Goal: Task Accomplishment & Management: Complete application form

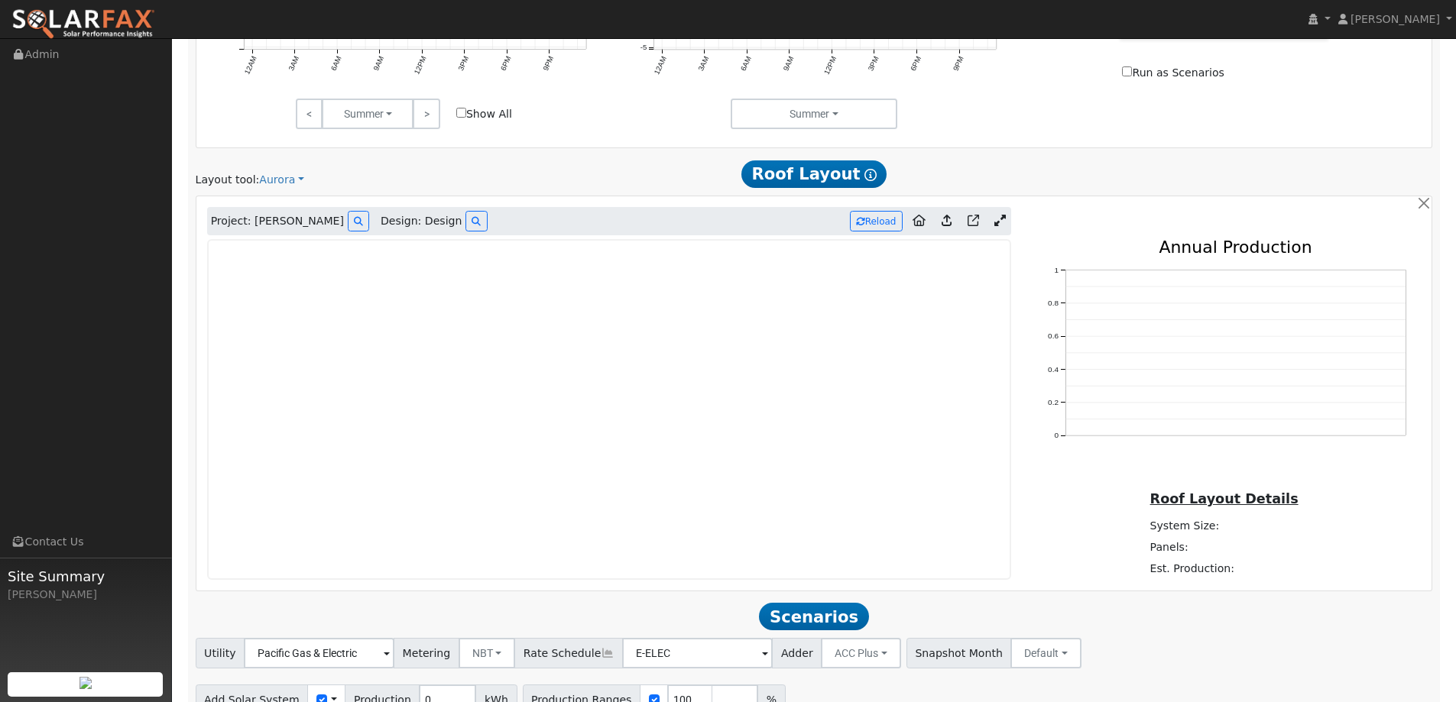
scroll to position [820, 0]
click at [40, 15] on img at bounding box center [83, 24] width 144 height 32
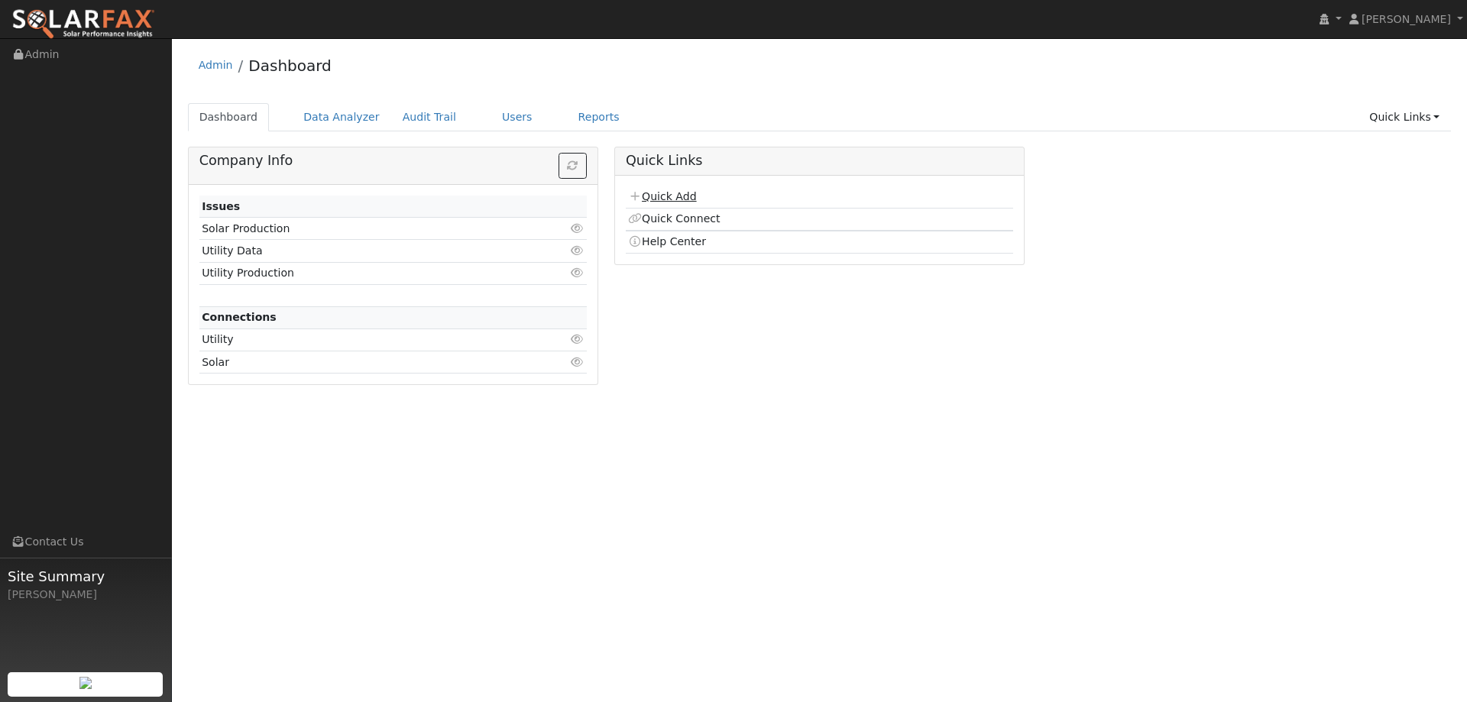
click at [646, 192] on link "Quick Add" at bounding box center [662, 196] width 68 height 12
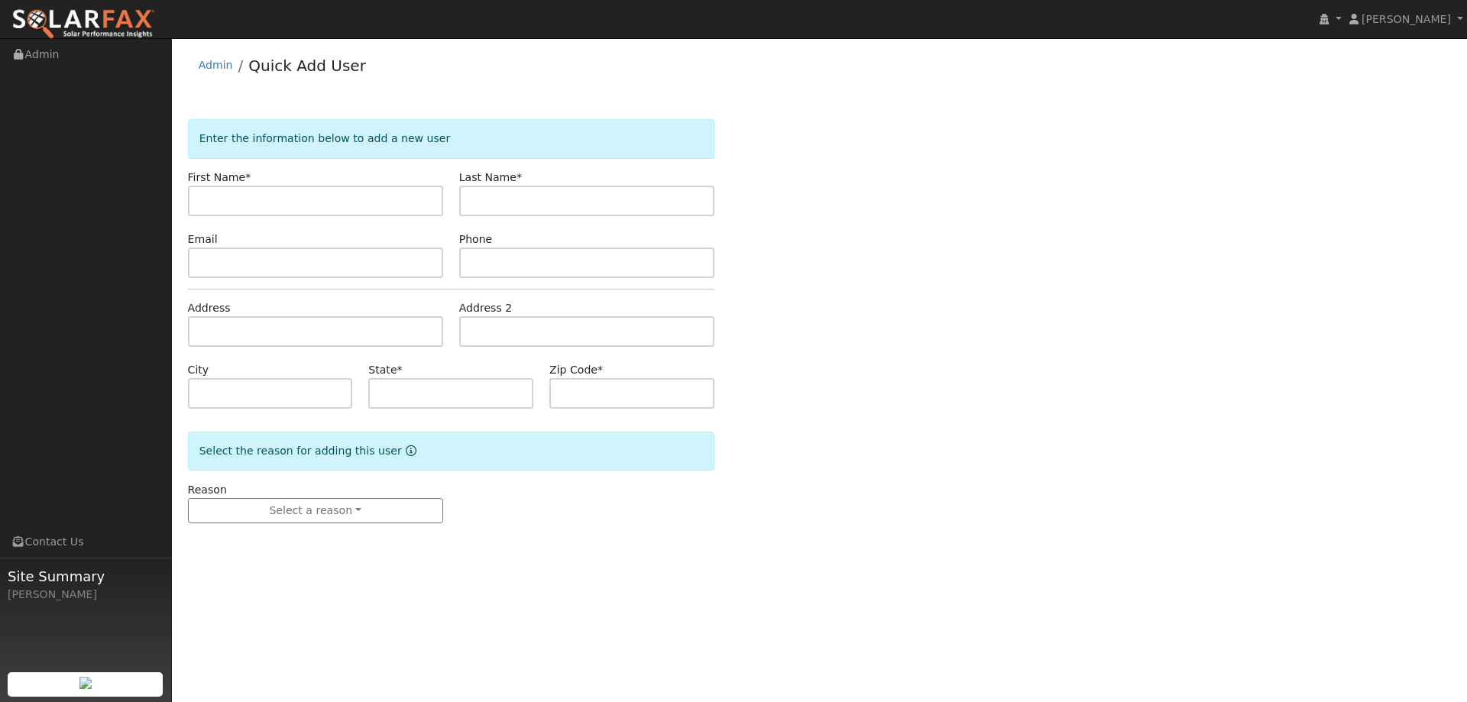
click at [397, 208] on input "text" at bounding box center [315, 201] width 255 height 31
type input "Inderjeet"
click at [619, 210] on input "text" at bounding box center [586, 201] width 255 height 31
type input "Brar"
click at [426, 258] on input "text" at bounding box center [315, 263] width 255 height 31
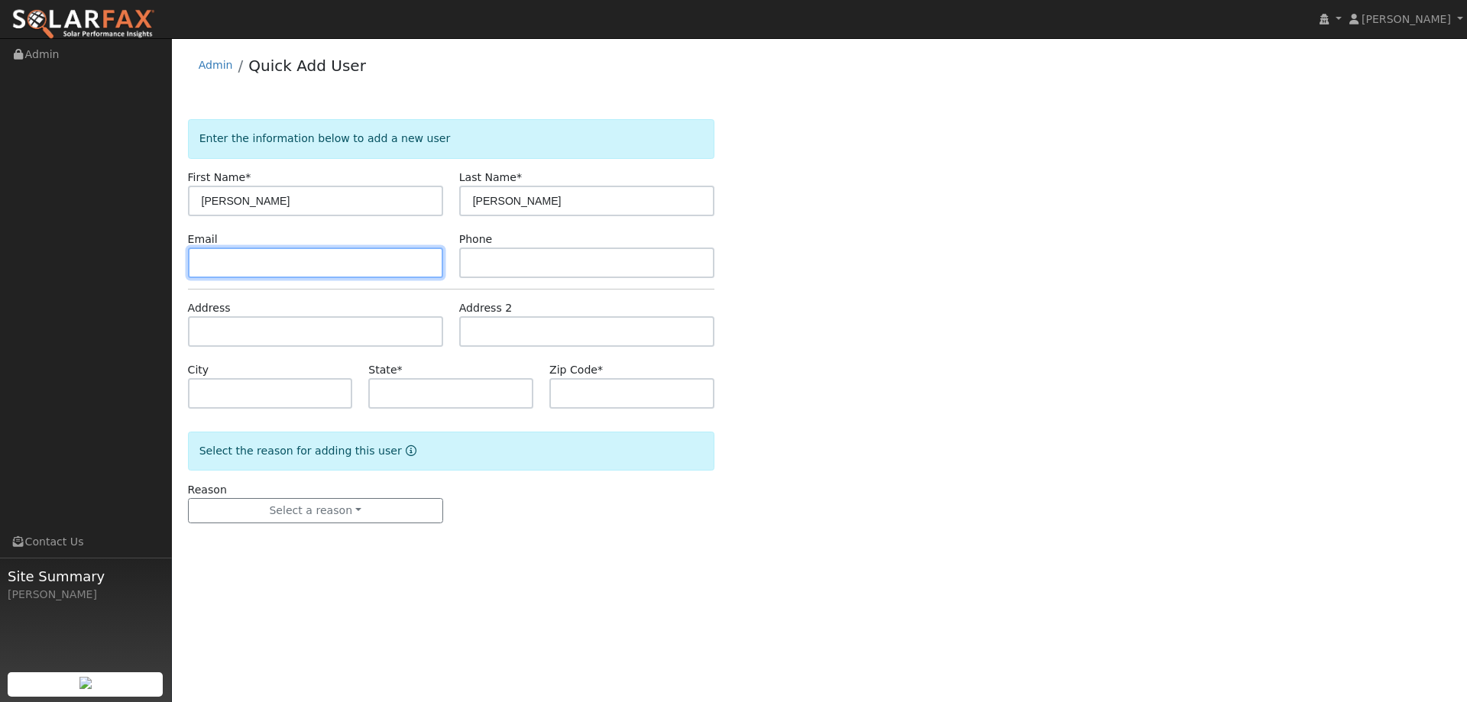
paste input "brarinderjeet95@gmail.com"
type input "brarinderjeet95@gmail.com"
click at [563, 245] on div "Phone" at bounding box center [586, 255] width 271 height 47
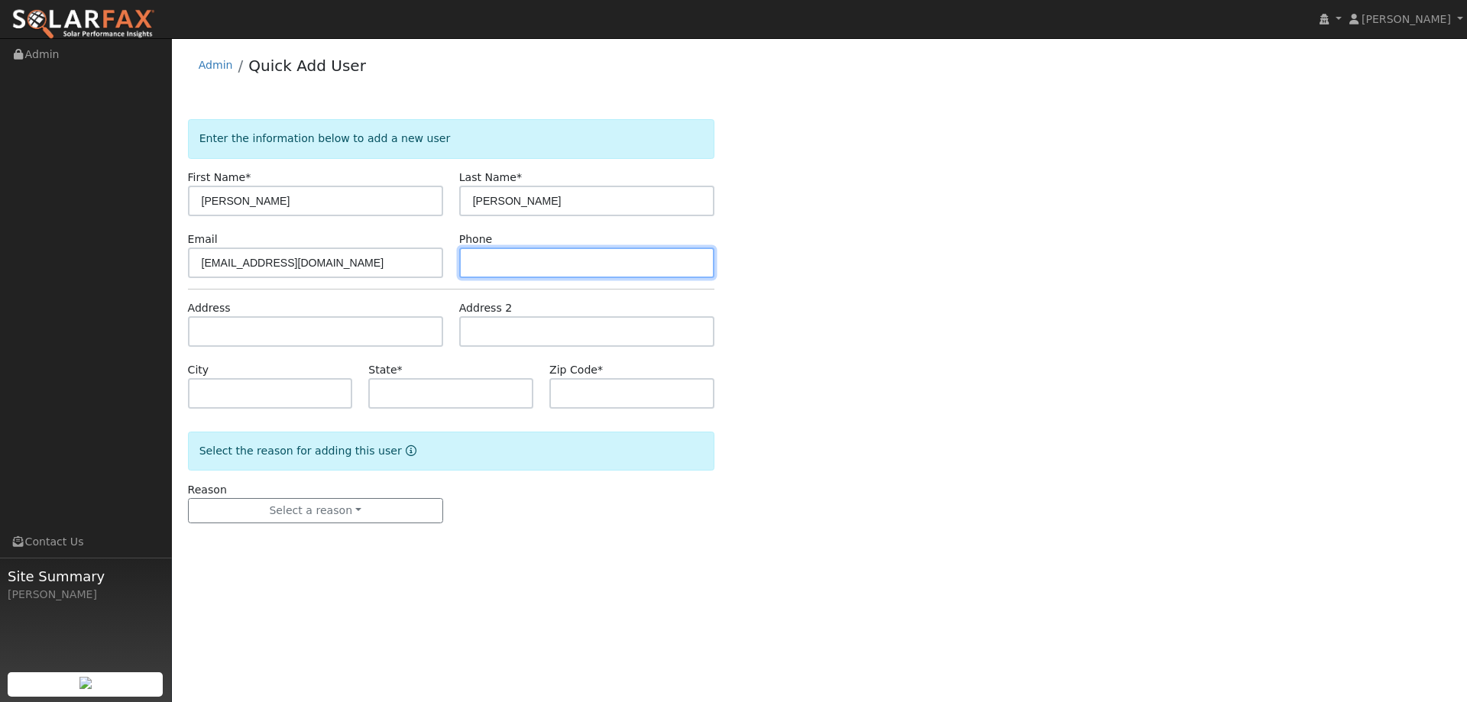
click at [572, 274] on input "text" at bounding box center [586, 263] width 255 height 31
paste input "(707) 980-0115"
type input "(707) 980-0115"
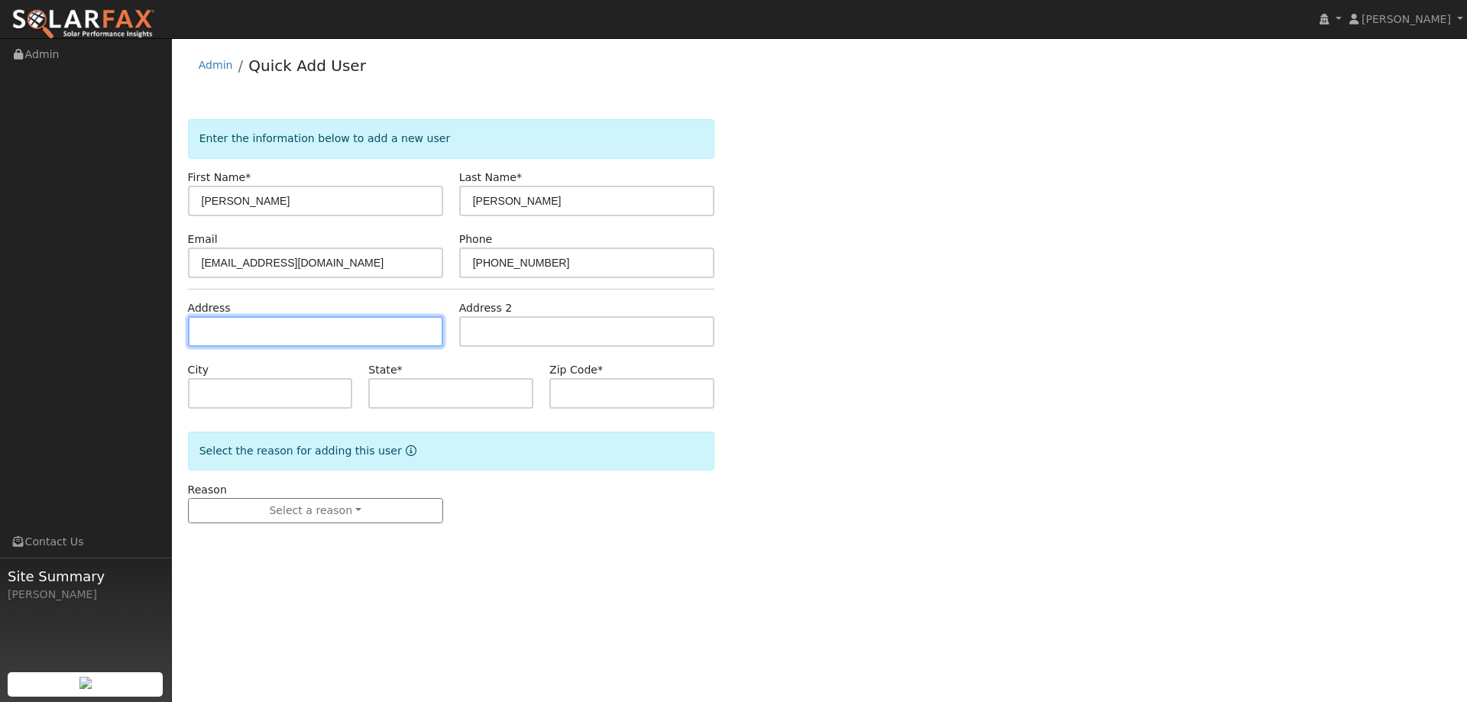
click at [293, 323] on input "text" at bounding box center [315, 331] width 255 height 31
paste input "2122 Nokota Drive"
type input "2122 Nokota Drive"
type input "Fairfield"
type input "CA"
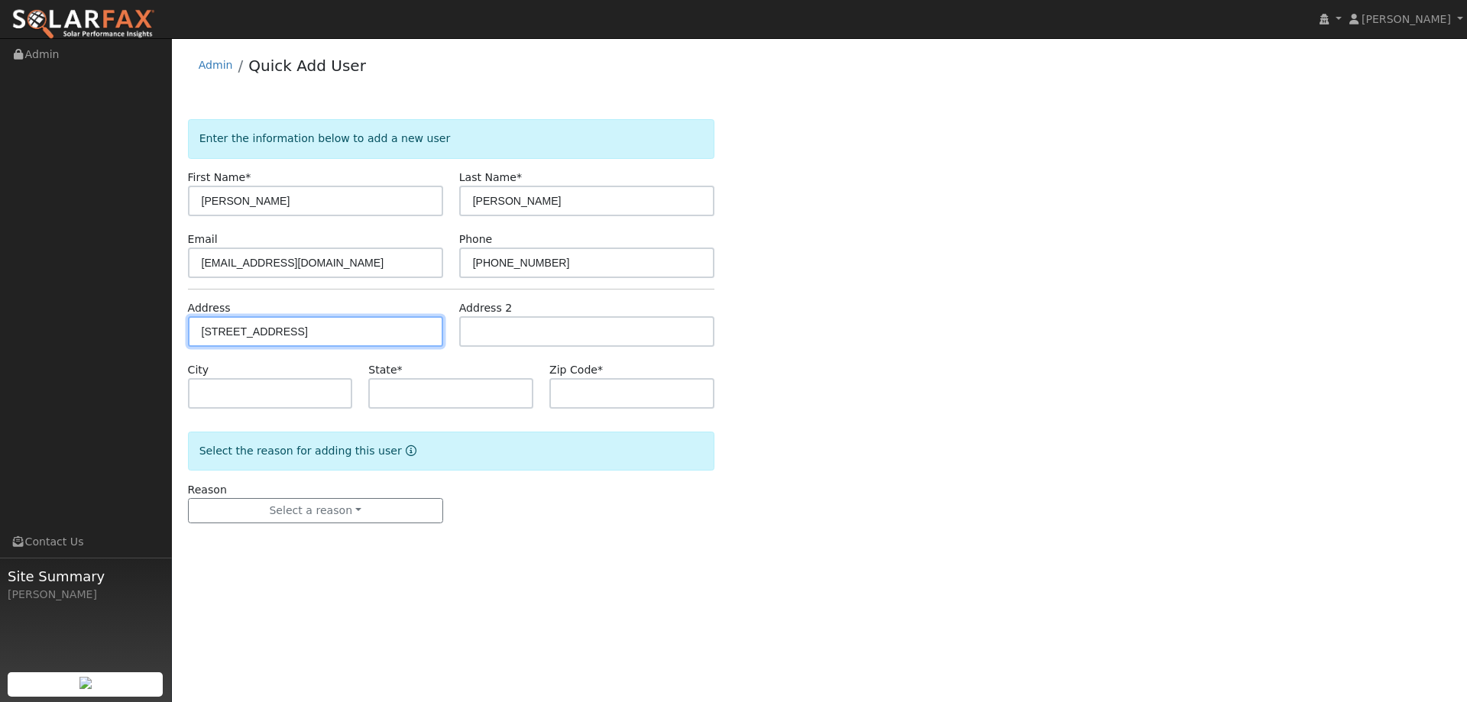
type input "94534"
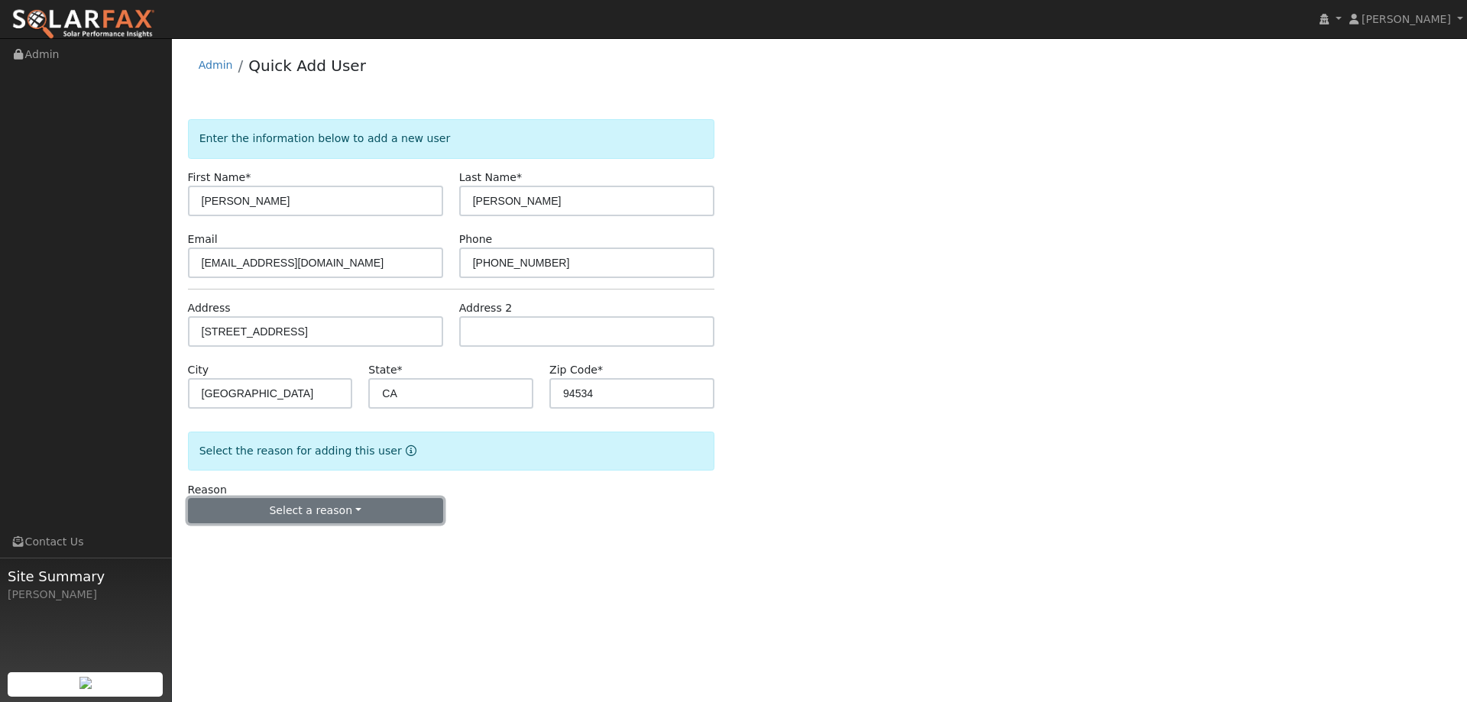
click at [342, 511] on button "Select a reason" at bounding box center [315, 511] width 255 height 26
click at [322, 540] on link "New lead" at bounding box center [273, 542] width 169 height 21
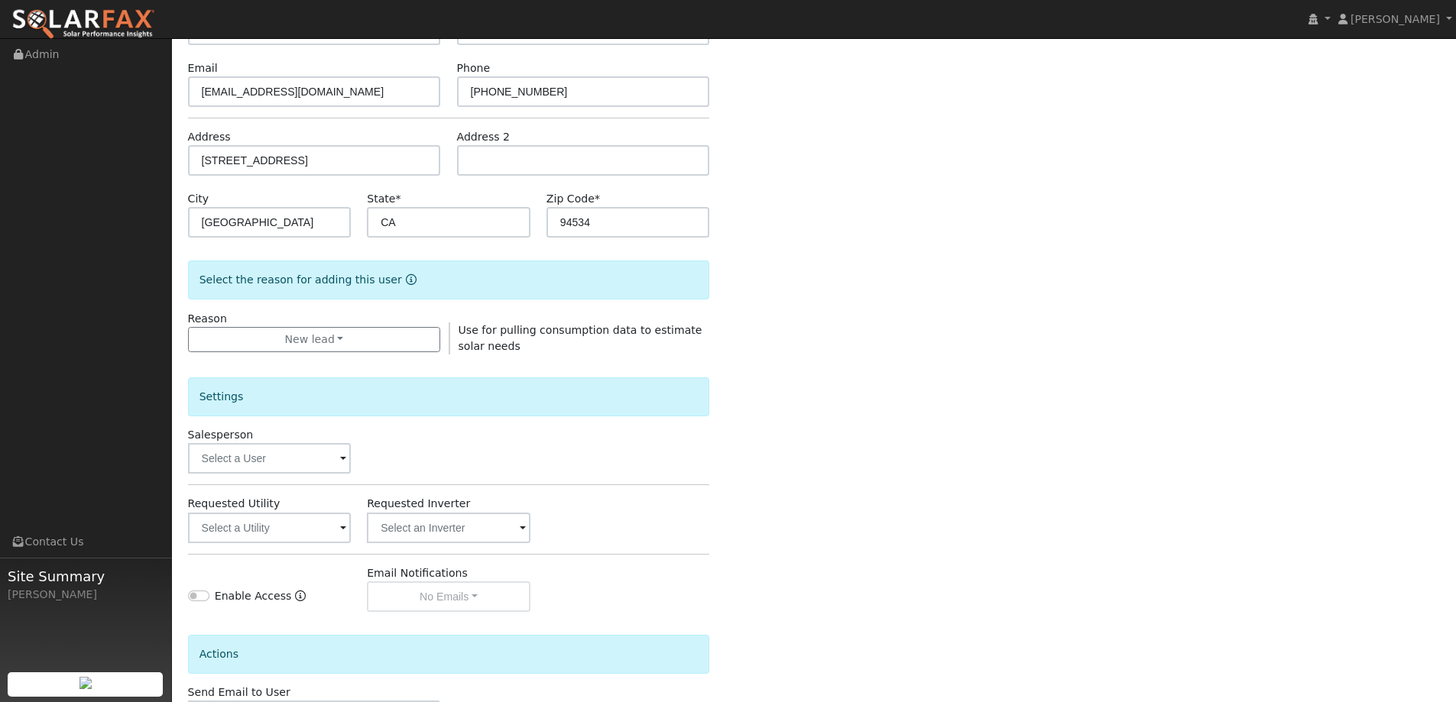
scroll to position [287, 0]
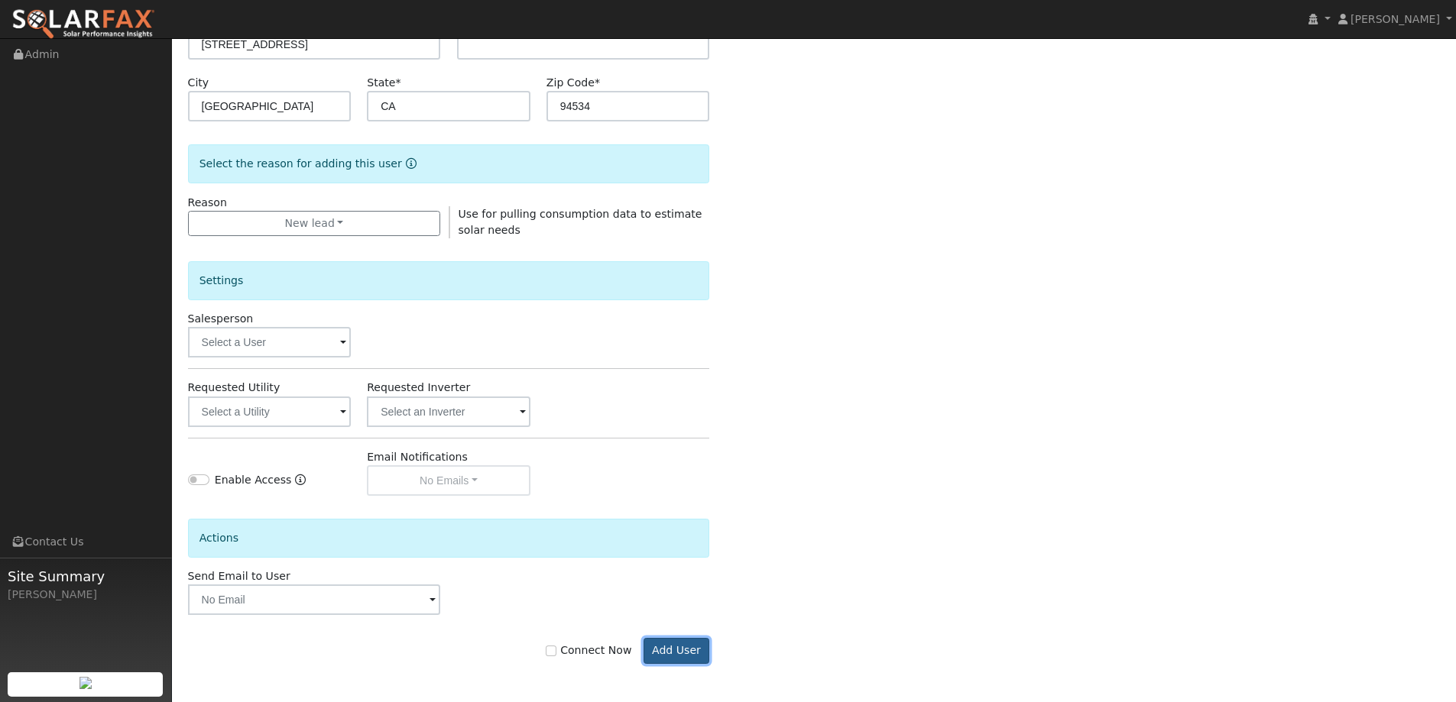
click at [669, 653] on button "Add User" at bounding box center [676, 651] width 66 height 26
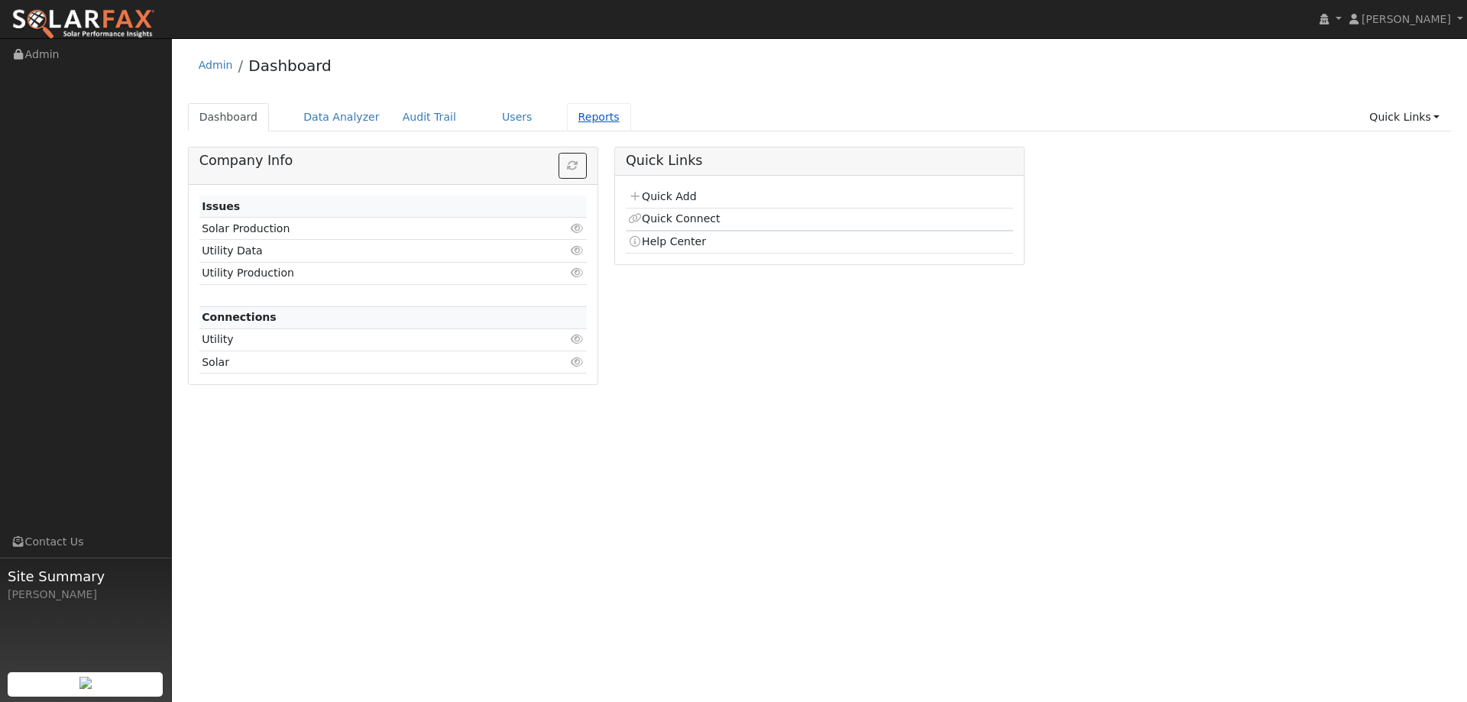
click at [567, 121] on link "Reports" at bounding box center [599, 117] width 64 height 28
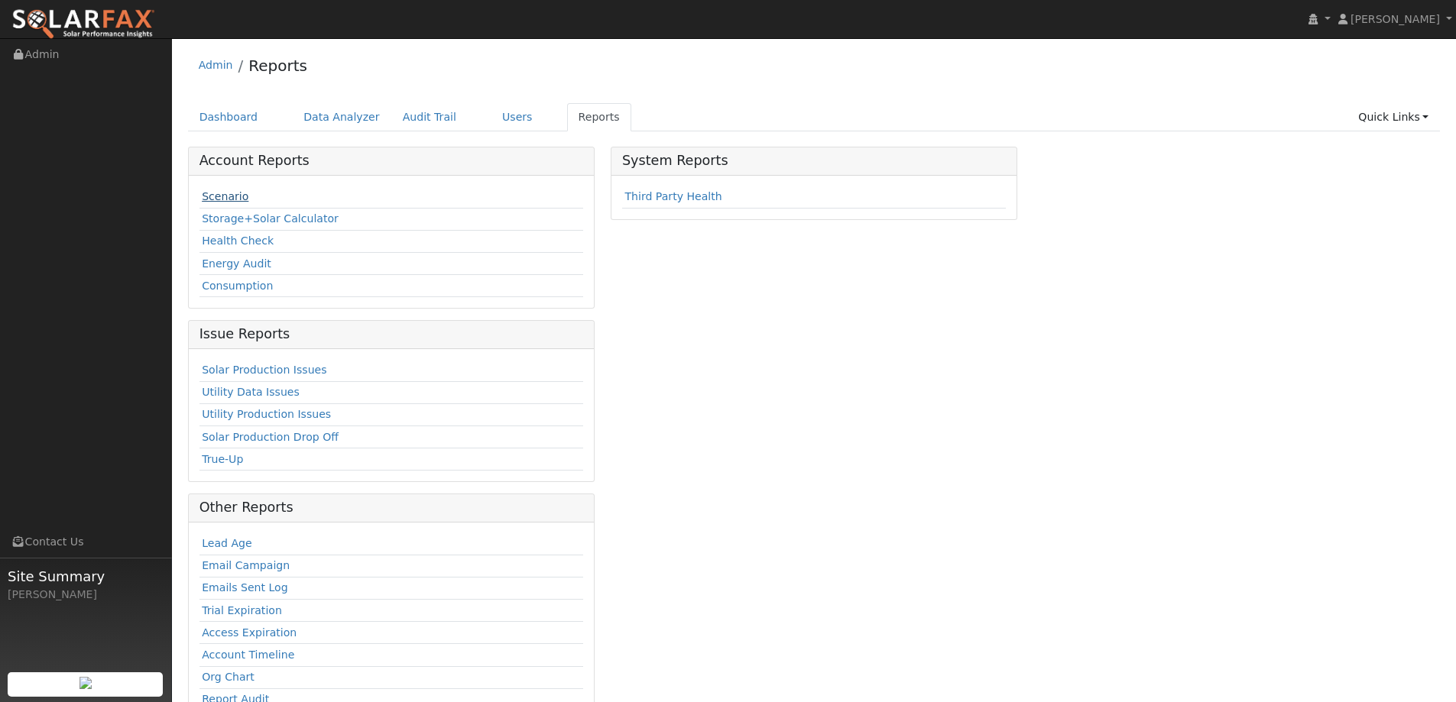
click at [240, 191] on link "Scenario" at bounding box center [225, 196] width 47 height 12
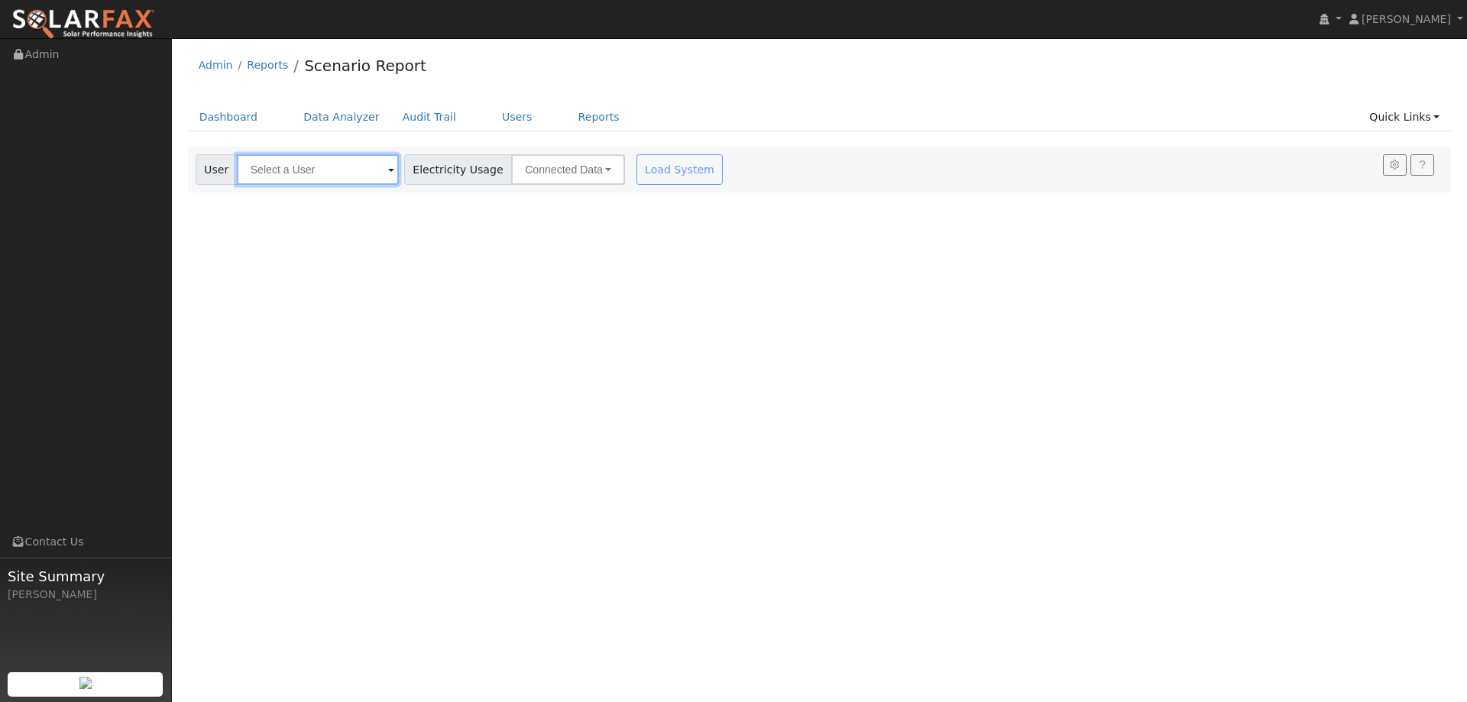
click at [303, 176] on input "text" at bounding box center [318, 169] width 162 height 31
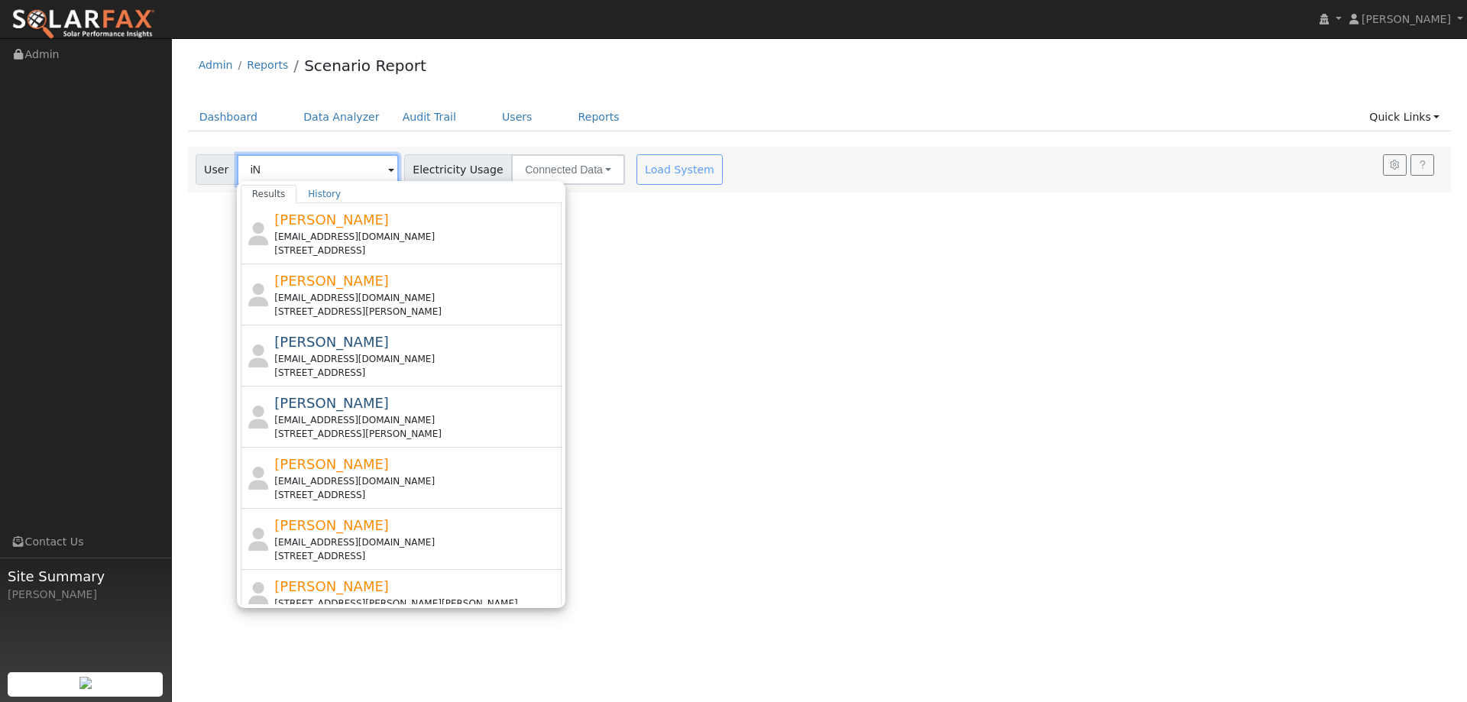
type input "i"
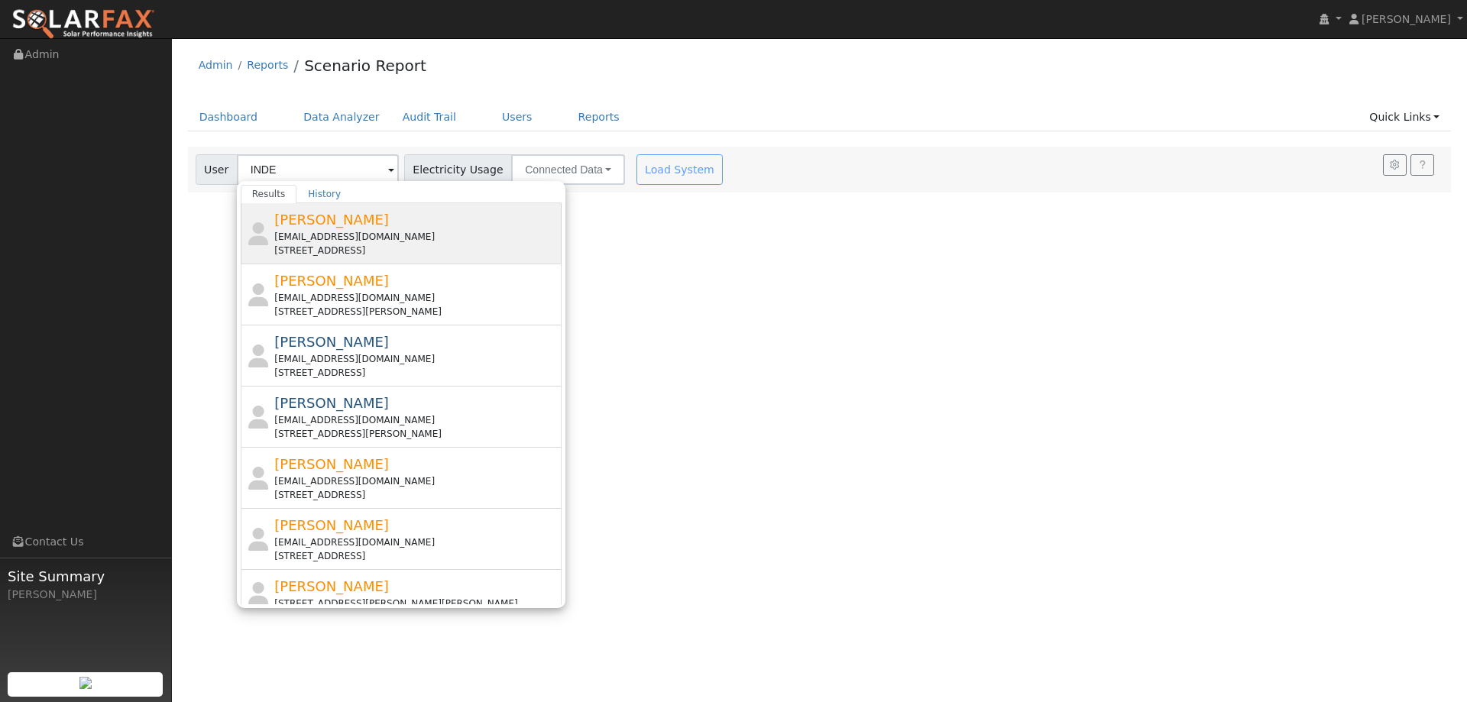
click at [332, 227] on span "[PERSON_NAME]" at bounding box center [331, 220] width 115 height 16
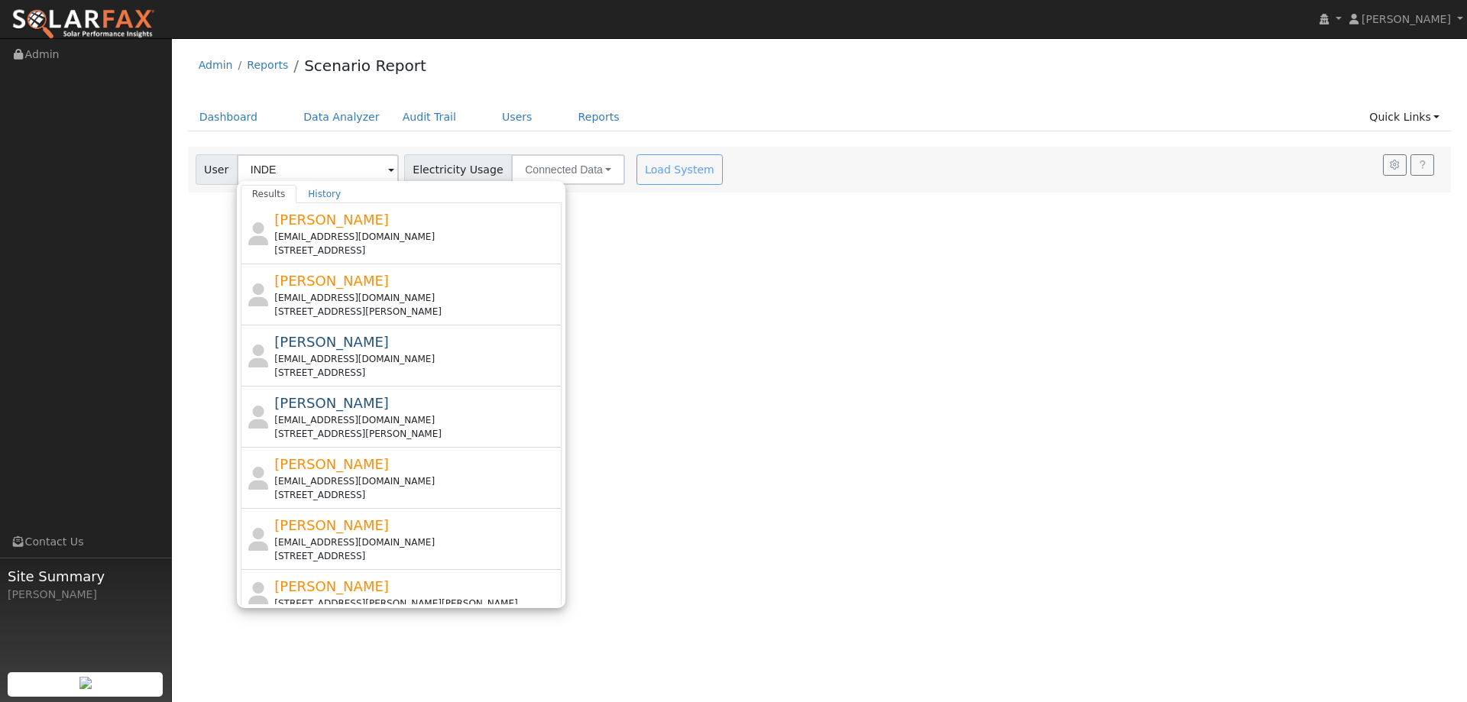
type input "[PERSON_NAME]"
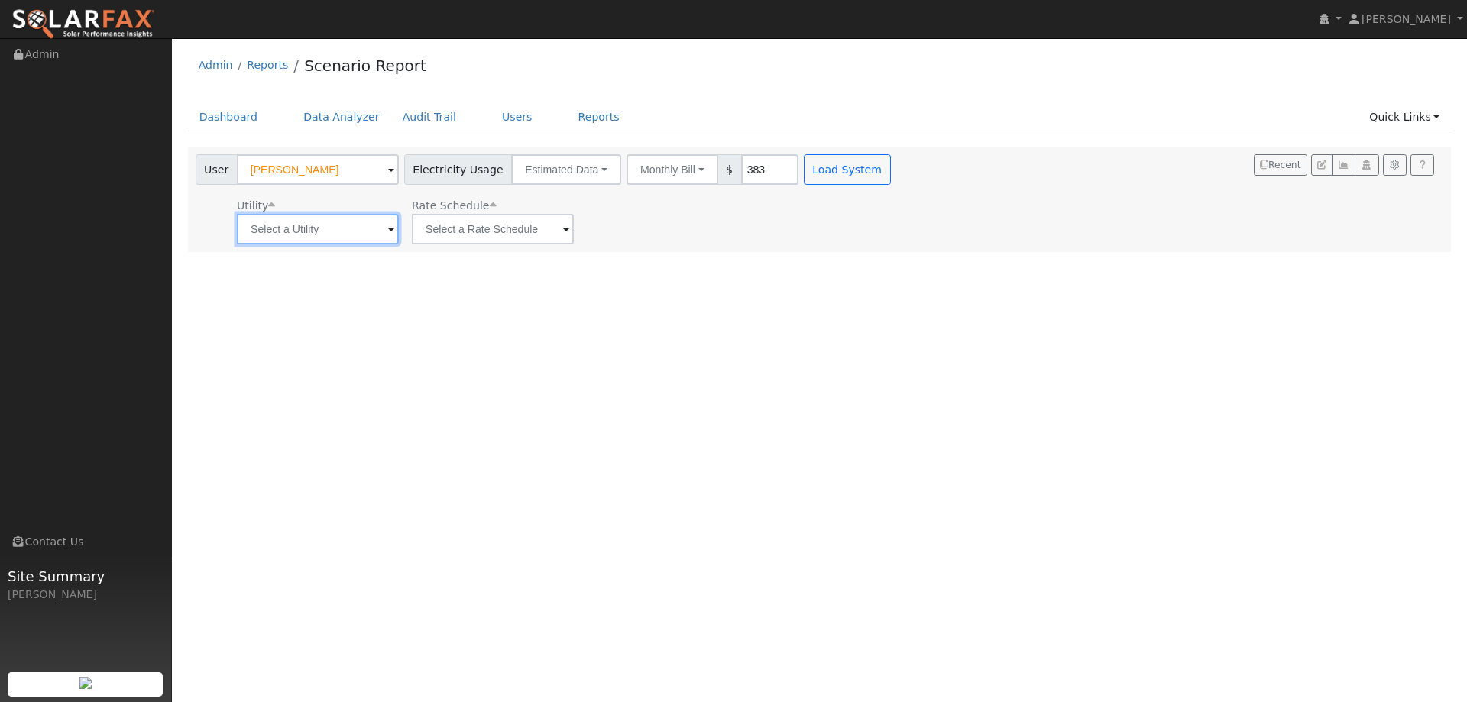
click at [364, 227] on input "text" at bounding box center [318, 229] width 162 height 31
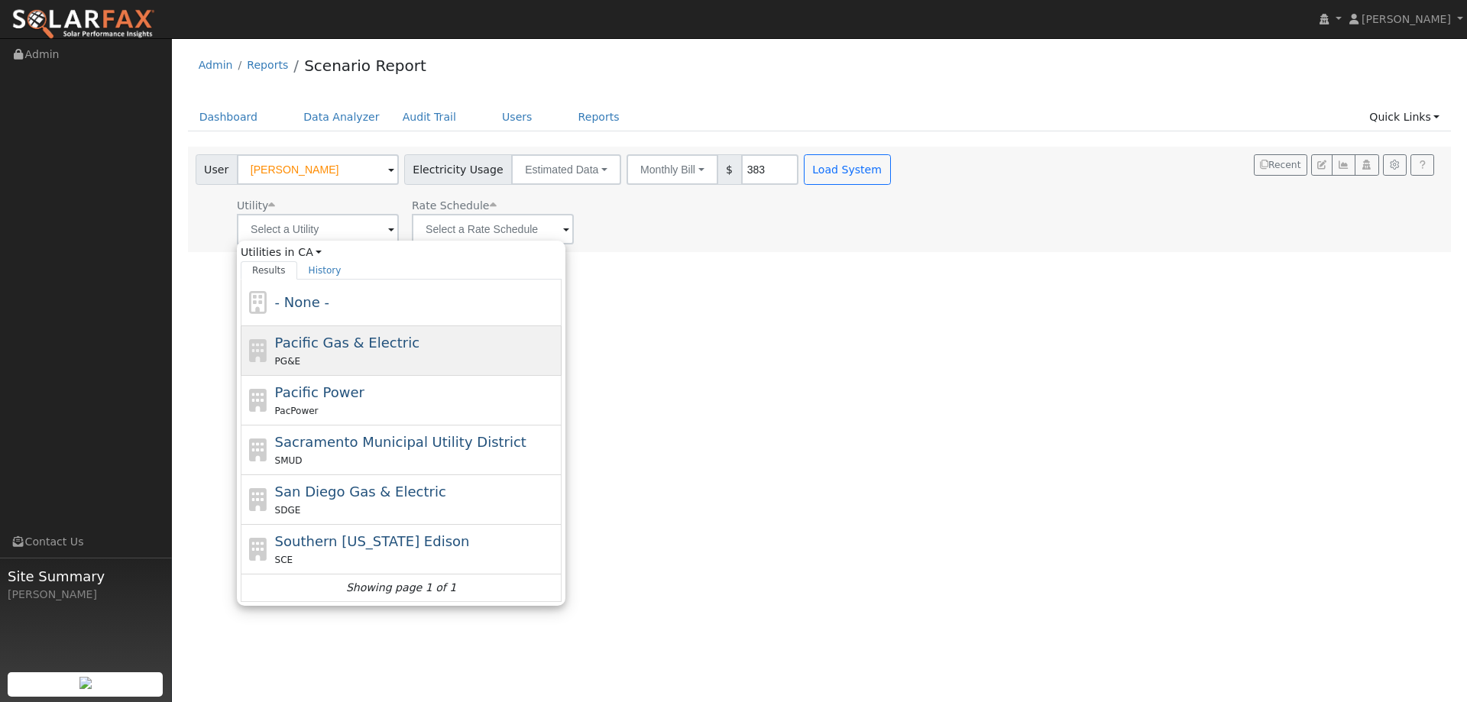
click at [314, 345] on span "Pacific Gas & Electric" at bounding box center [347, 343] width 144 height 16
type input "Pacific Gas & Electric"
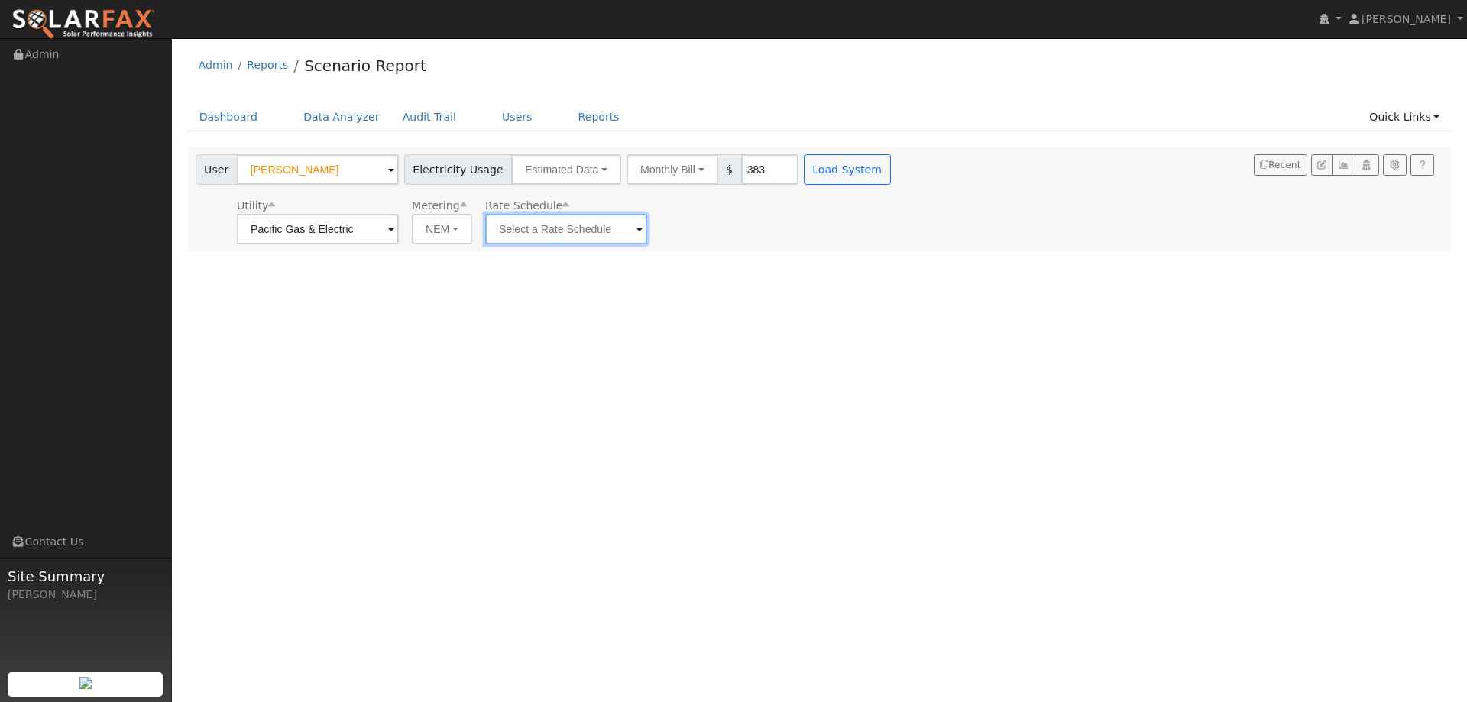
click at [515, 227] on input "text" at bounding box center [566, 229] width 162 height 31
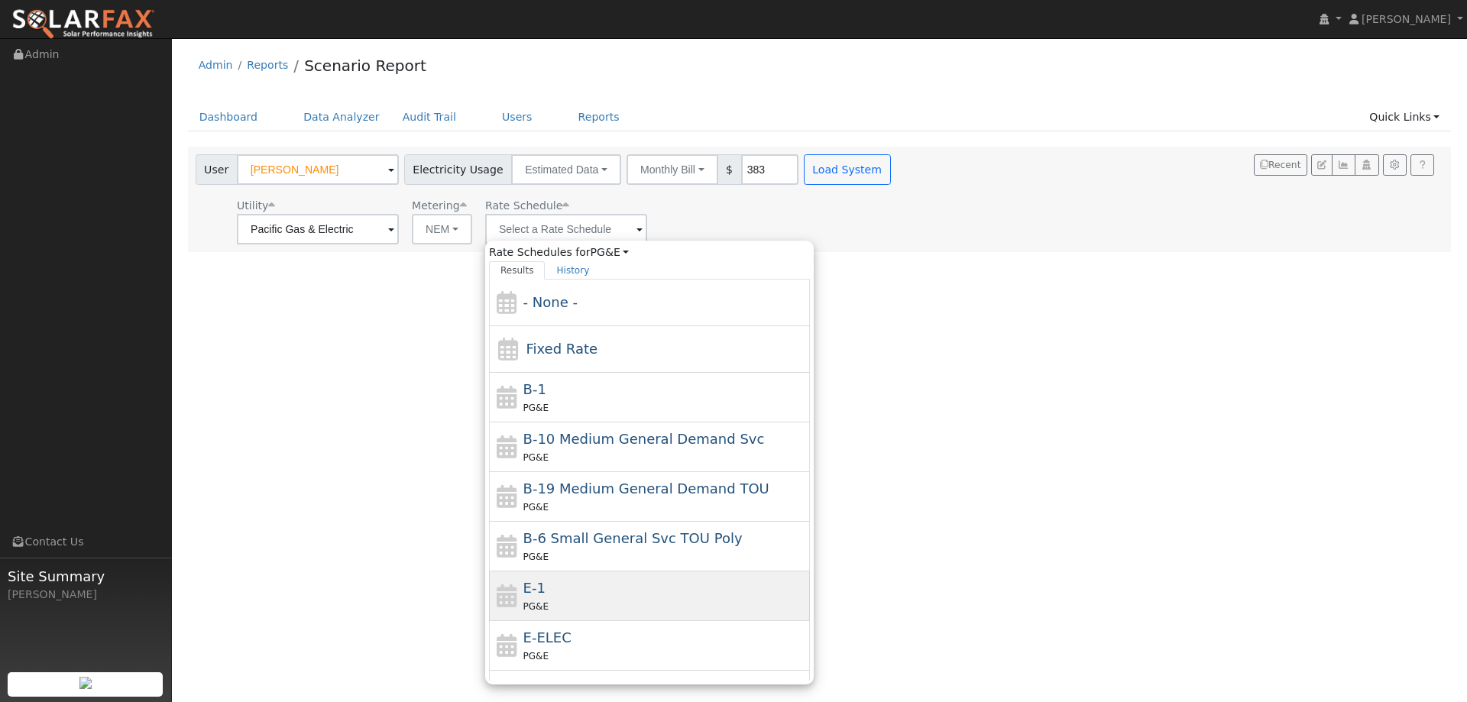
click at [630, 584] on div "E-1 PG&E" at bounding box center [664, 596] width 283 height 37
type input "E-1"
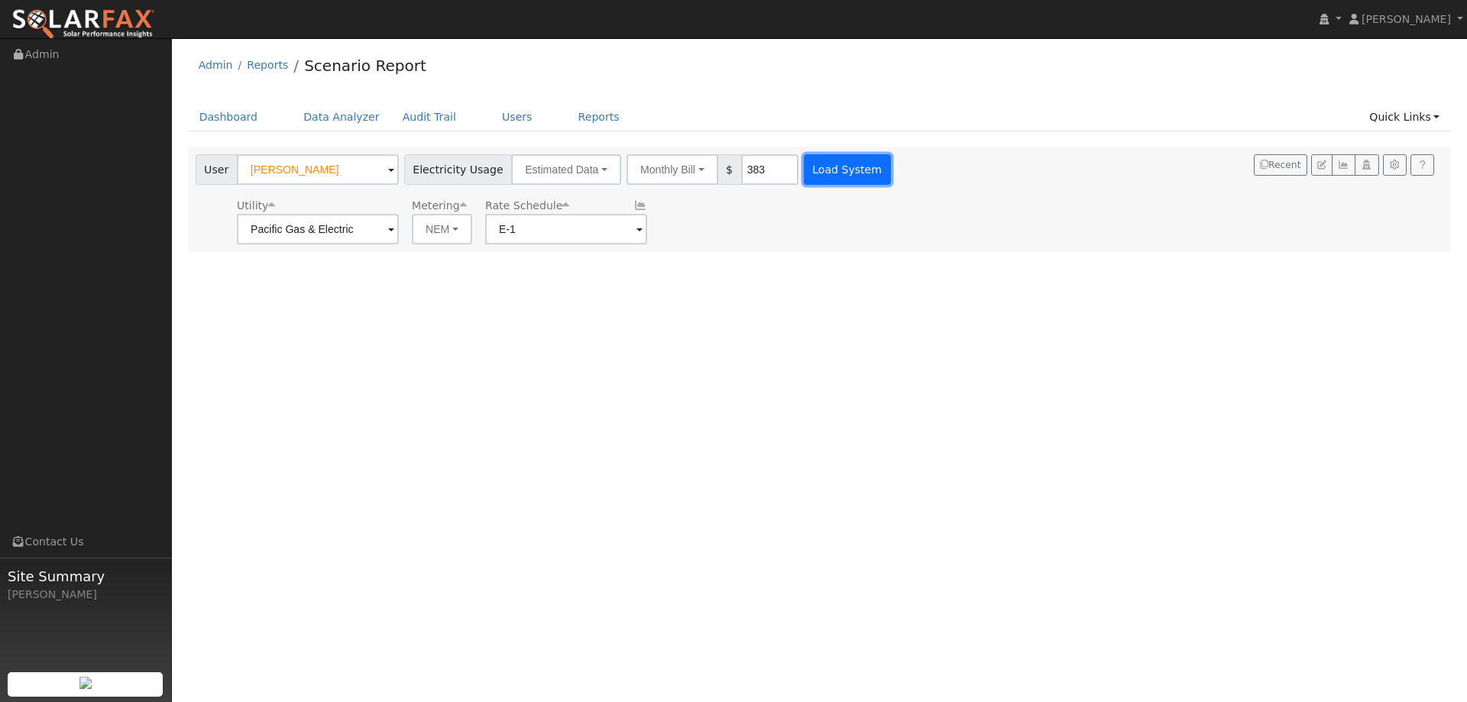
click at [843, 170] on button "Load System" at bounding box center [847, 169] width 87 height 31
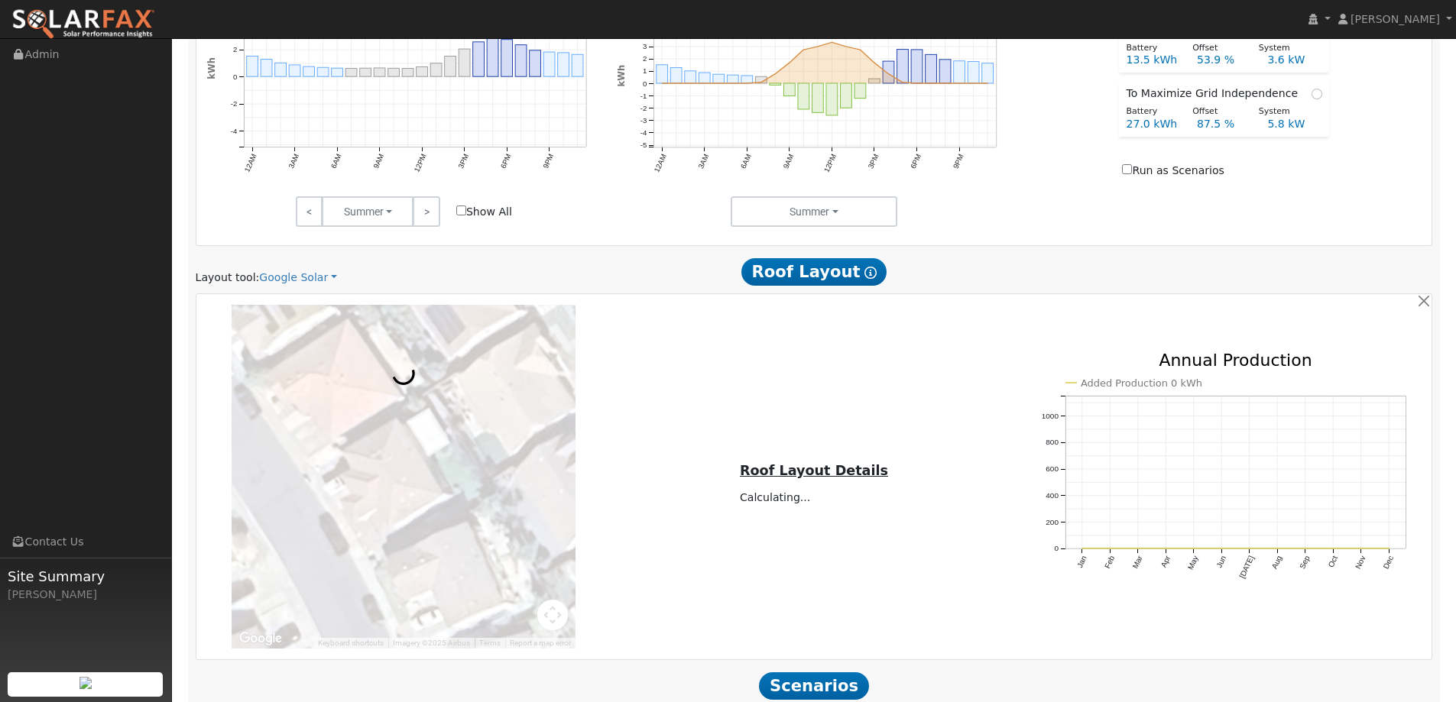
scroll to position [840, 0]
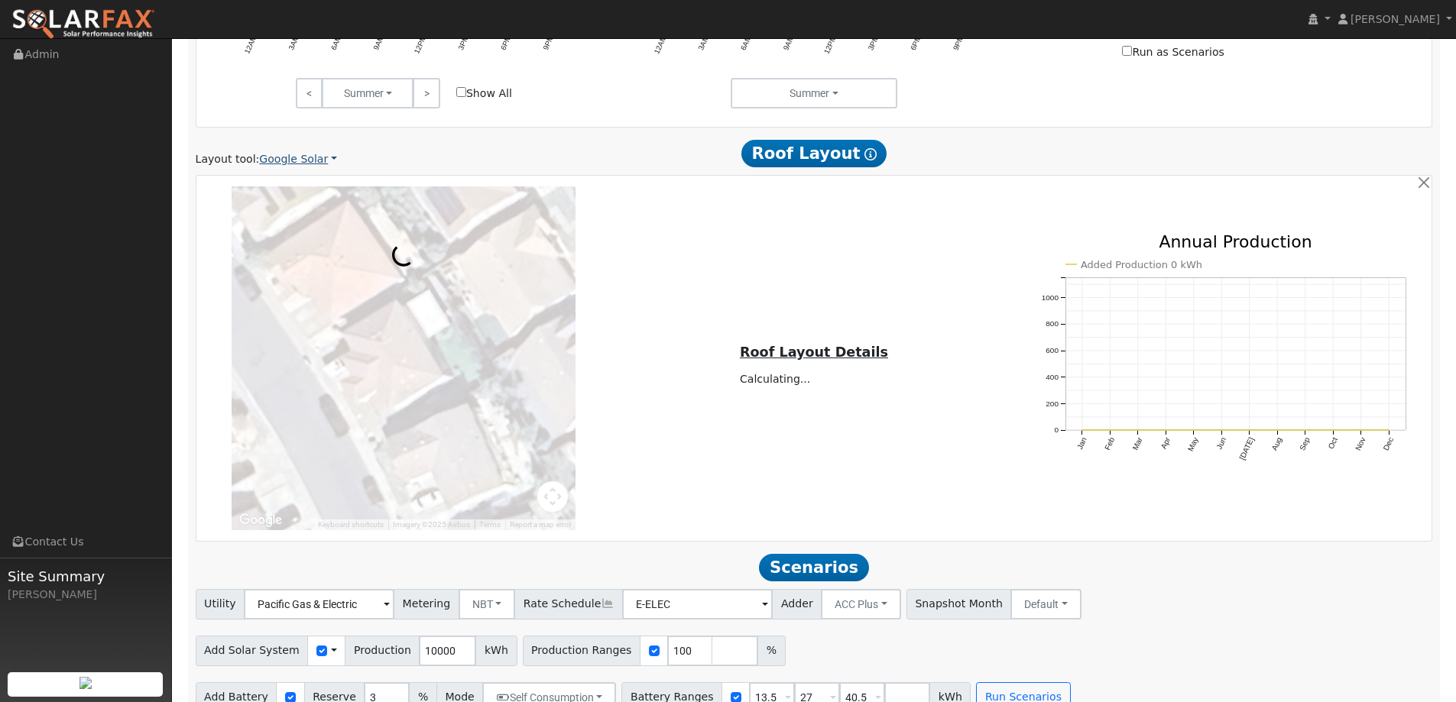
click at [295, 154] on link "Google Solar" at bounding box center [298, 159] width 78 height 16
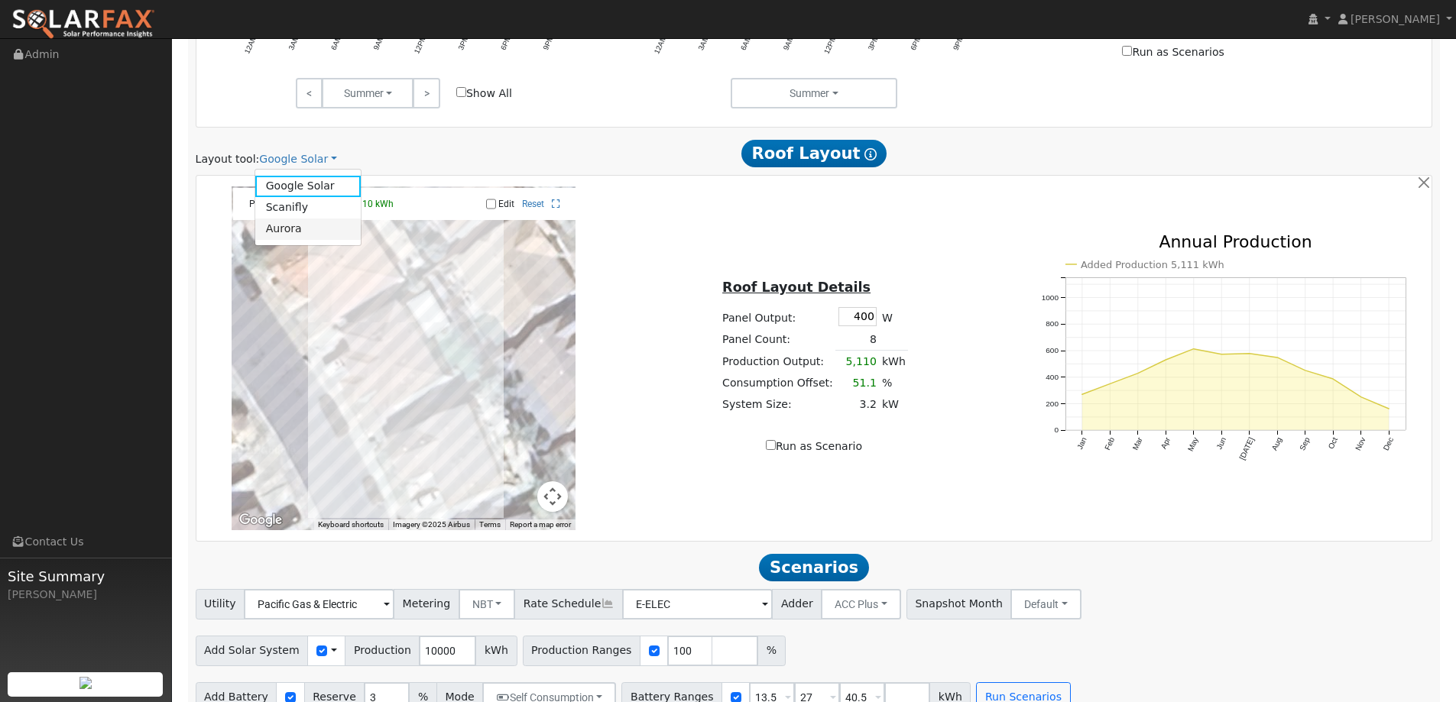
click at [306, 230] on link "Aurora" at bounding box center [308, 229] width 106 height 21
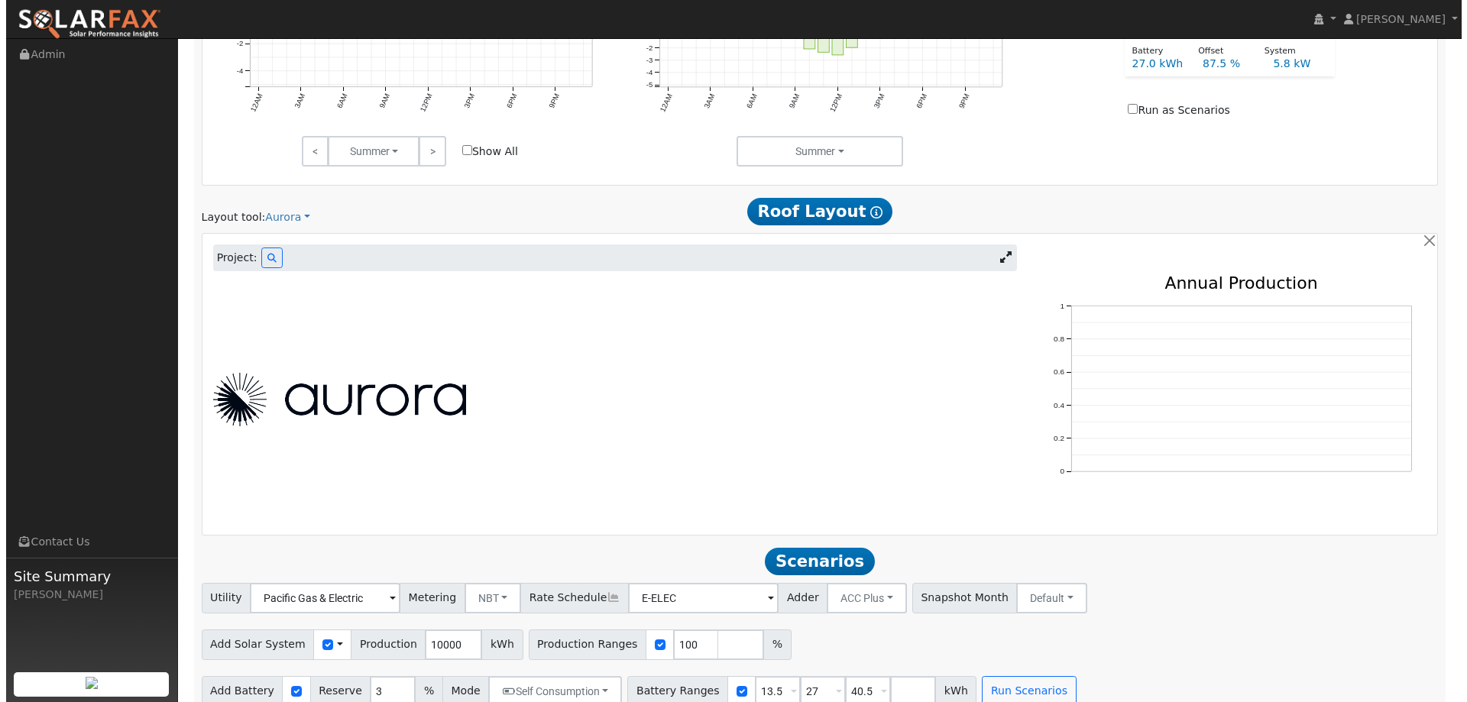
scroll to position [803, 0]
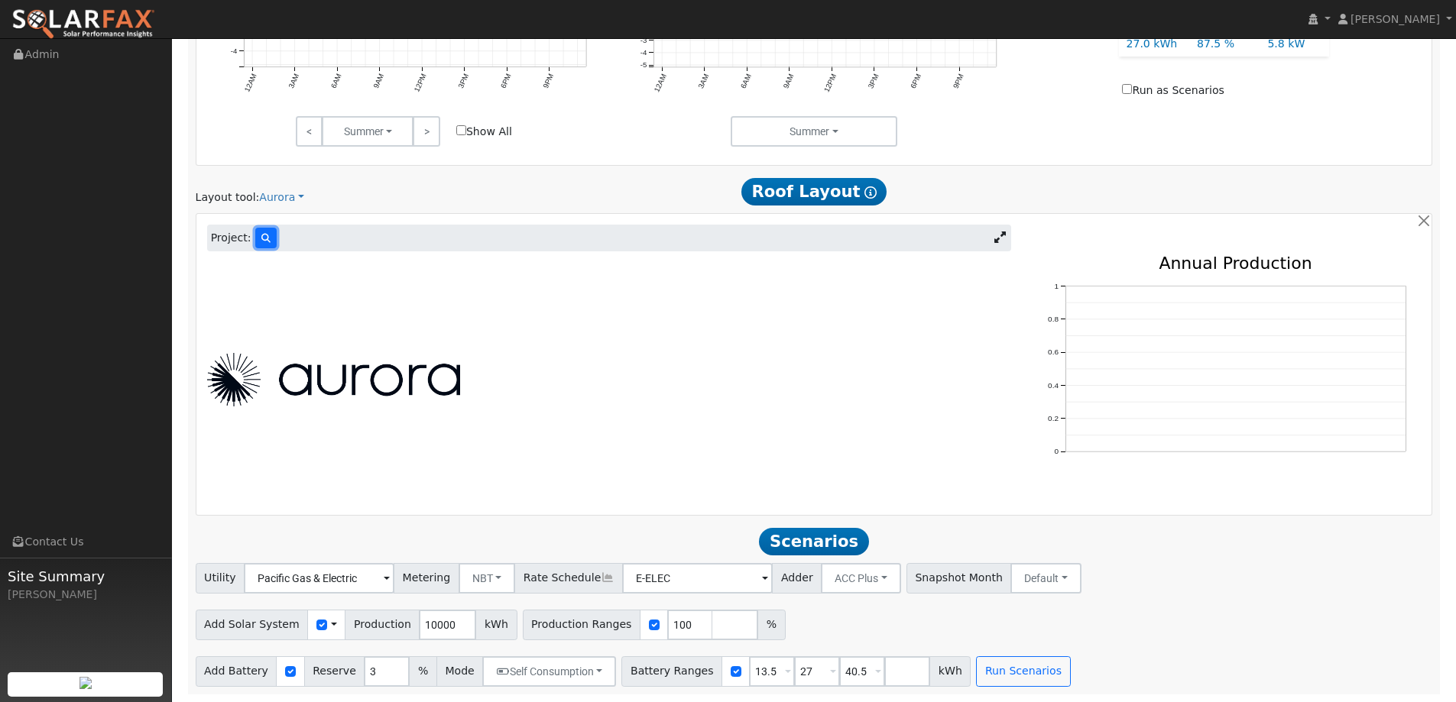
click at [267, 238] on button at bounding box center [265, 238] width 21 height 21
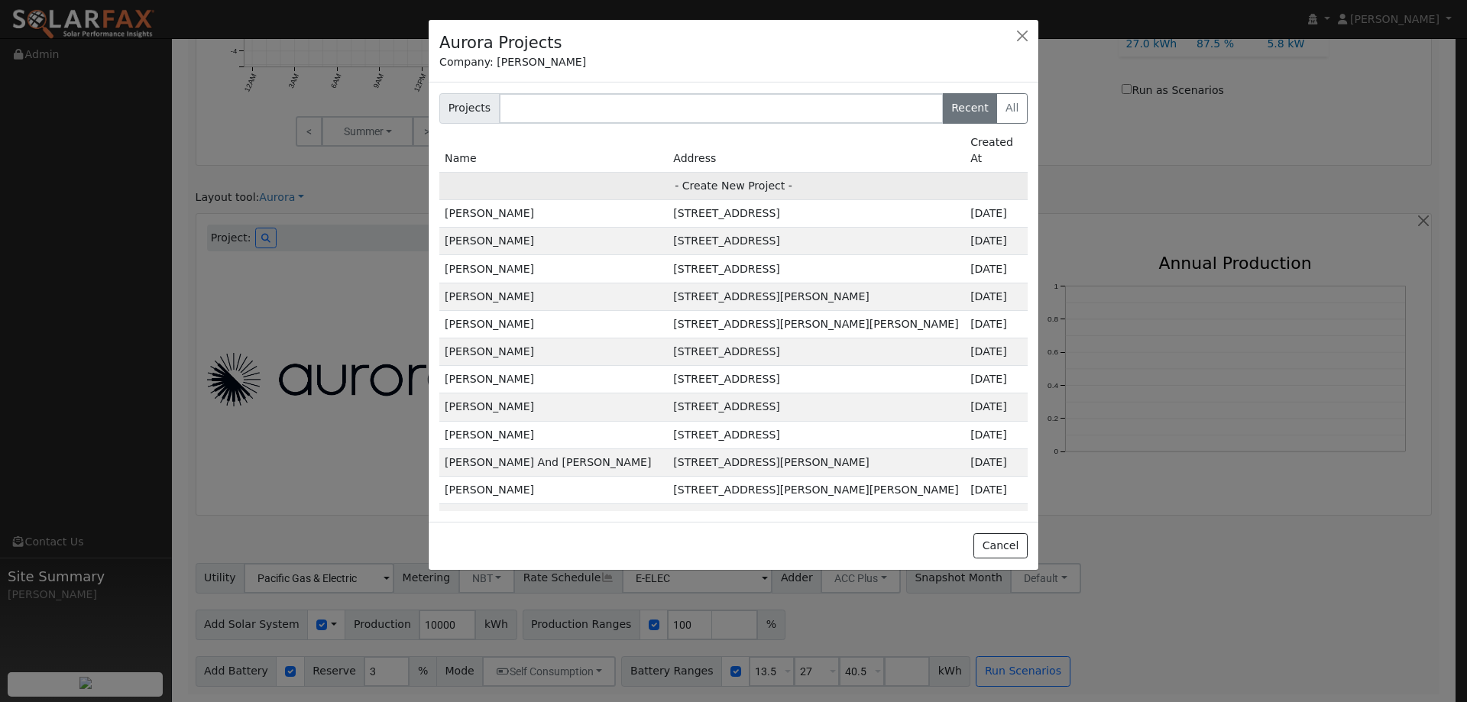
click at [721, 177] on td "- Create New Project -" at bounding box center [733, 186] width 588 height 28
type input "[PERSON_NAME]"
type input "2122 Nokota Drive"
type input "Fairfield"
type input "CA"
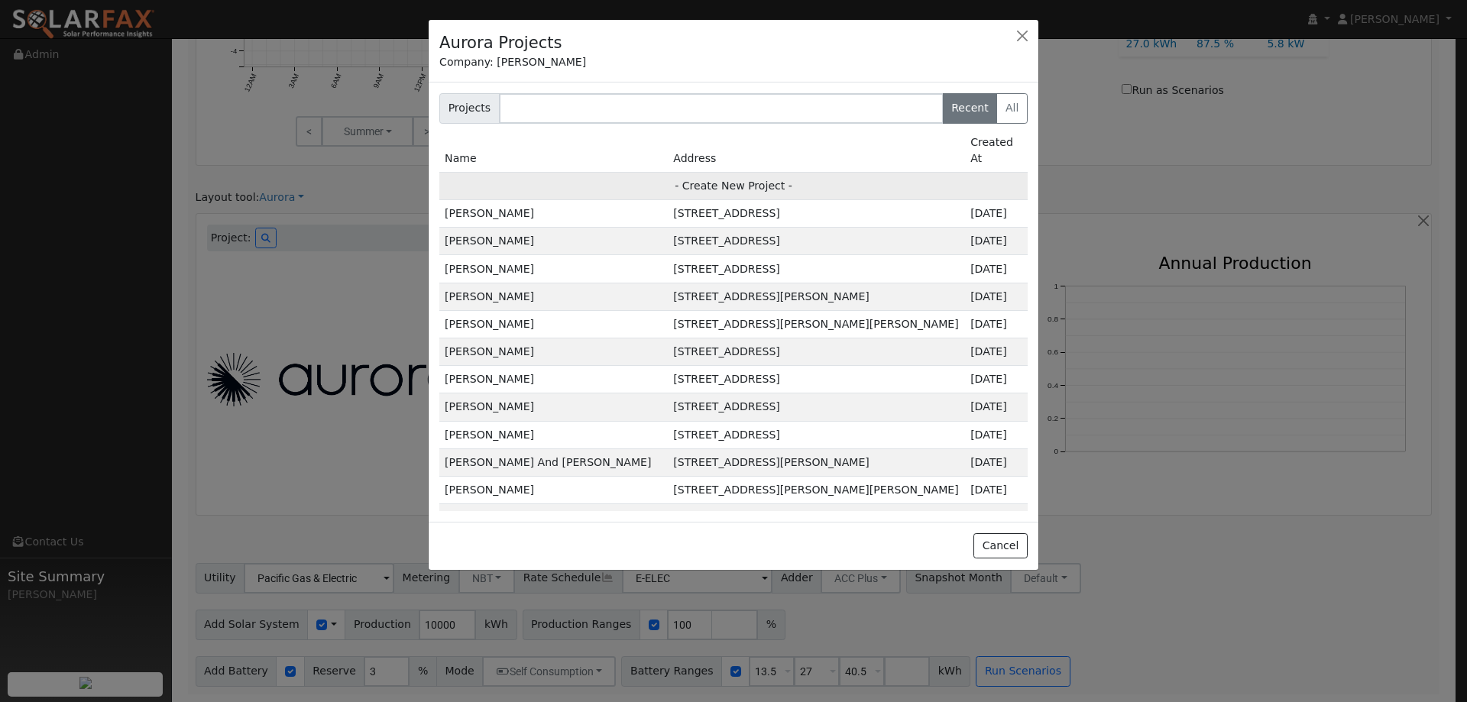
type input "94534"
type input "Design"
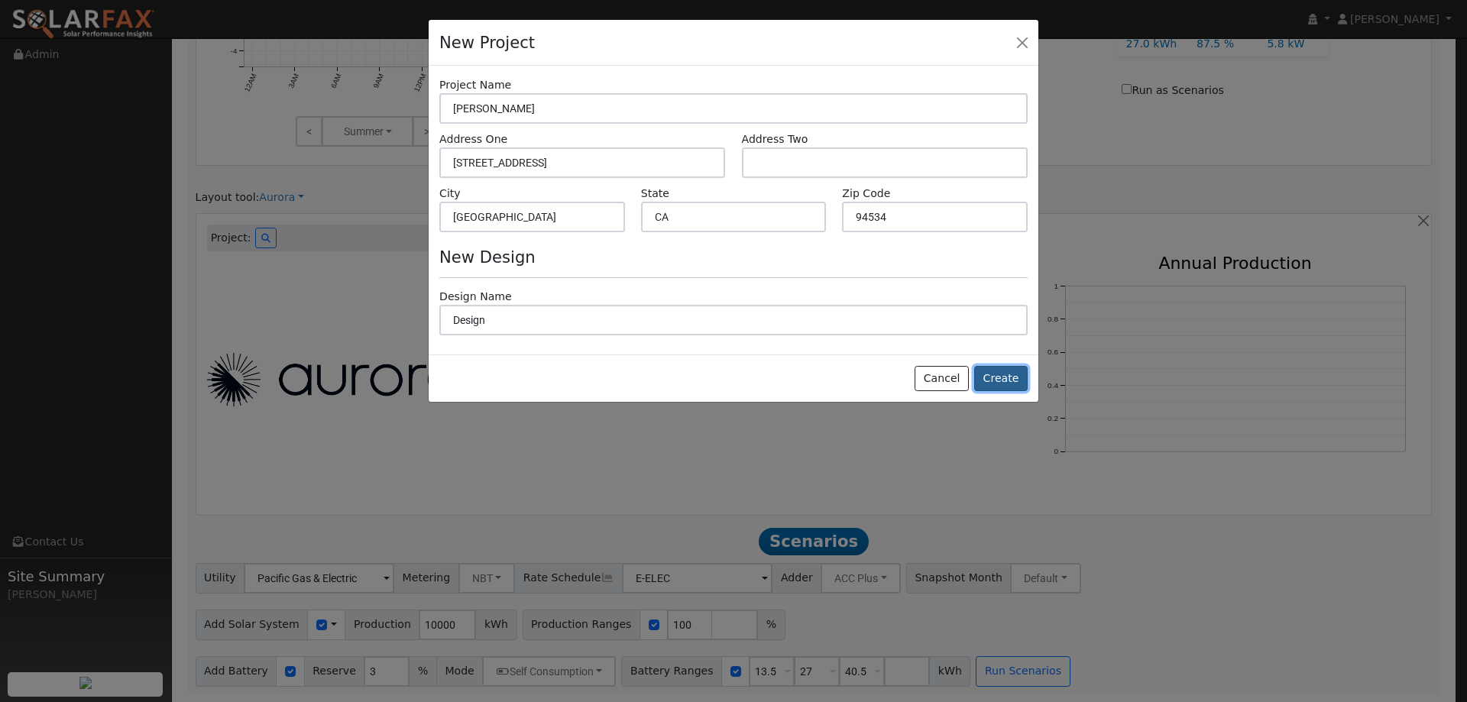
click at [1005, 380] on button "Create" at bounding box center [1000, 379] width 53 height 26
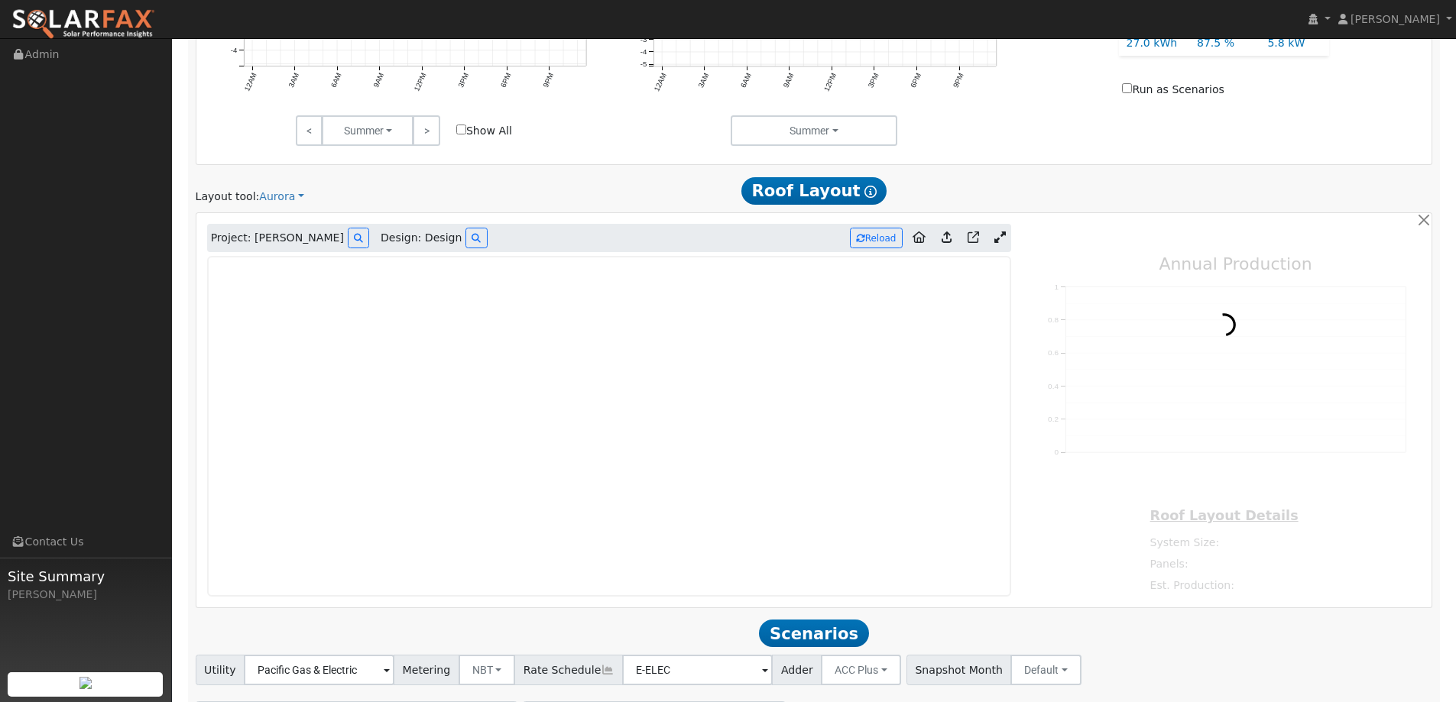
type input "0"
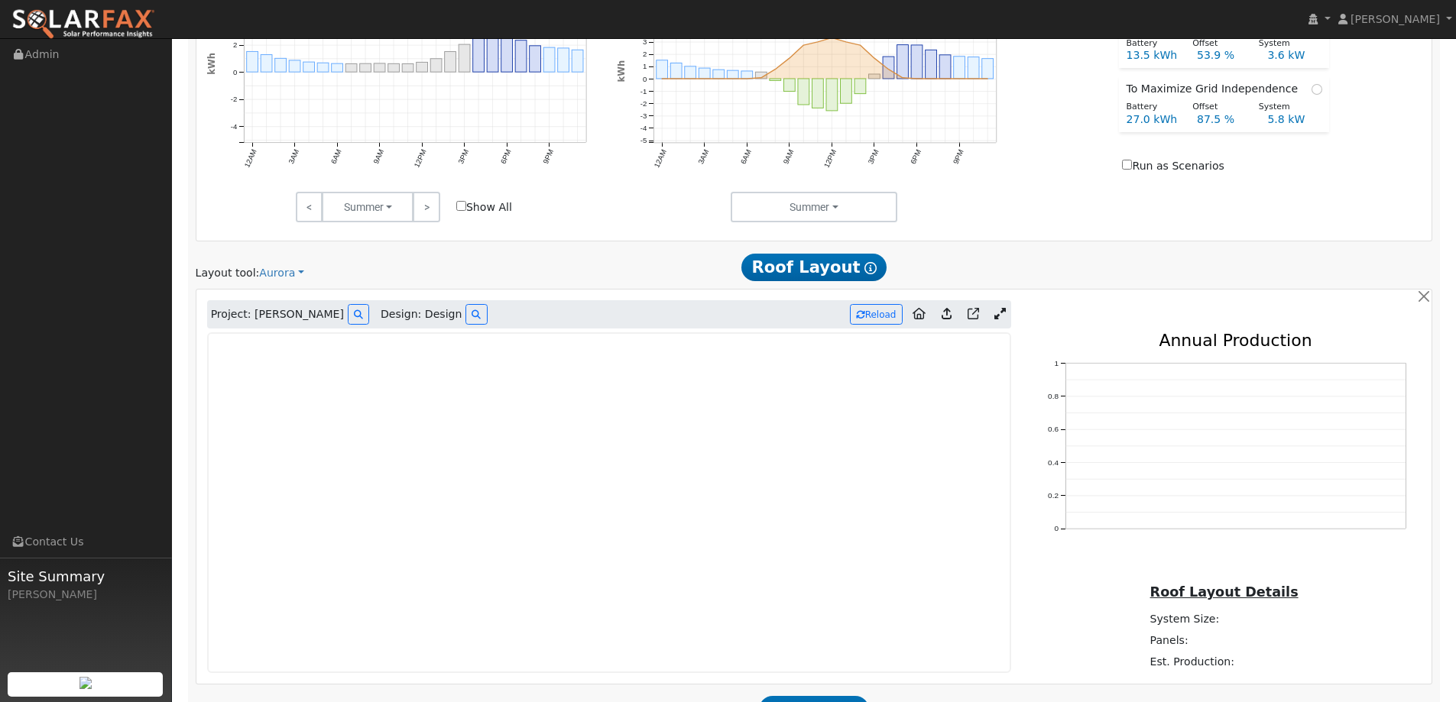
click at [125, 8] on link at bounding box center [83, 19] width 167 height 38
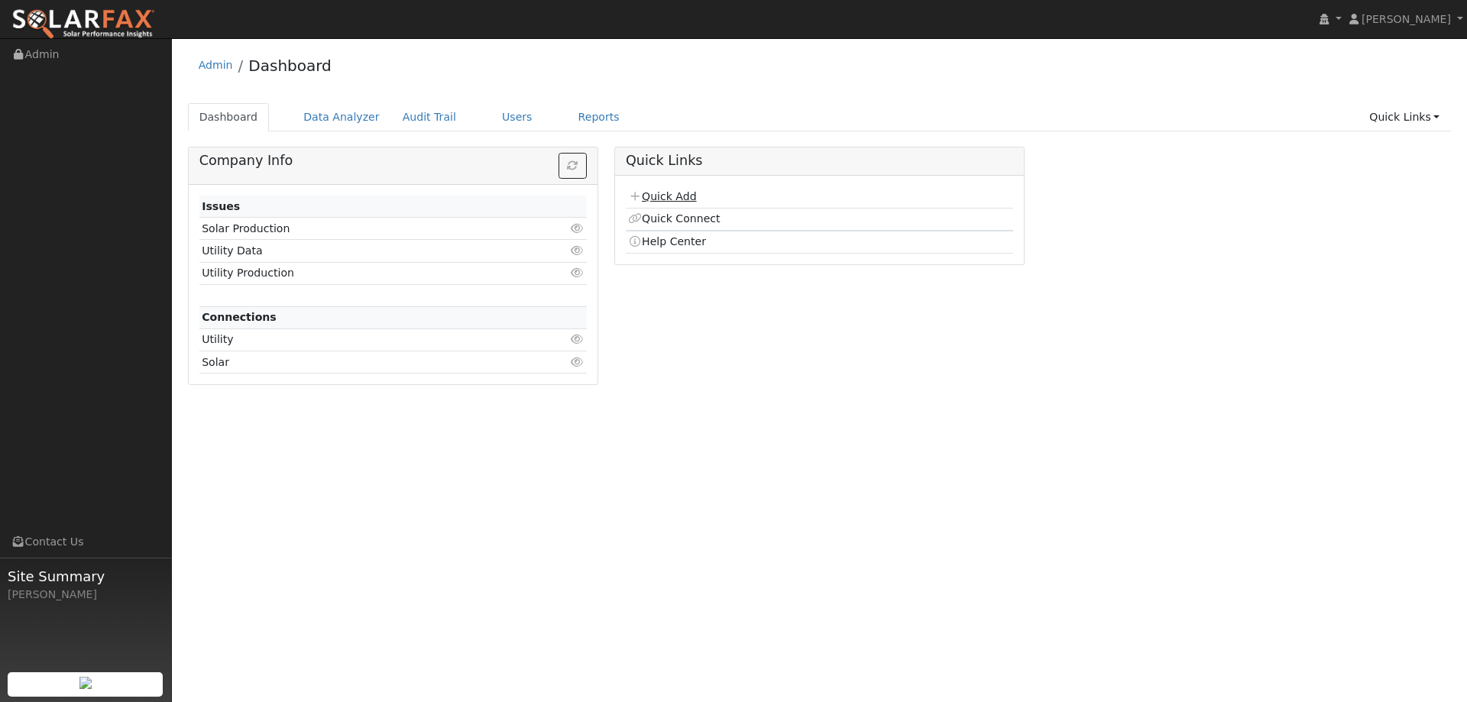
click at [662, 197] on link "Quick Add" at bounding box center [662, 196] width 68 height 12
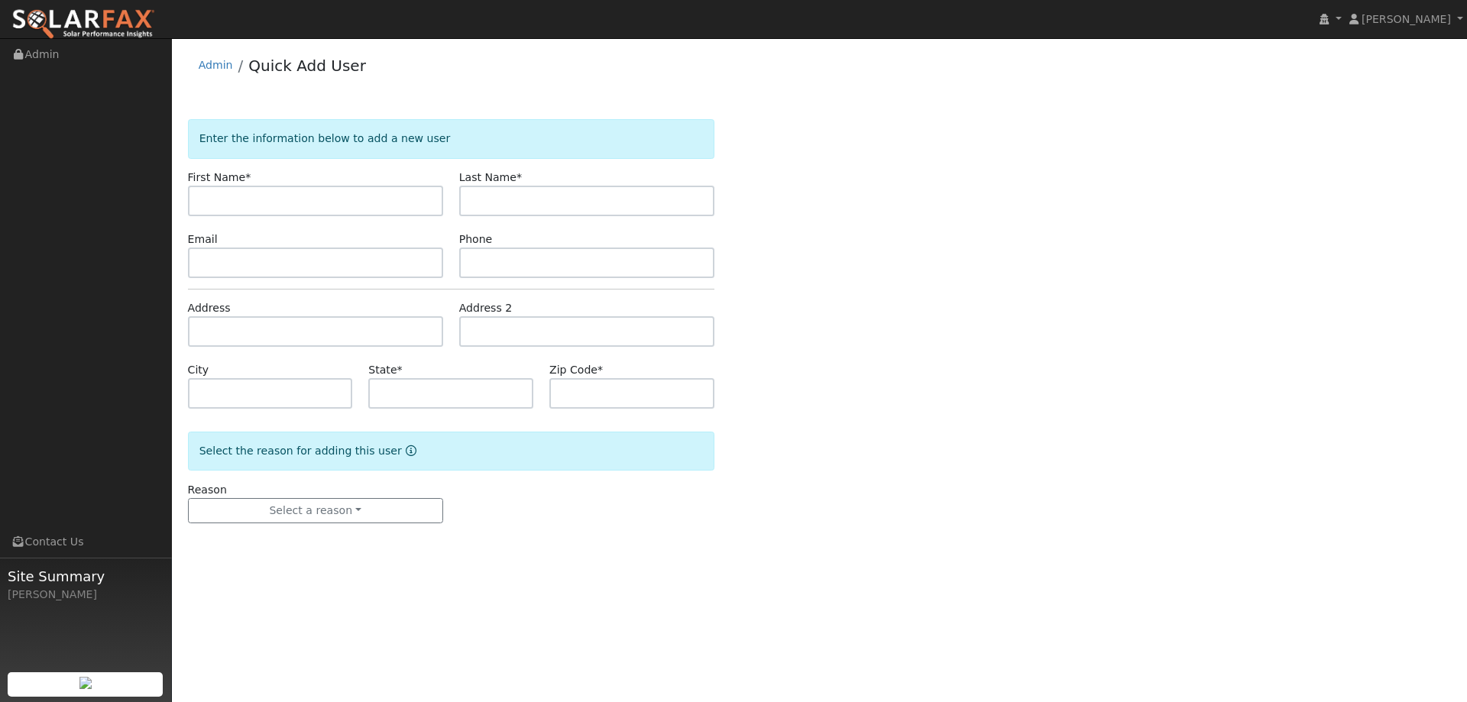
click at [403, 199] on input "text" at bounding box center [315, 201] width 255 height 31
type input "[PERSON_NAME]"
click at [485, 192] on input "text" at bounding box center [586, 201] width 255 height 31
type input "D"
type input "[PERSON_NAME]"
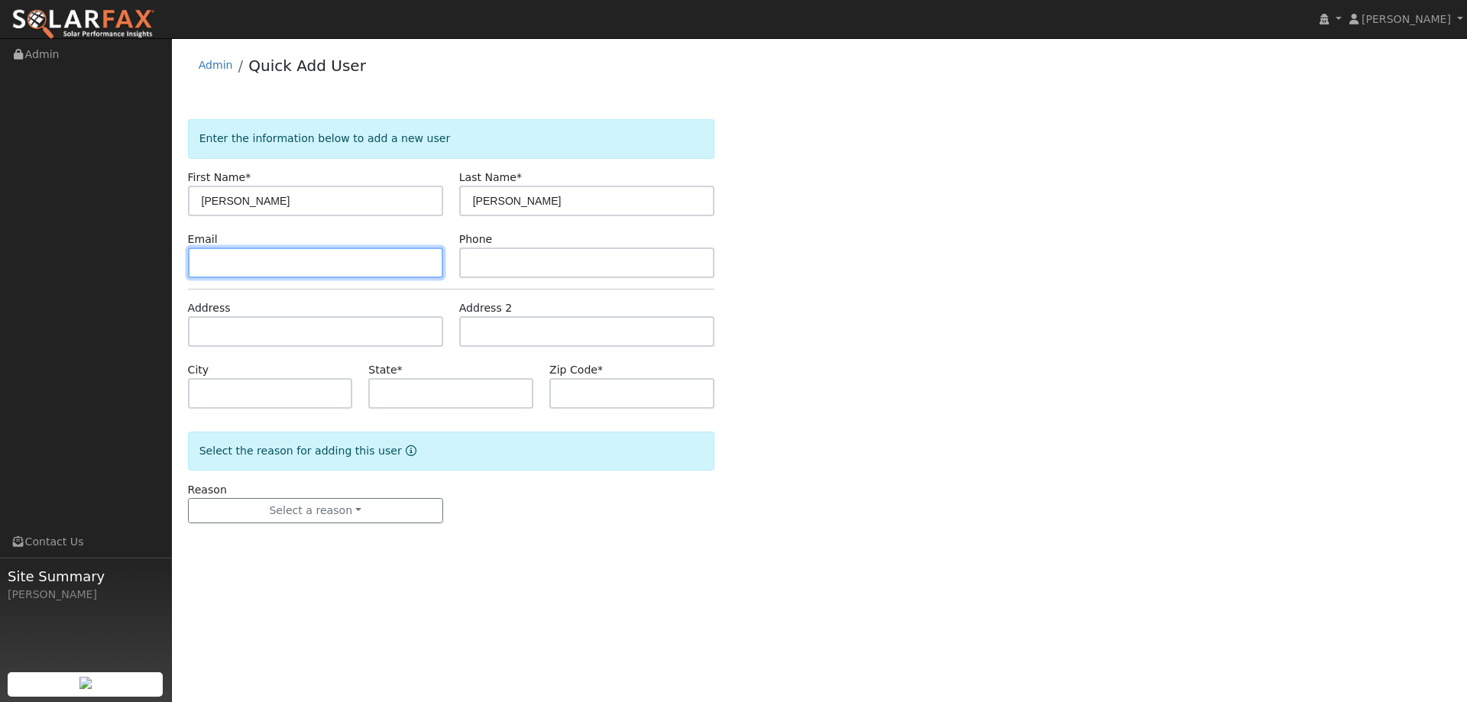
click at [415, 266] on input "text" at bounding box center [315, 263] width 255 height 31
paste input "[EMAIL_ADDRESS][DOMAIN_NAME]"
type input "[EMAIL_ADDRESS][DOMAIN_NAME]"
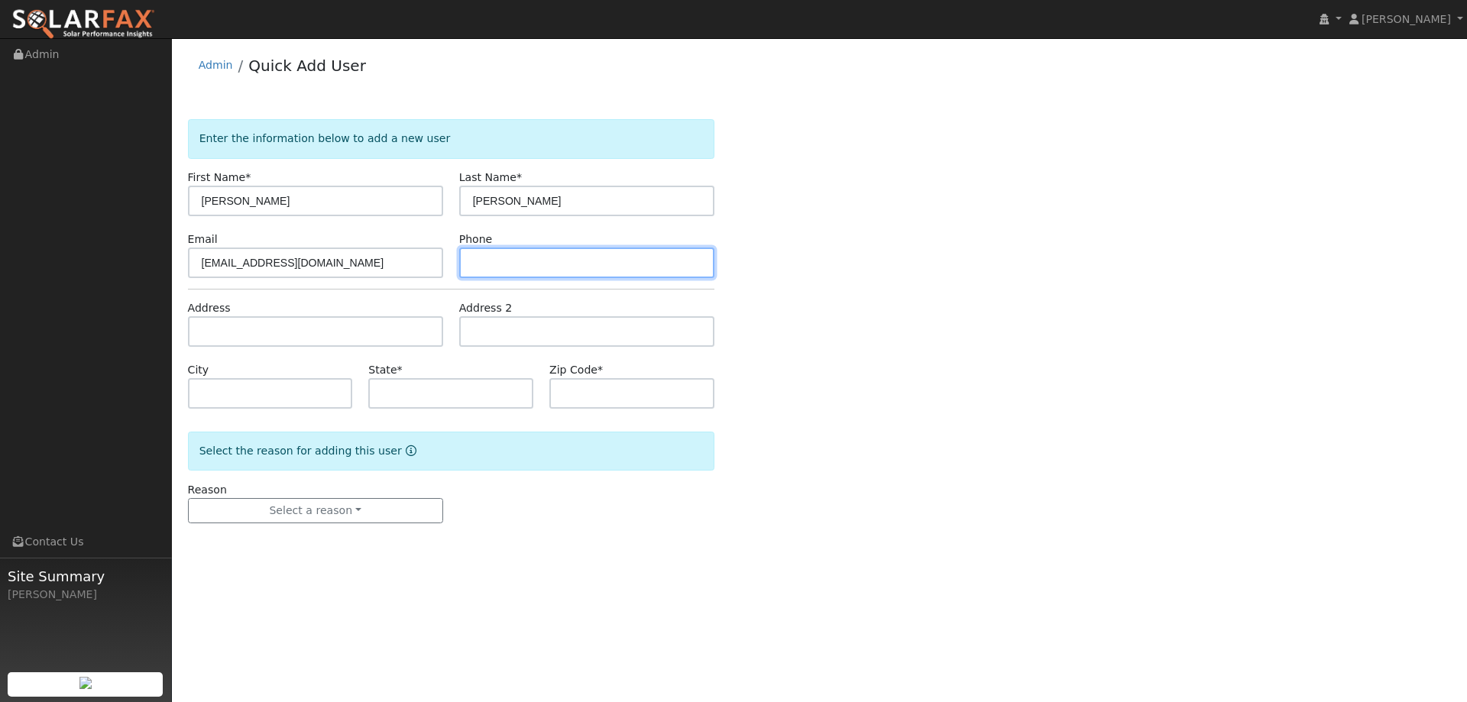
click at [531, 276] on input "text" at bounding box center [586, 263] width 255 height 31
paste input "[PHONE_NUMBER]"
type input "[PHONE_NUMBER]"
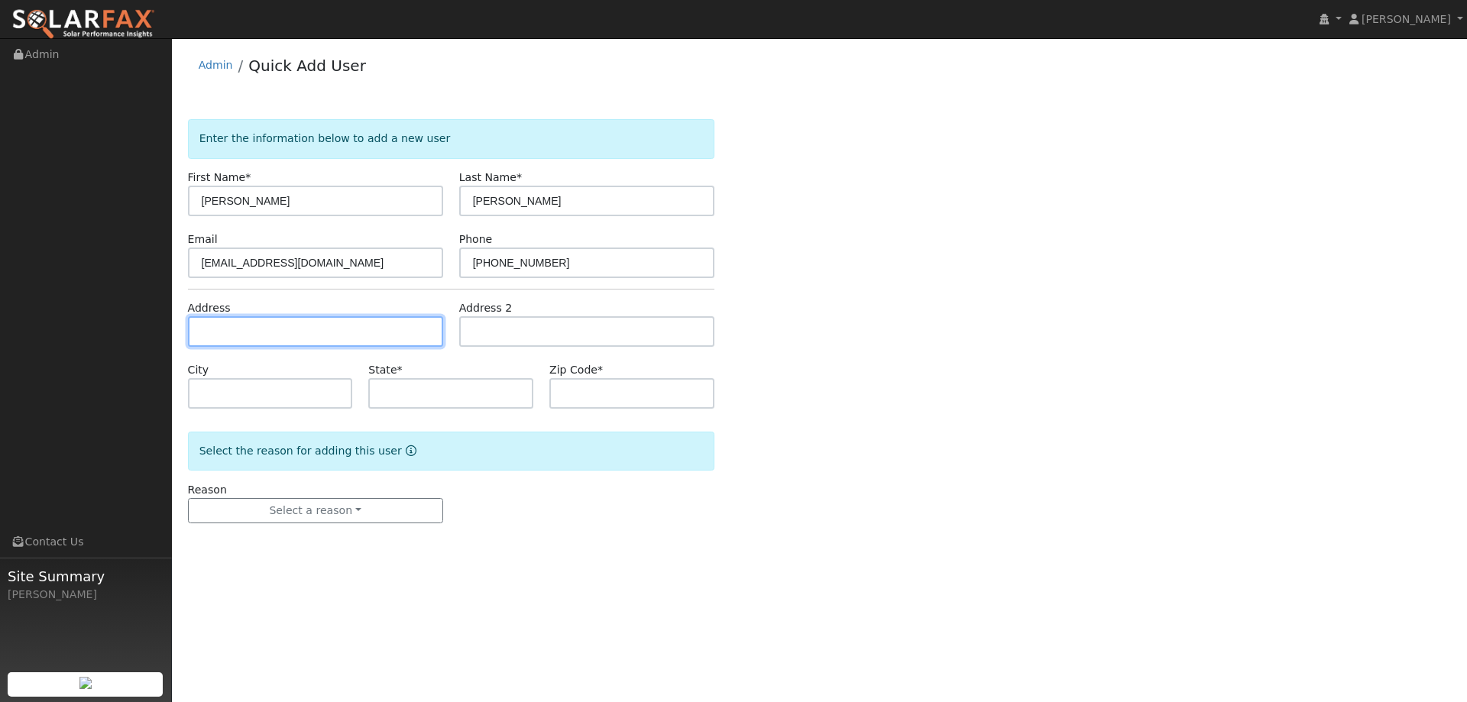
click at [421, 336] on input "text" at bounding box center [315, 331] width 255 height 31
paste input "[STREET_ADDRESS]"
type input "[STREET_ADDRESS]"
type input "[GEOGRAPHIC_DATA]"
type input "CA"
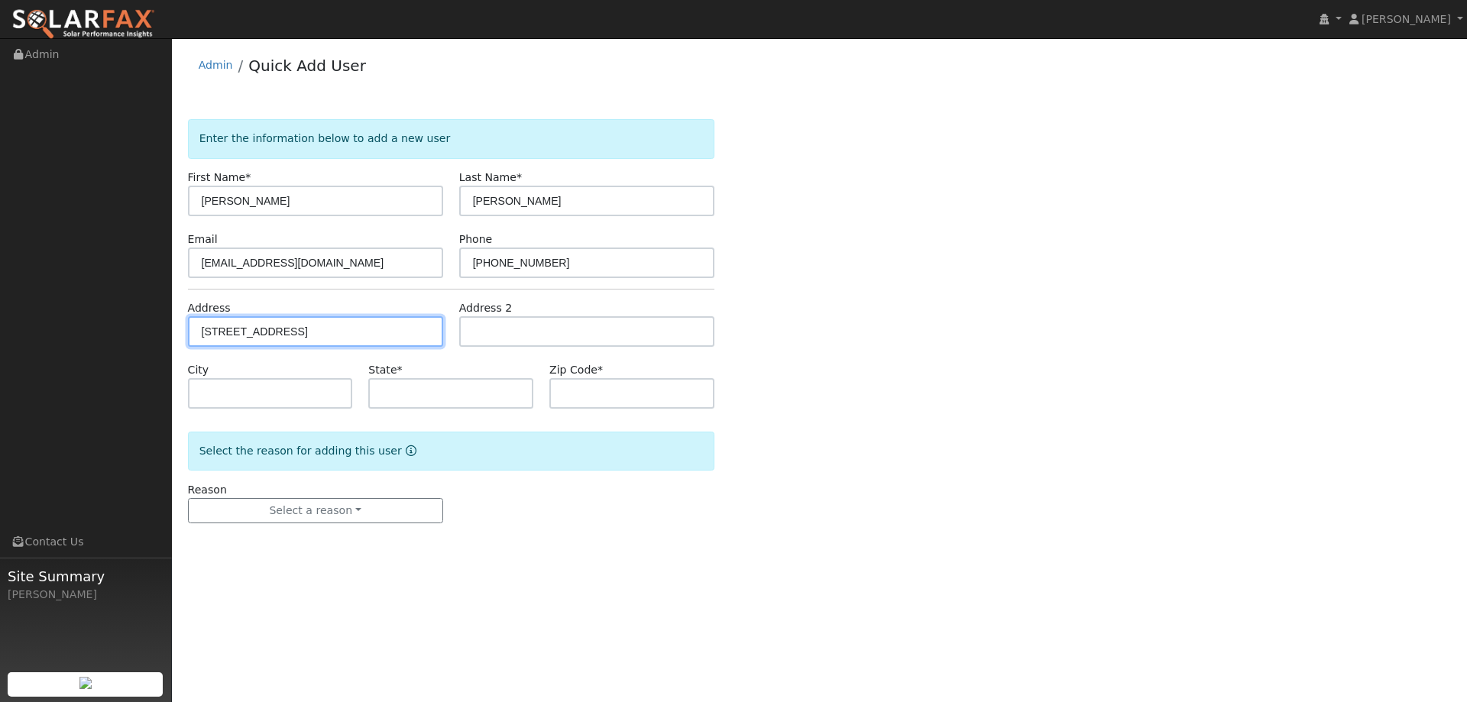
type input "94534"
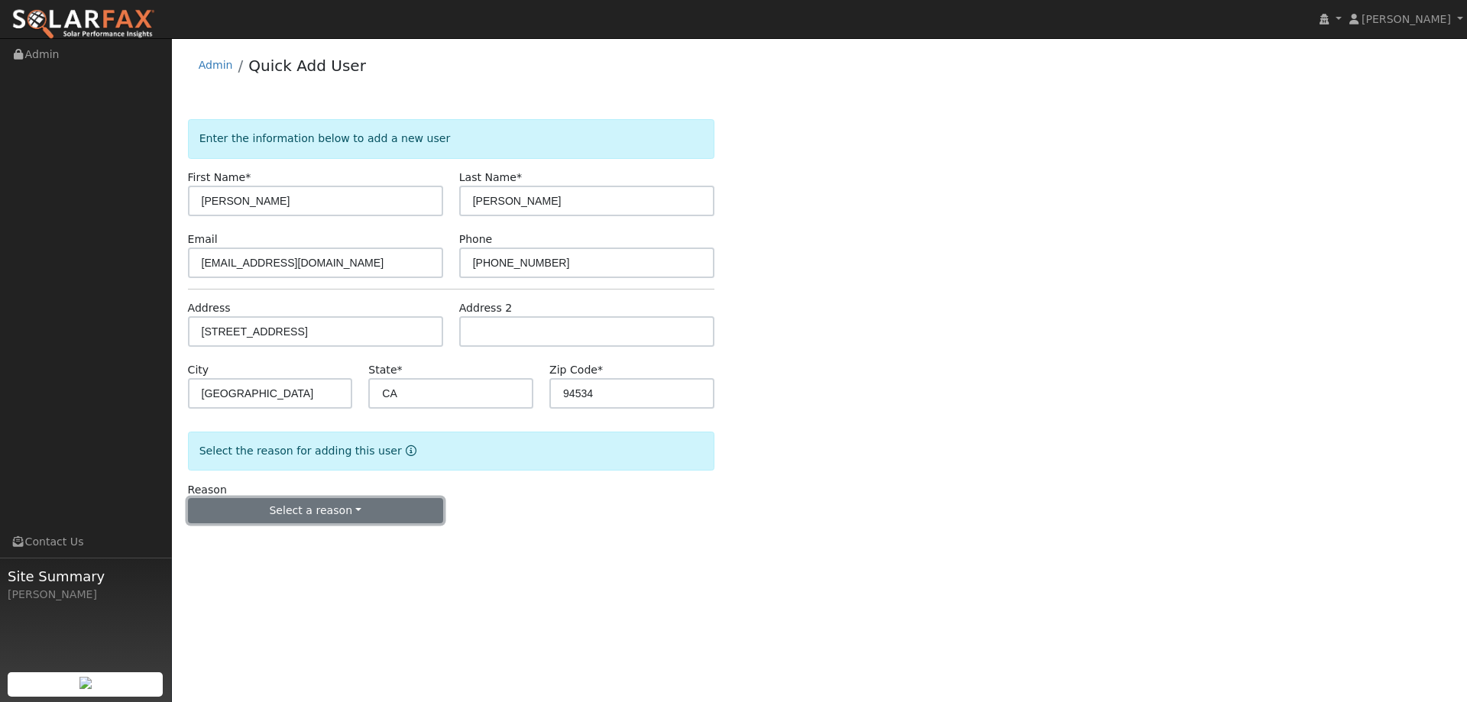
click at [358, 507] on button "Select a reason" at bounding box center [315, 511] width 255 height 26
click at [306, 544] on link "New lead" at bounding box center [273, 542] width 169 height 21
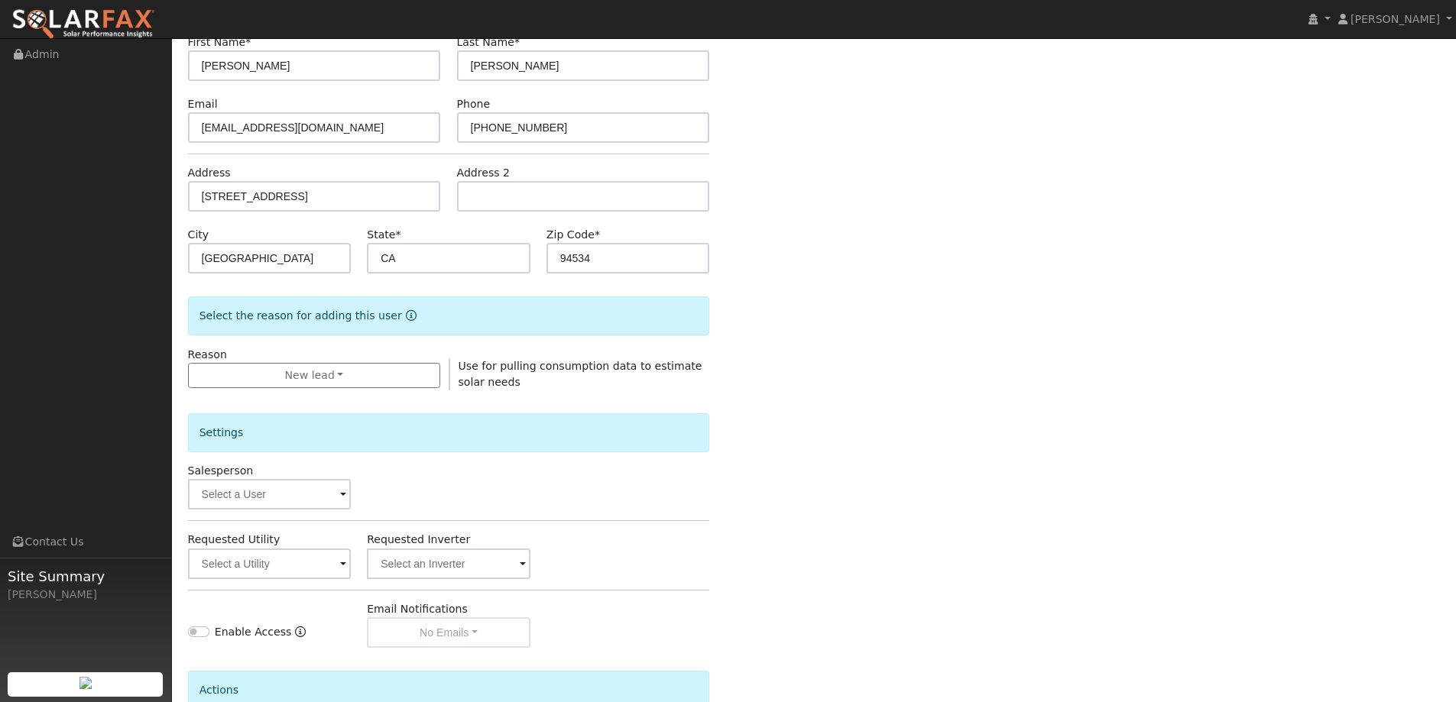
scroll to position [287, 0]
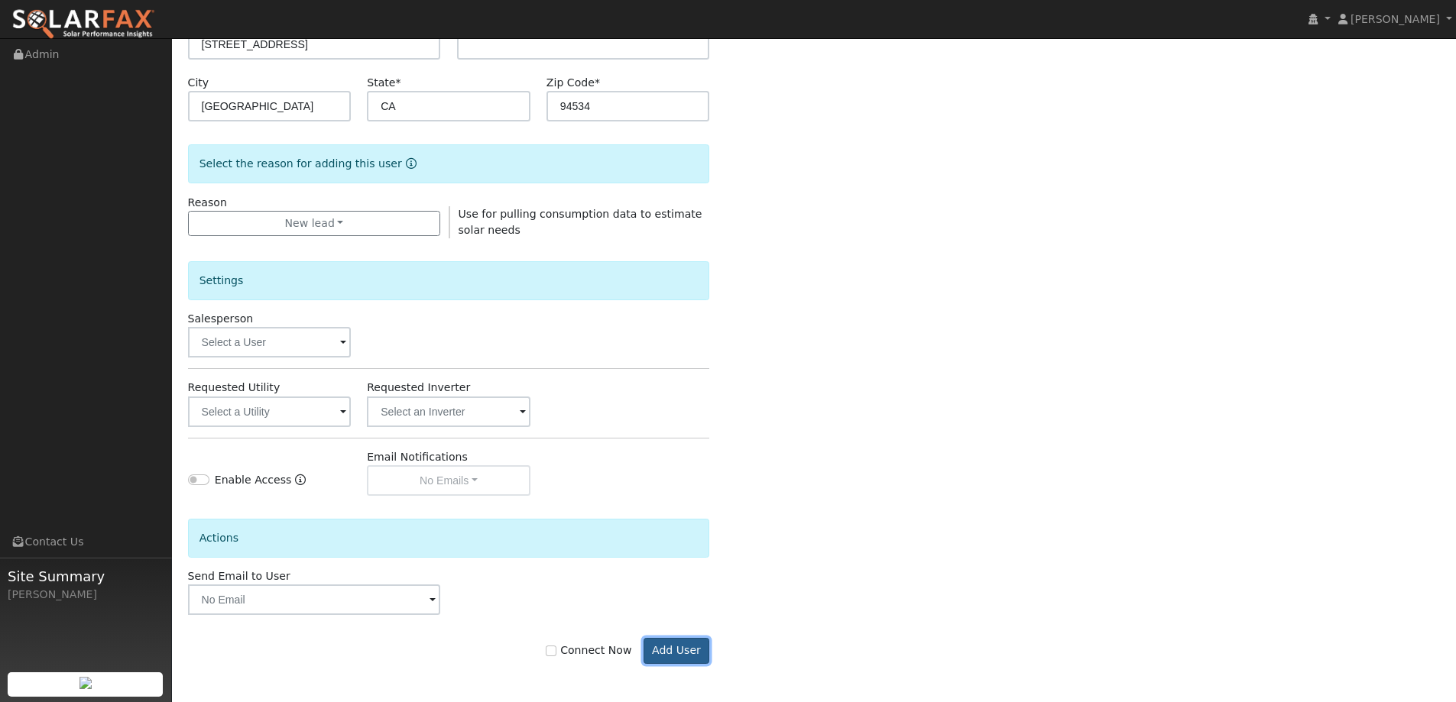
click at [672, 640] on button "Add User" at bounding box center [676, 651] width 66 height 26
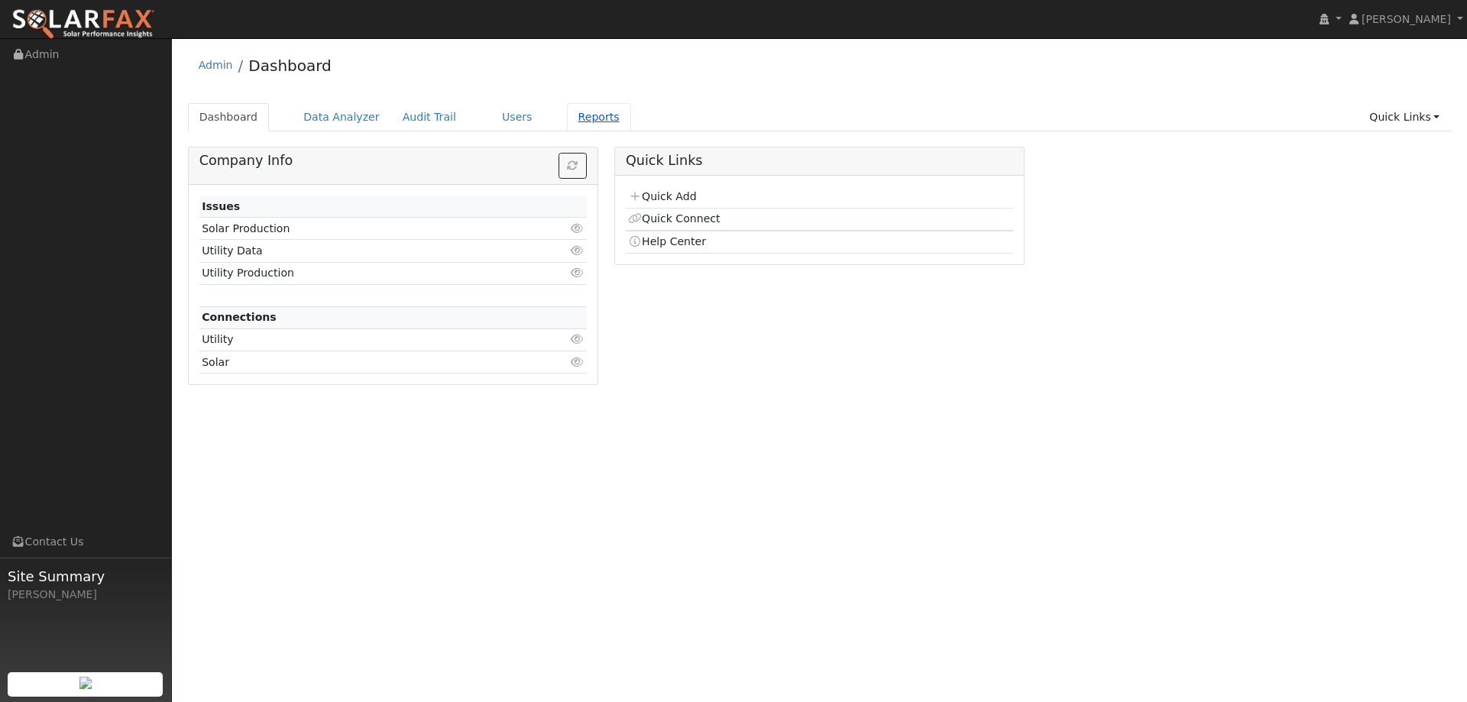
click at [567, 120] on link "Reports" at bounding box center [599, 117] width 64 height 28
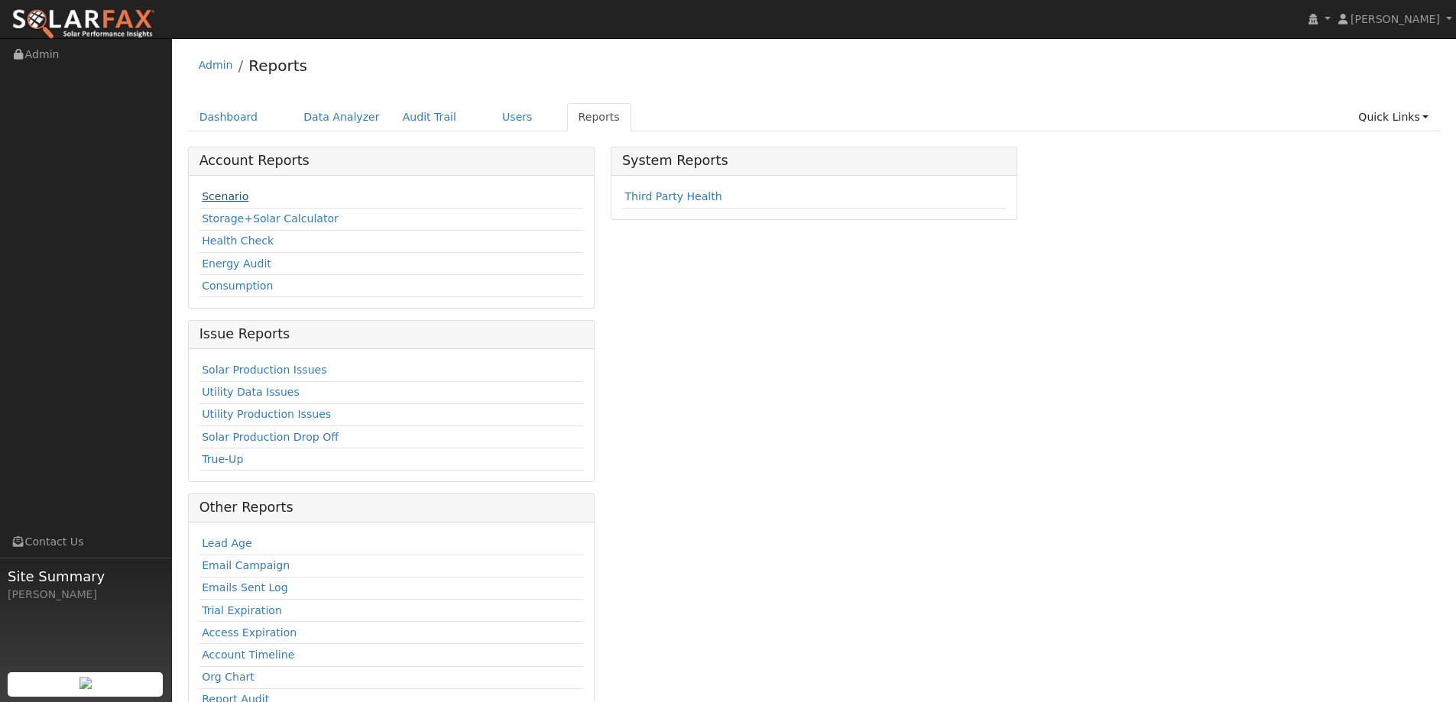
click at [237, 196] on link "Scenario" at bounding box center [225, 196] width 47 height 12
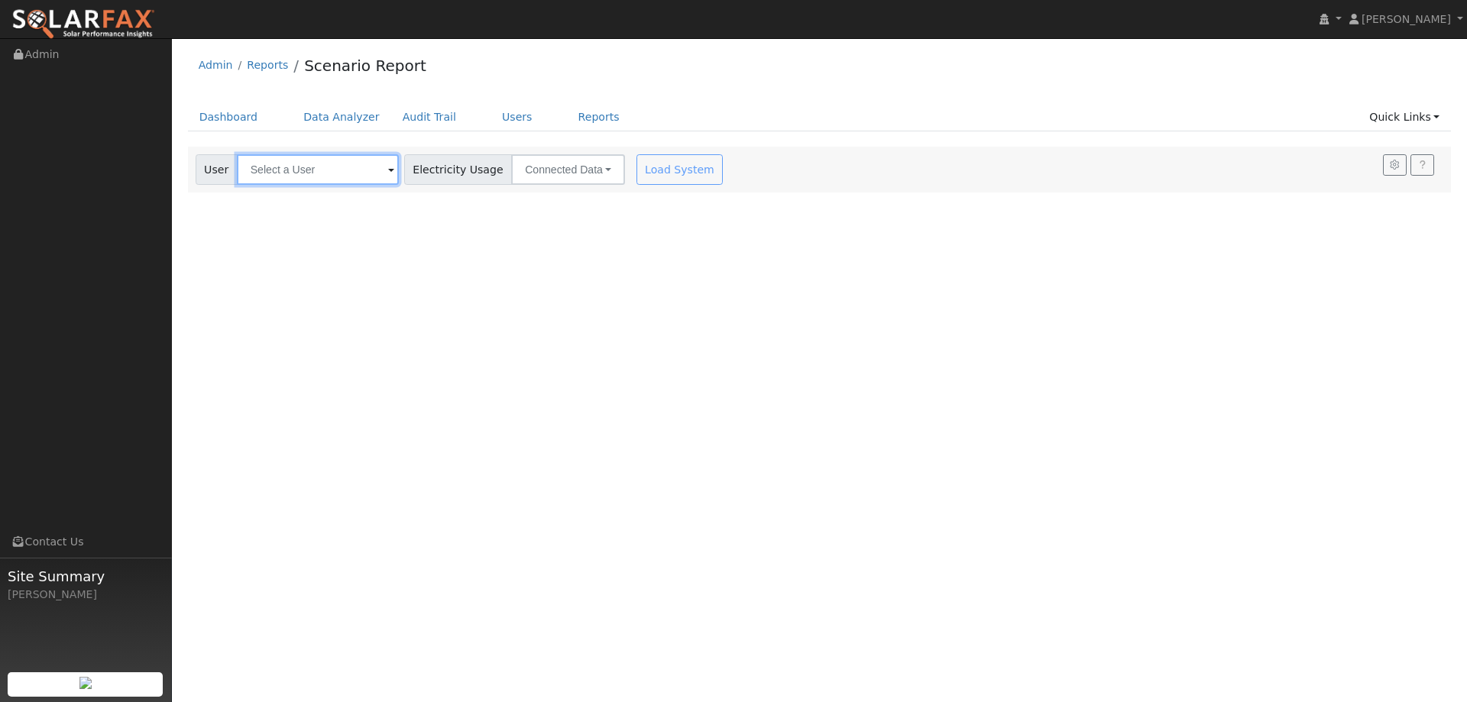
click at [294, 180] on input "text" at bounding box center [318, 169] width 162 height 31
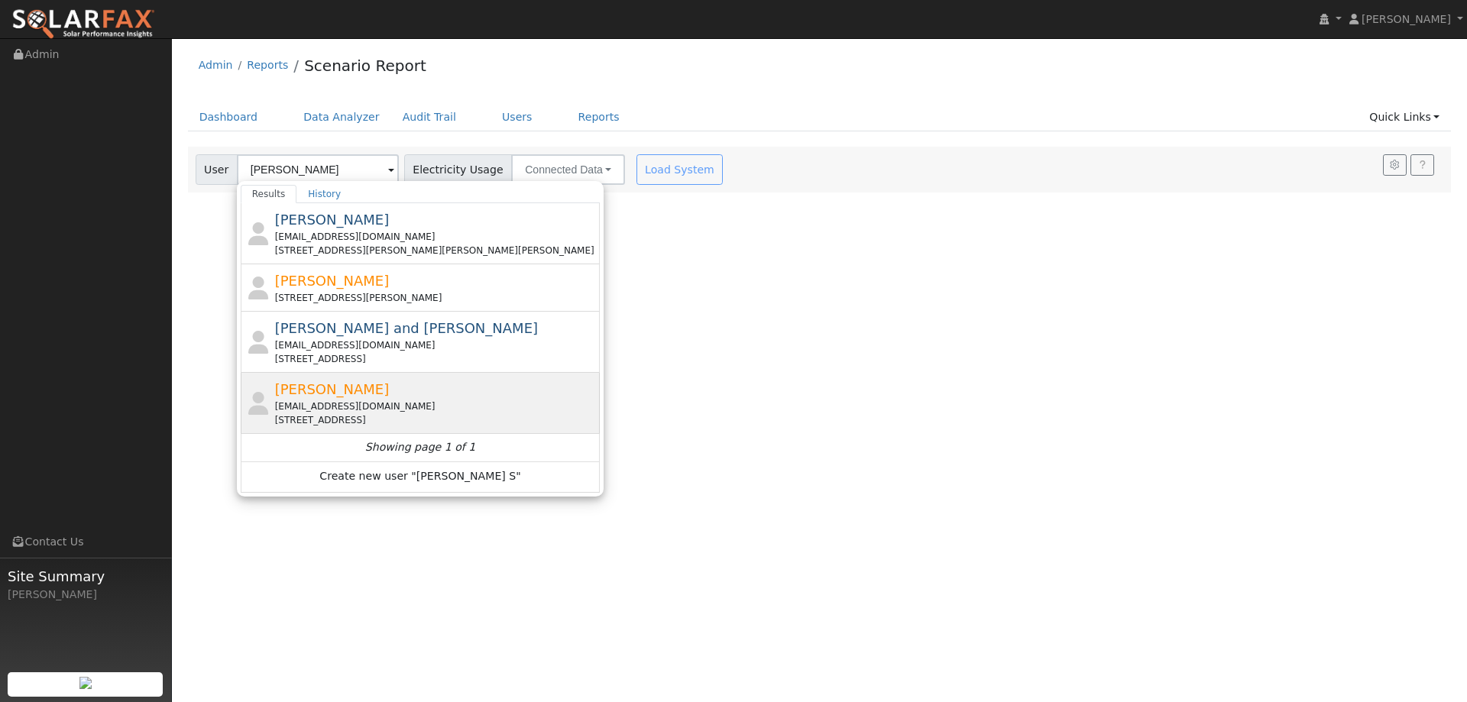
click at [448, 390] on div "[PERSON_NAME] [EMAIL_ADDRESS][DOMAIN_NAME] [STREET_ADDRESS]" at bounding box center [436, 403] width 322 height 48
type input "[PERSON_NAME]"
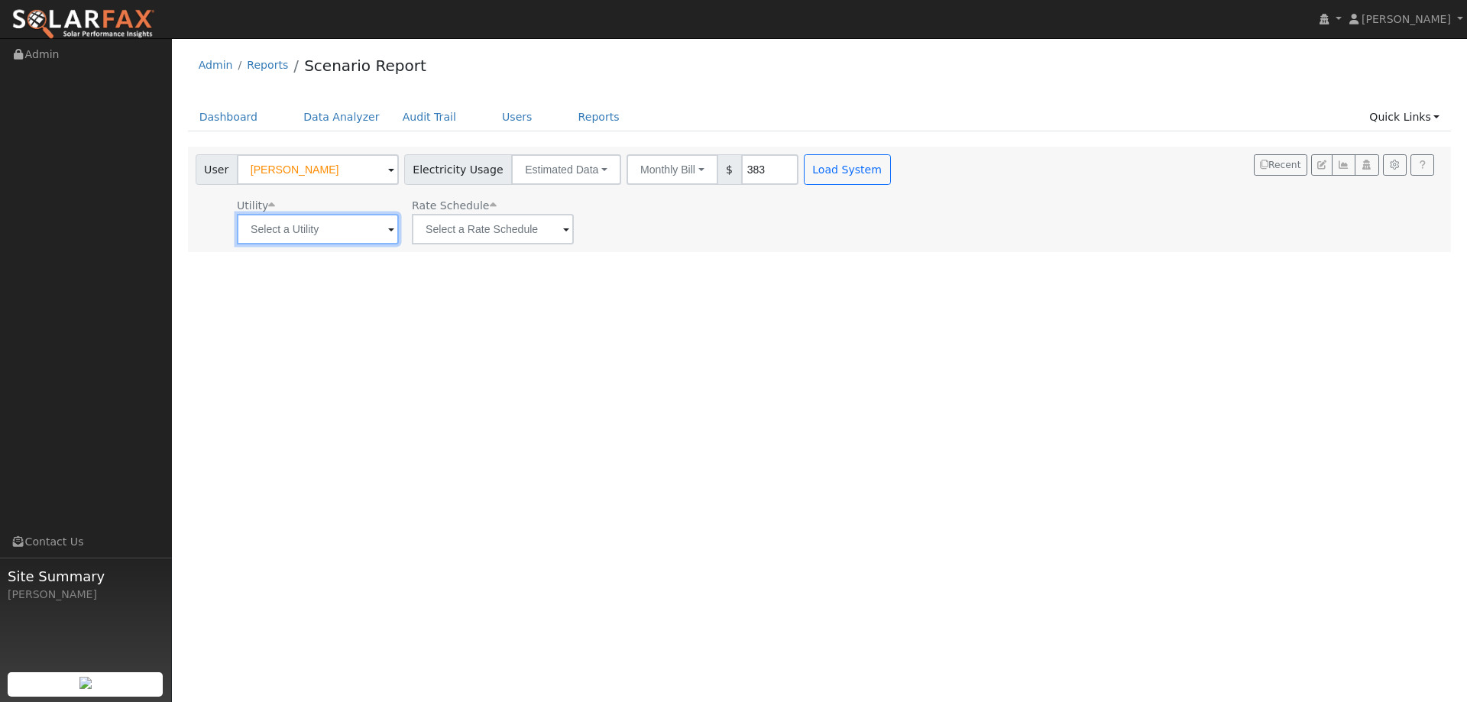
click at [312, 235] on input "text" at bounding box center [318, 229] width 162 height 31
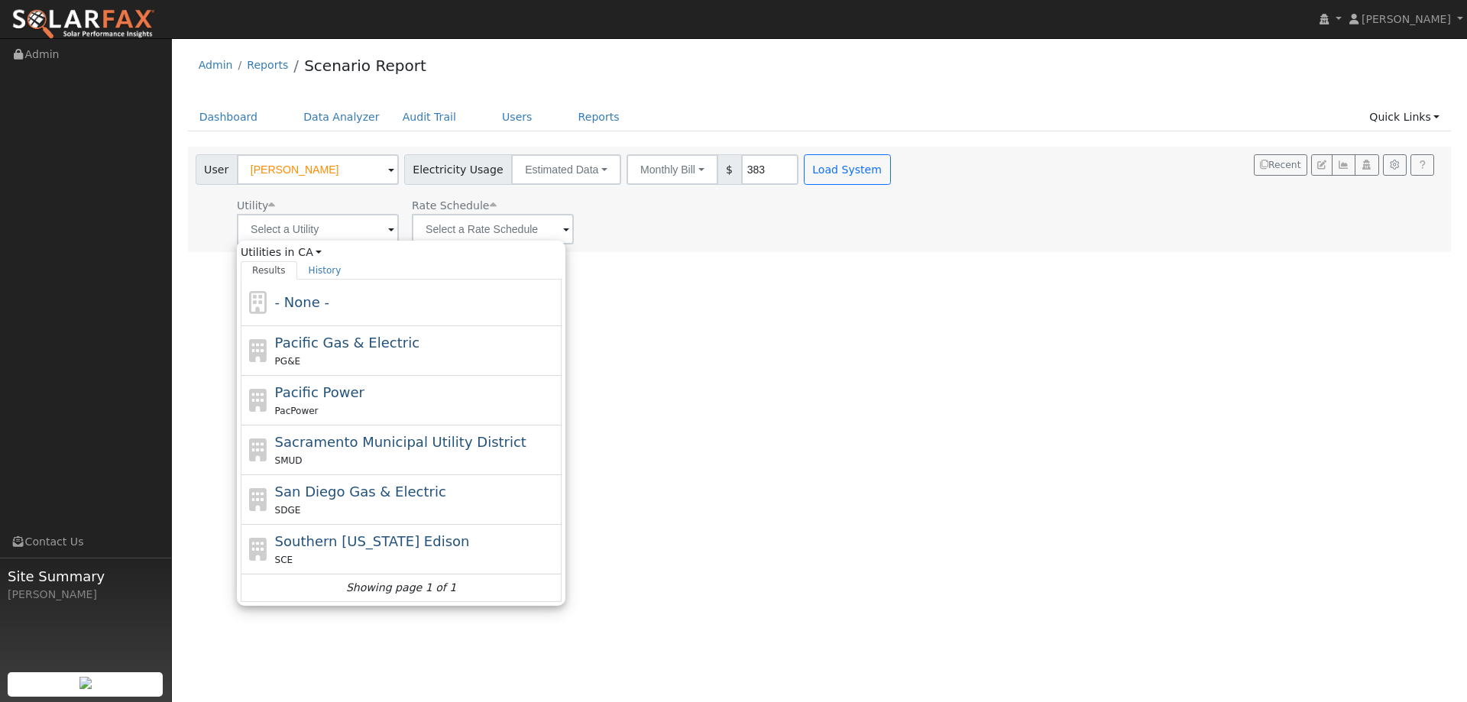
click at [319, 343] on span "Pacific Gas & Electric" at bounding box center [347, 343] width 144 height 16
type input "Pacific Gas & Electric"
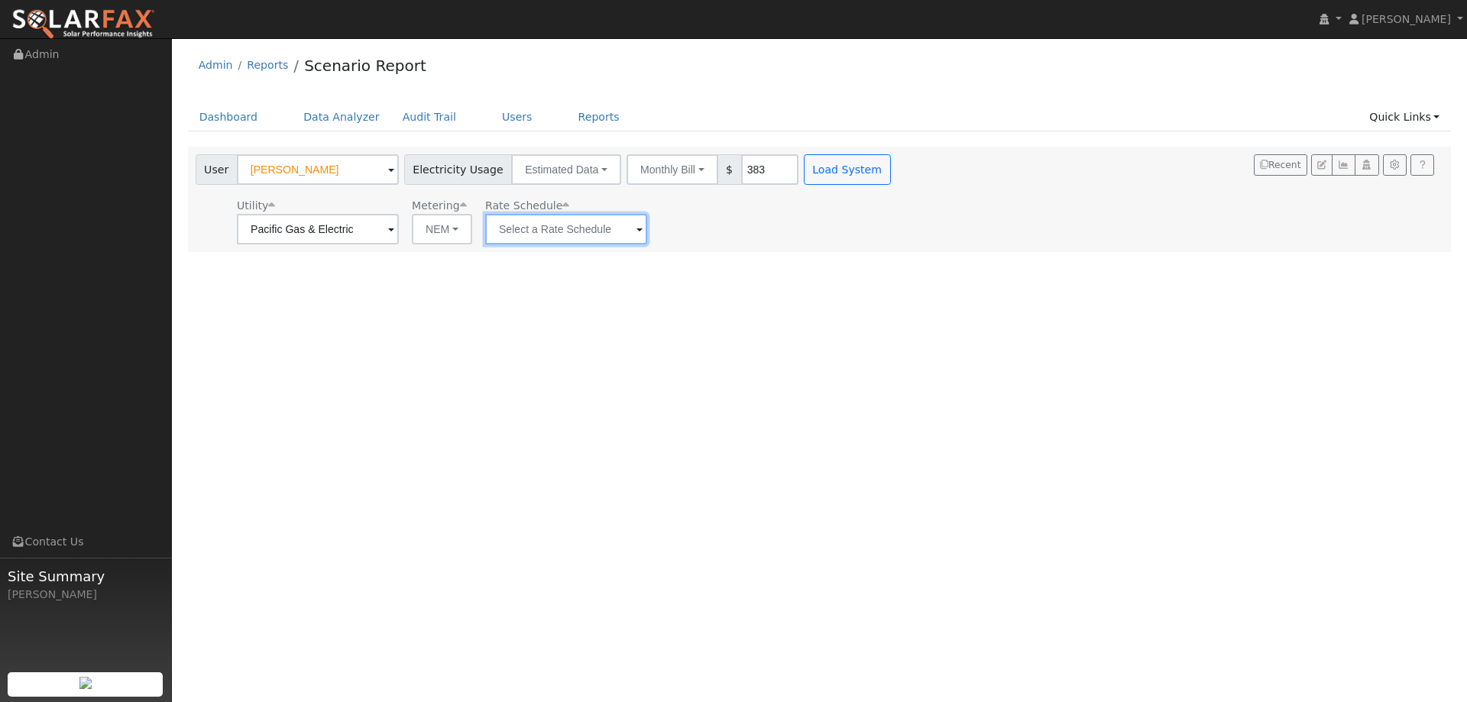
click at [505, 242] on input "text" at bounding box center [566, 229] width 162 height 31
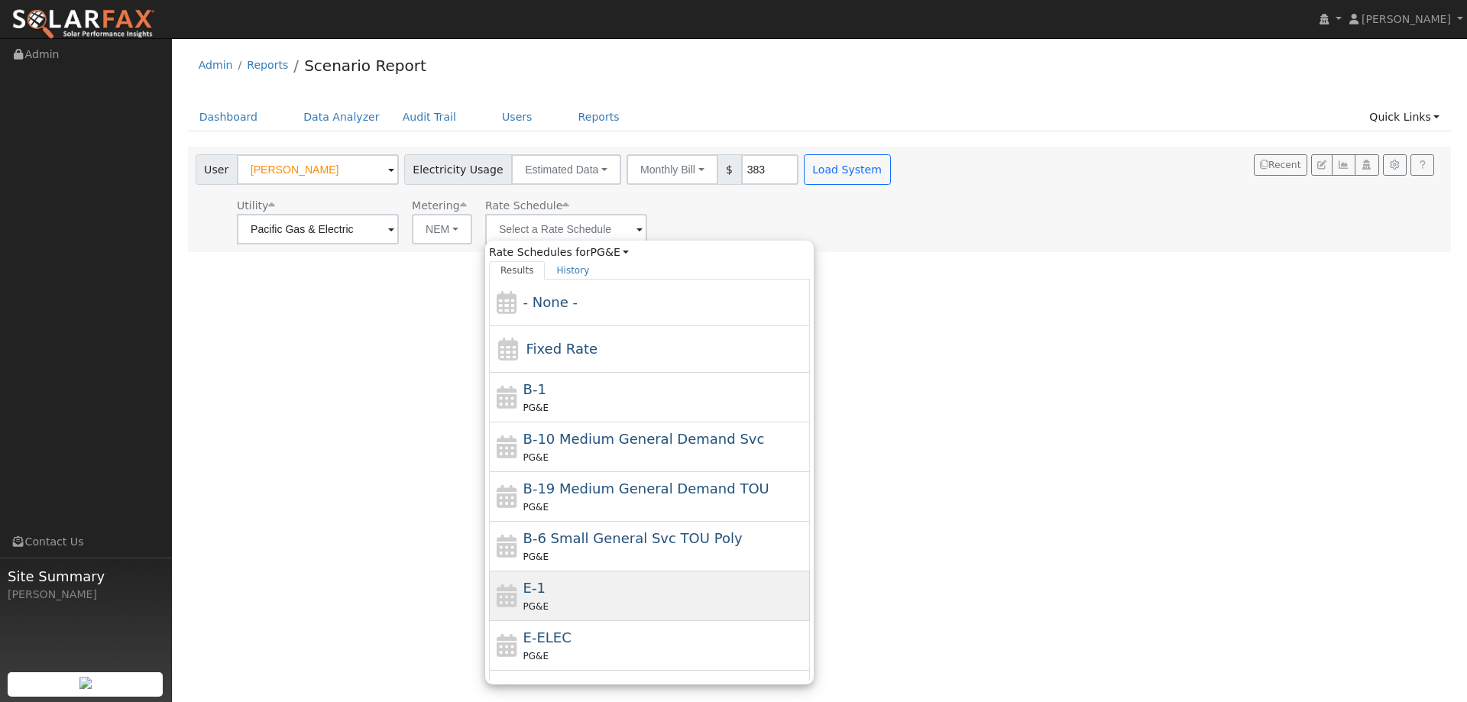
click at [580, 588] on div "E-1 PG&E" at bounding box center [664, 596] width 283 height 37
type input "E-1"
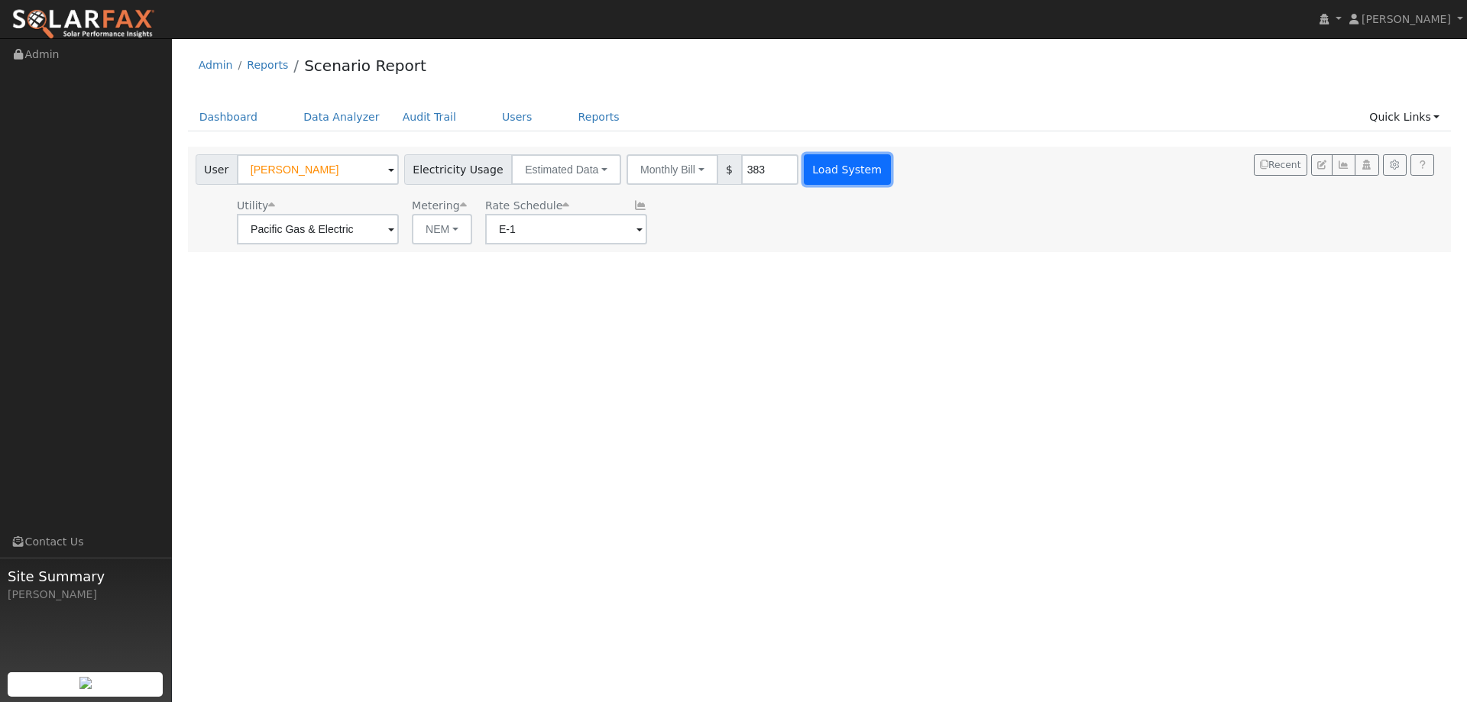
click at [855, 176] on button "Load System" at bounding box center [847, 169] width 87 height 31
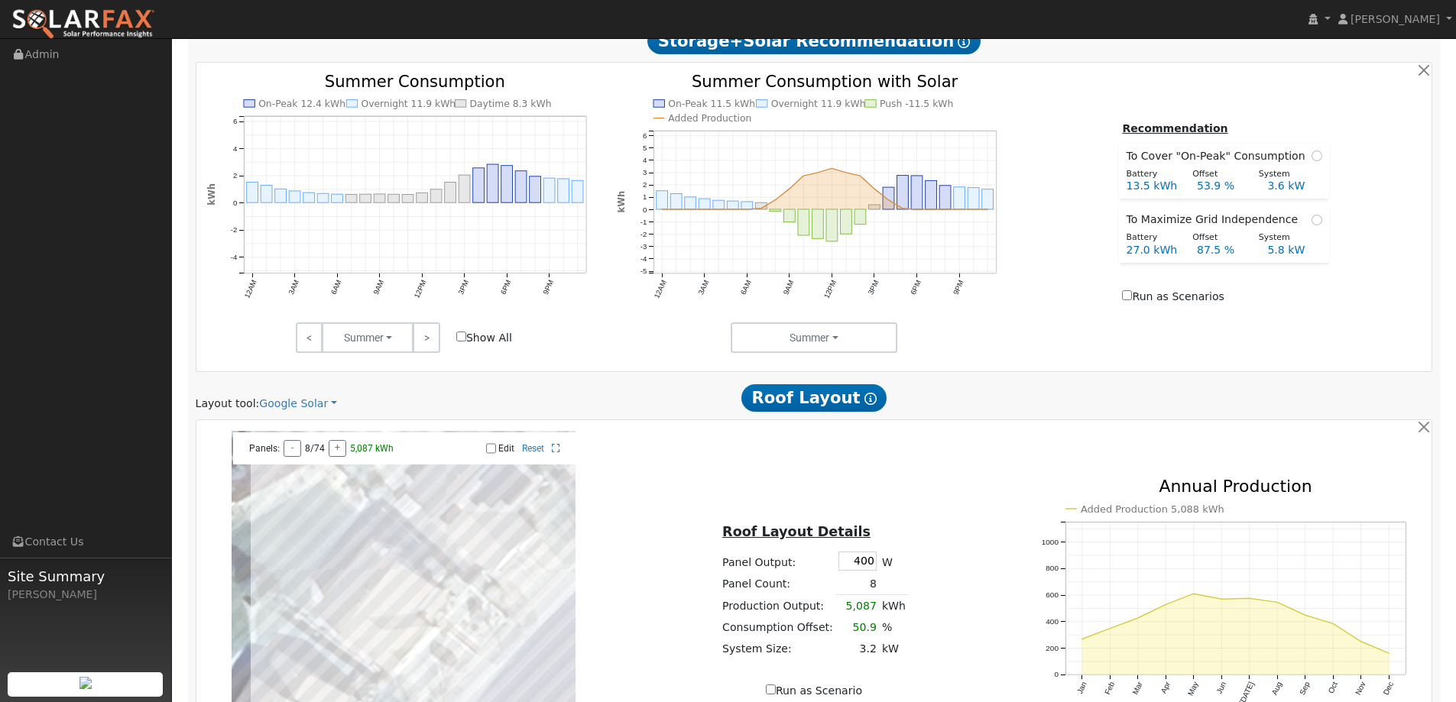
scroll to position [764, 0]
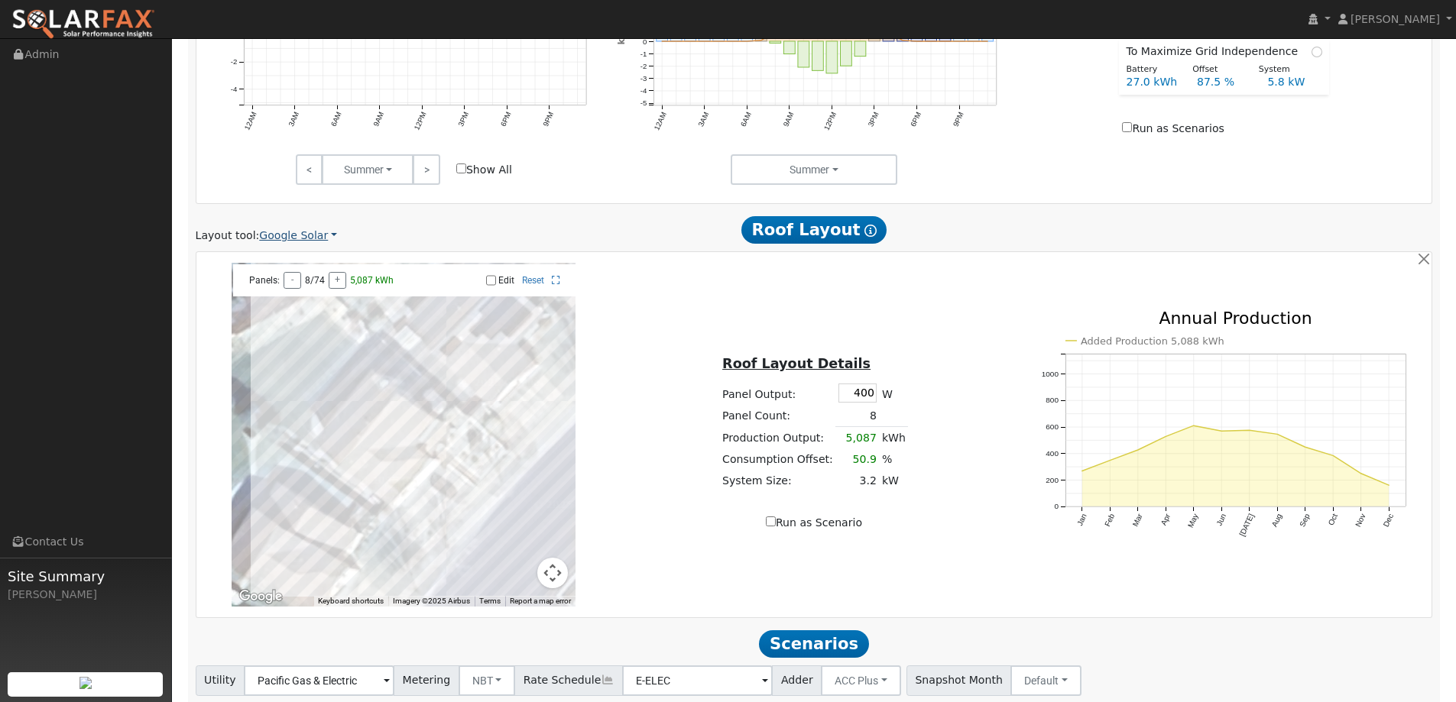
click at [311, 241] on link "Google Solar" at bounding box center [298, 236] width 78 height 16
click at [319, 306] on link "Aurora" at bounding box center [308, 305] width 106 height 21
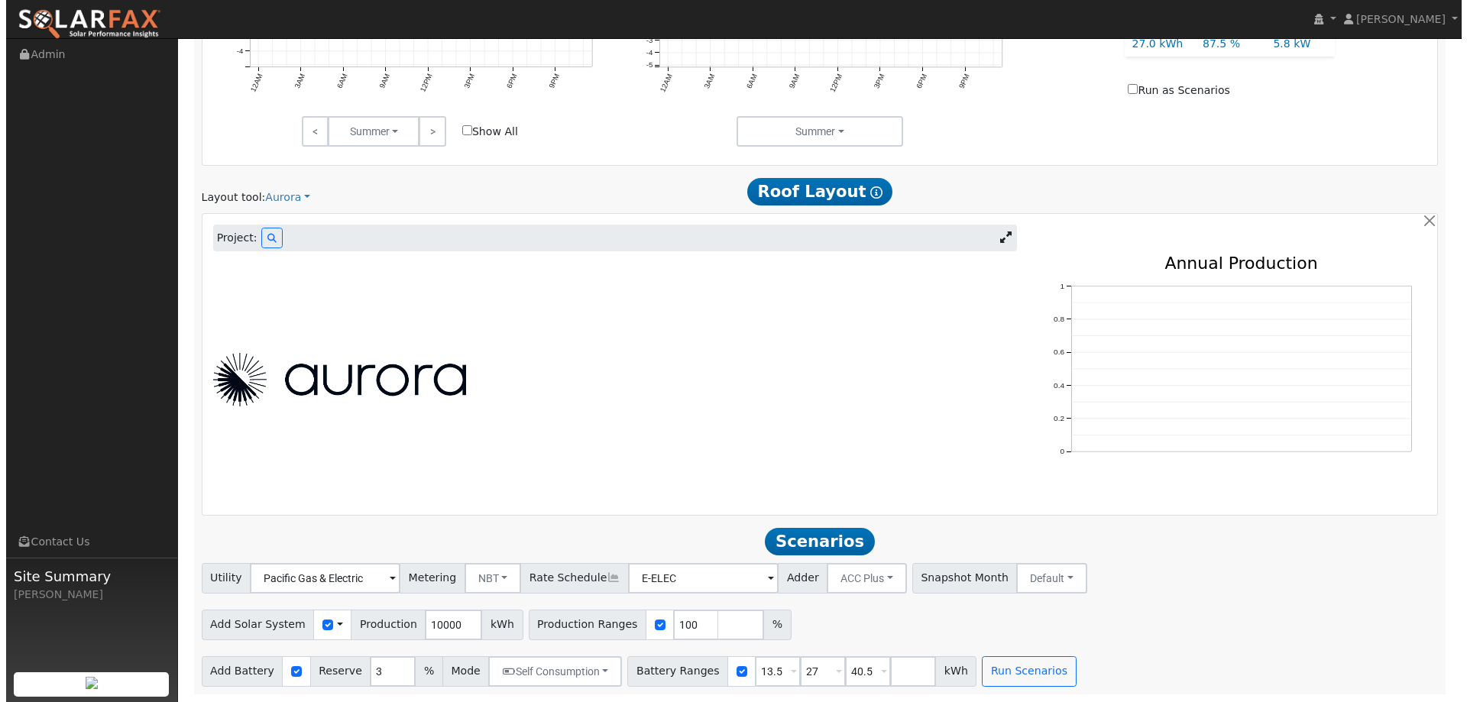
scroll to position [803, 0]
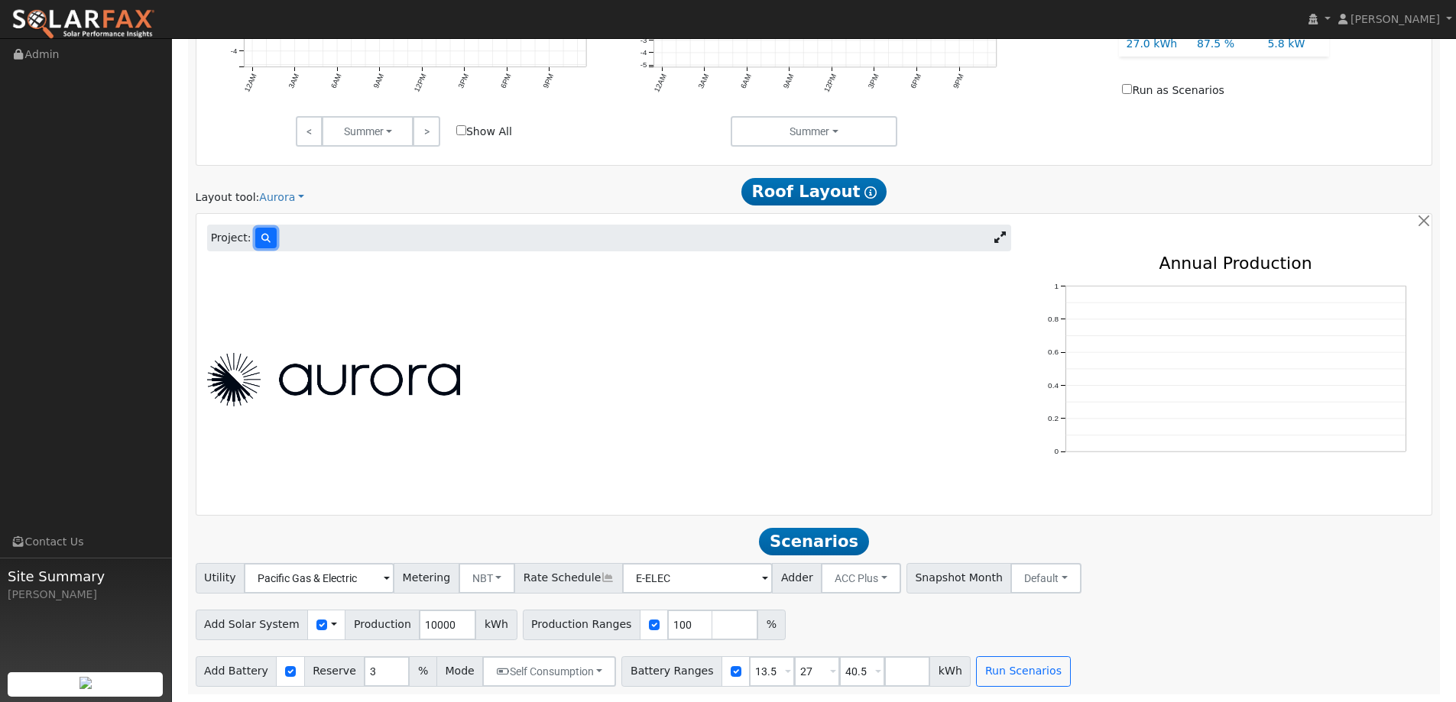
click at [259, 245] on button at bounding box center [265, 238] width 21 height 21
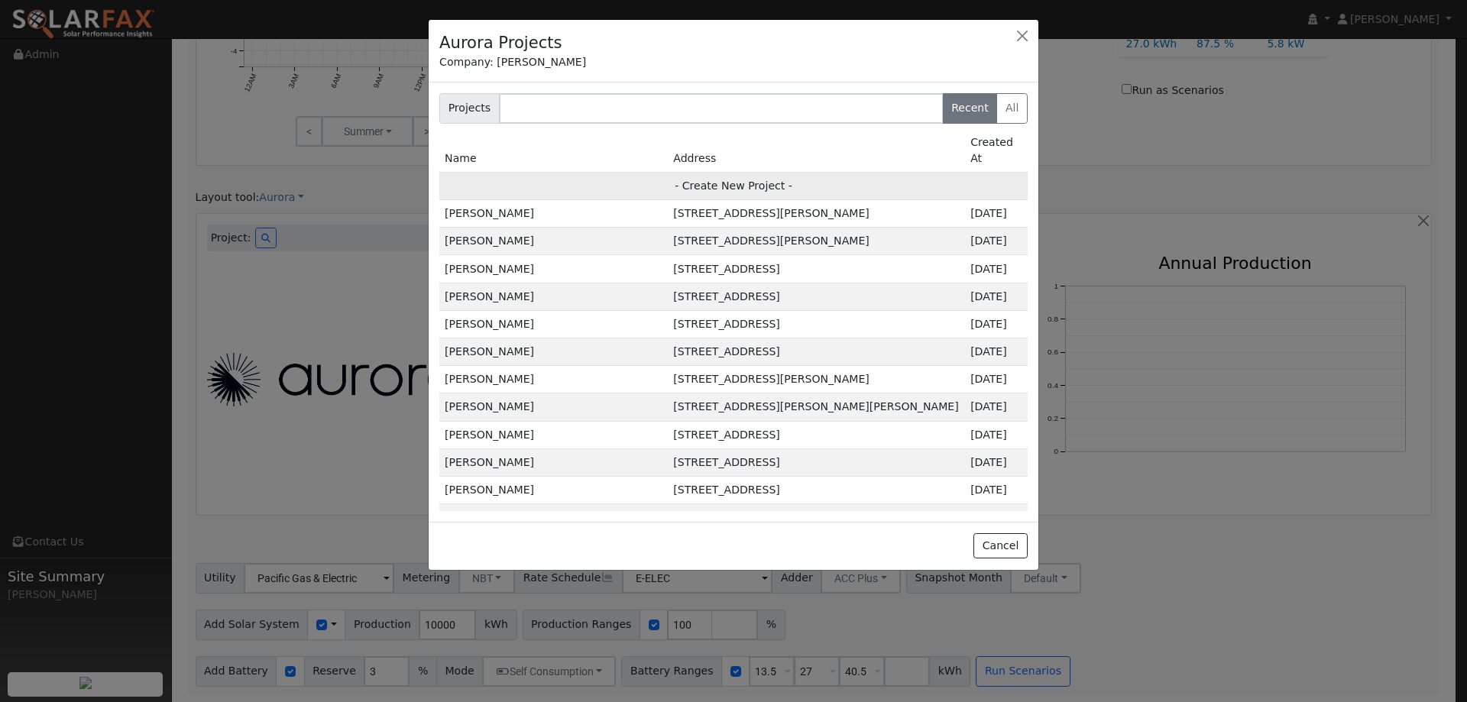
click at [589, 172] on td "- Create New Project -" at bounding box center [733, 186] width 588 height 28
type input "[PERSON_NAME]"
type input "[STREET_ADDRESS]"
type input "Fairfield"
type input "CA"
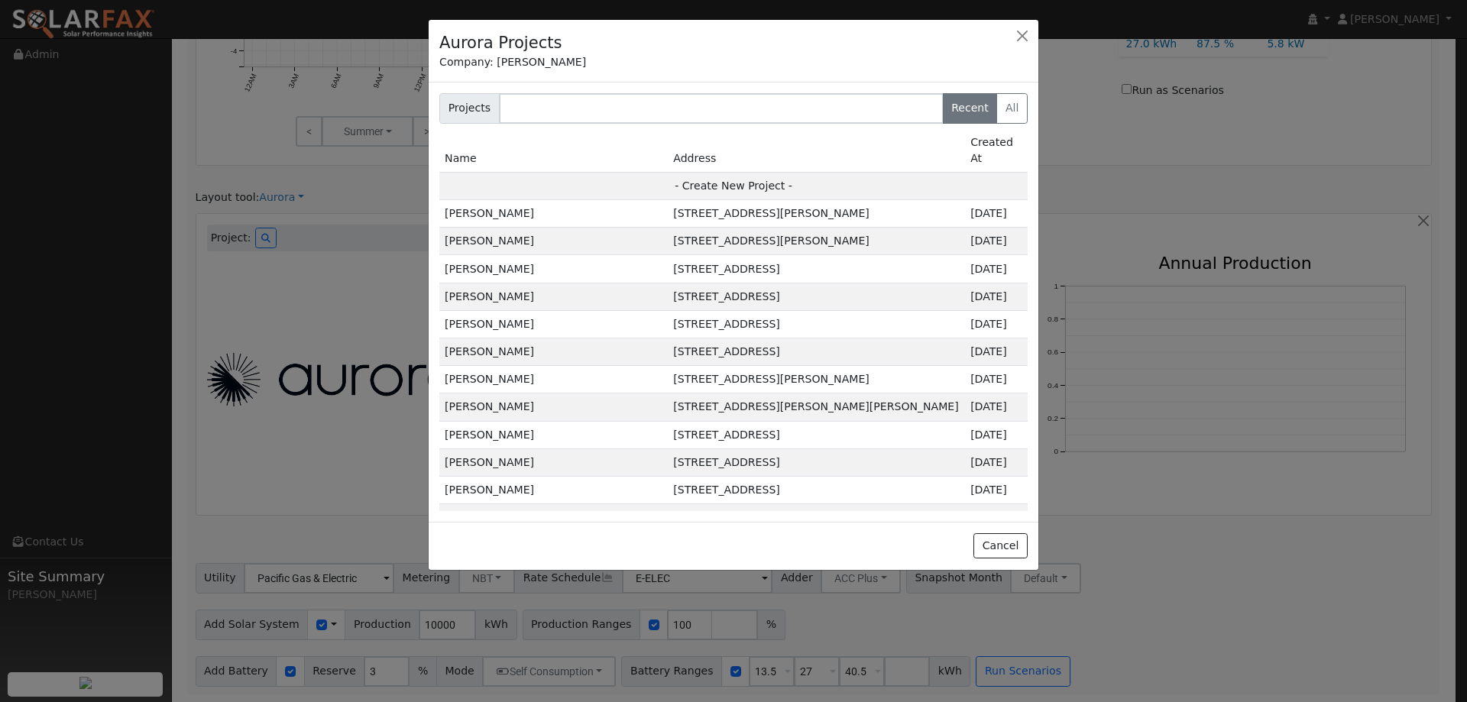
type input "94534"
type input "Design"
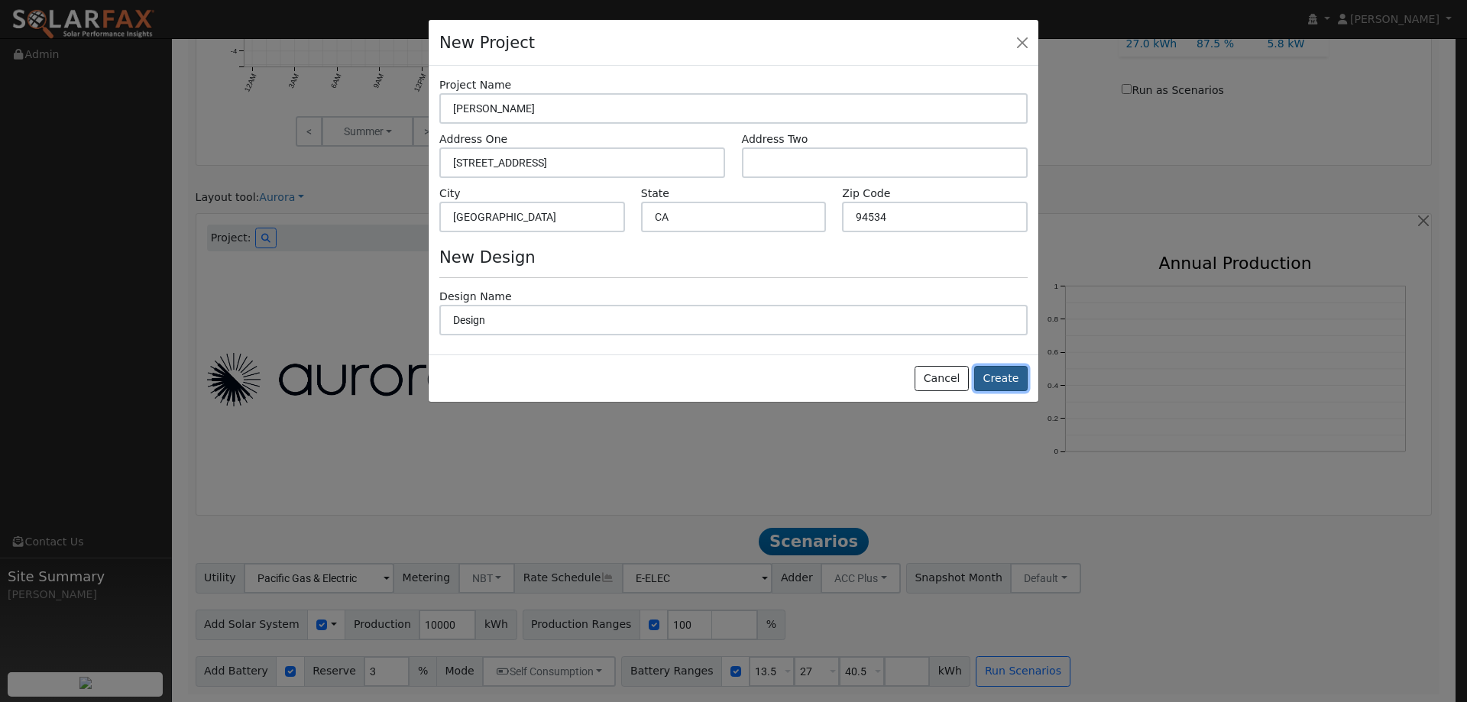
drag, startPoint x: 1002, startPoint y: 376, endPoint x: 1006, endPoint y: 365, distance: 11.1
click at [1005, 370] on button "Create" at bounding box center [1000, 379] width 53 height 26
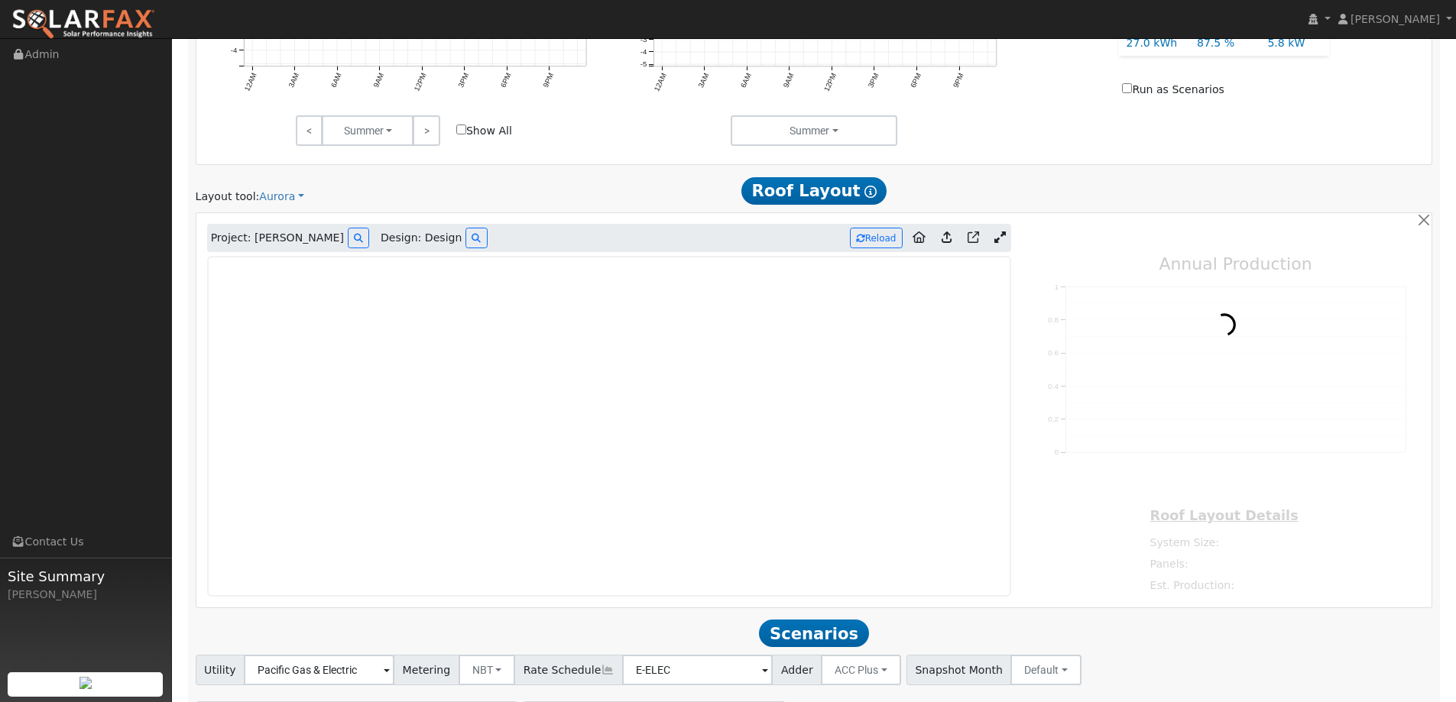
type input "0"
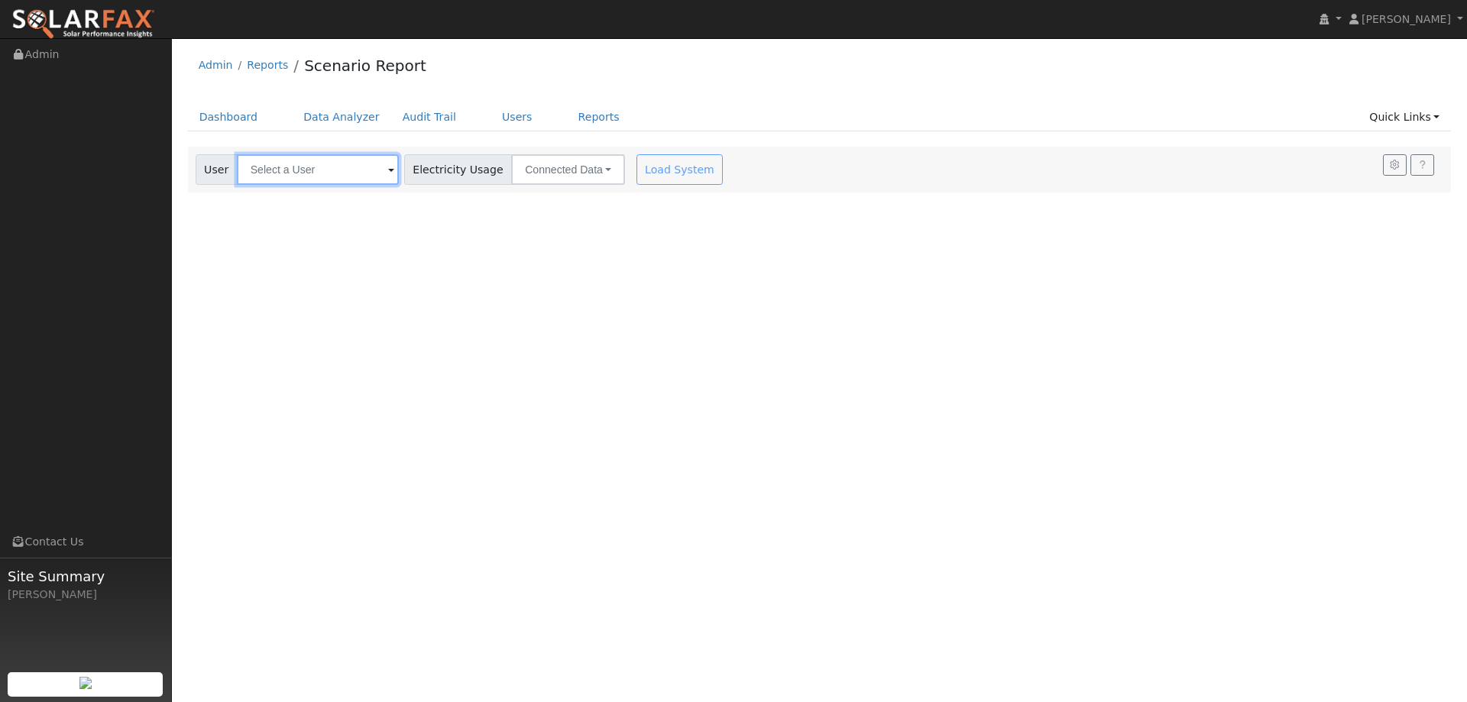
click at [314, 177] on input "text" at bounding box center [318, 169] width 162 height 31
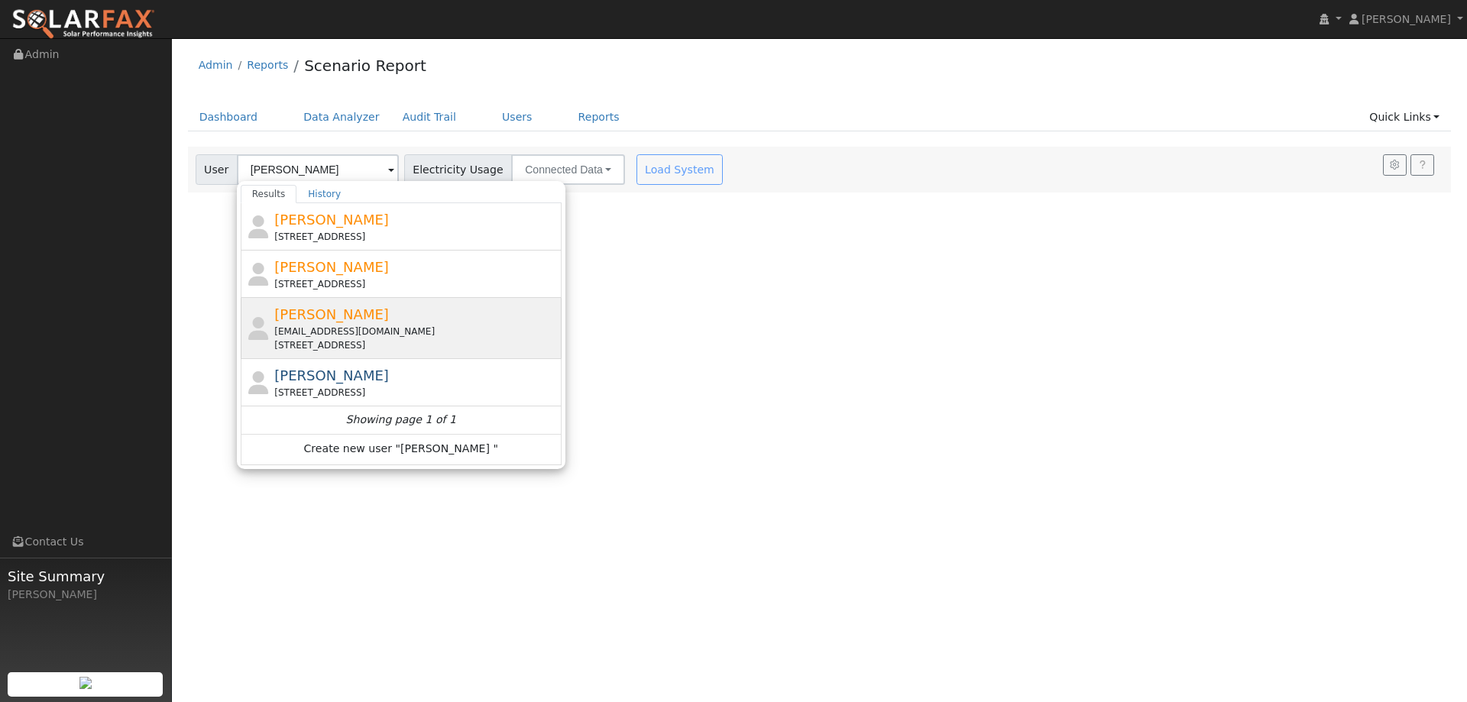
click at [377, 327] on div "[EMAIL_ADDRESS][DOMAIN_NAME]" at bounding box center [415, 332] width 283 height 14
type input "Gary Seth"
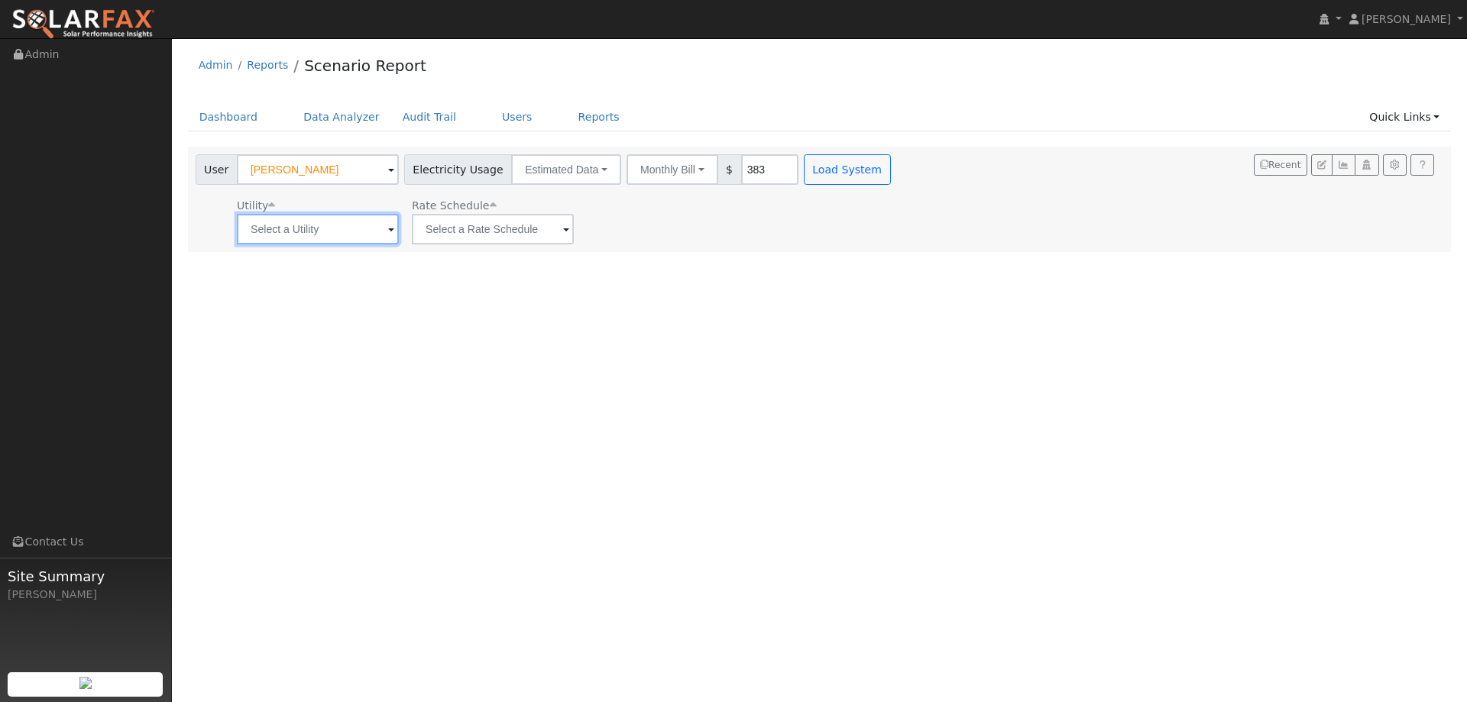
click at [357, 235] on input "text" at bounding box center [318, 229] width 162 height 31
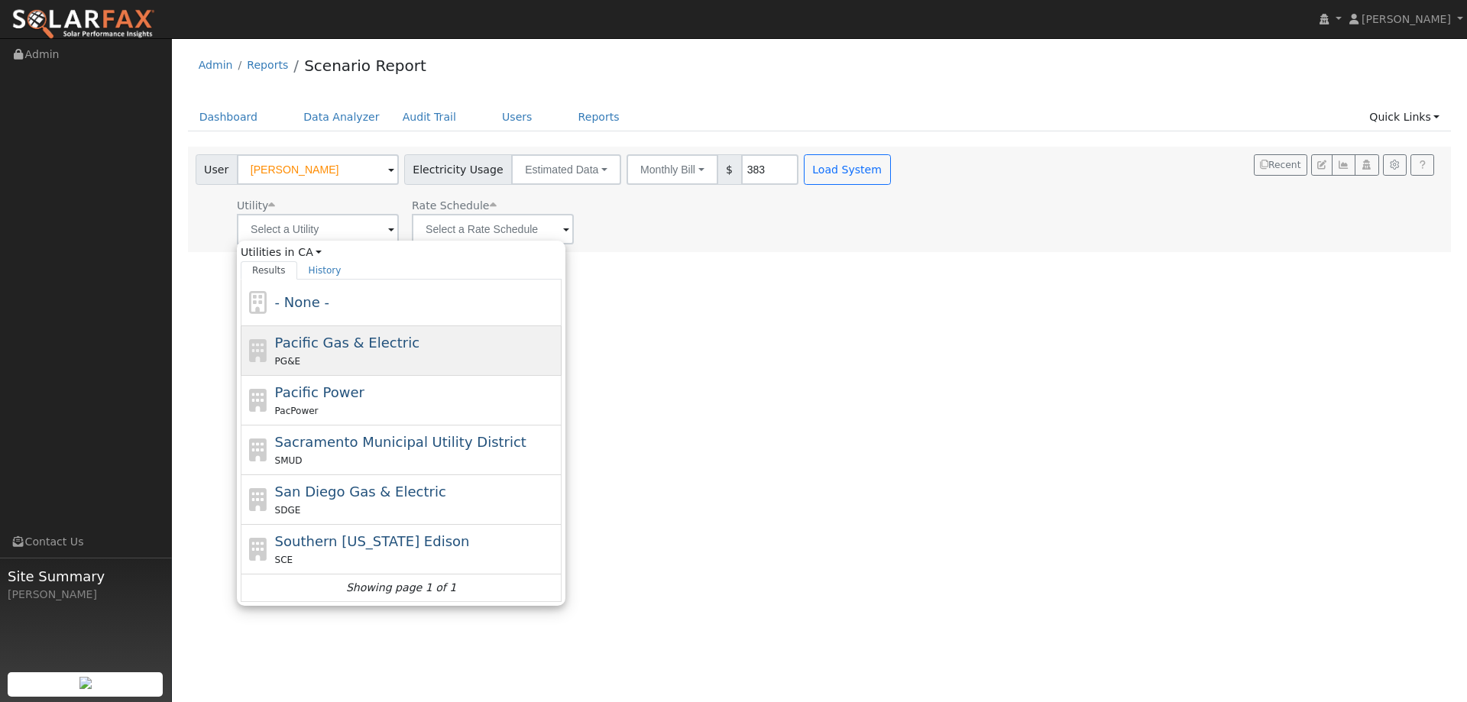
click at [394, 369] on div "Pacific Gas & Electric PG&E" at bounding box center [401, 351] width 321 height 50
type input "Pacific Gas & Electric"
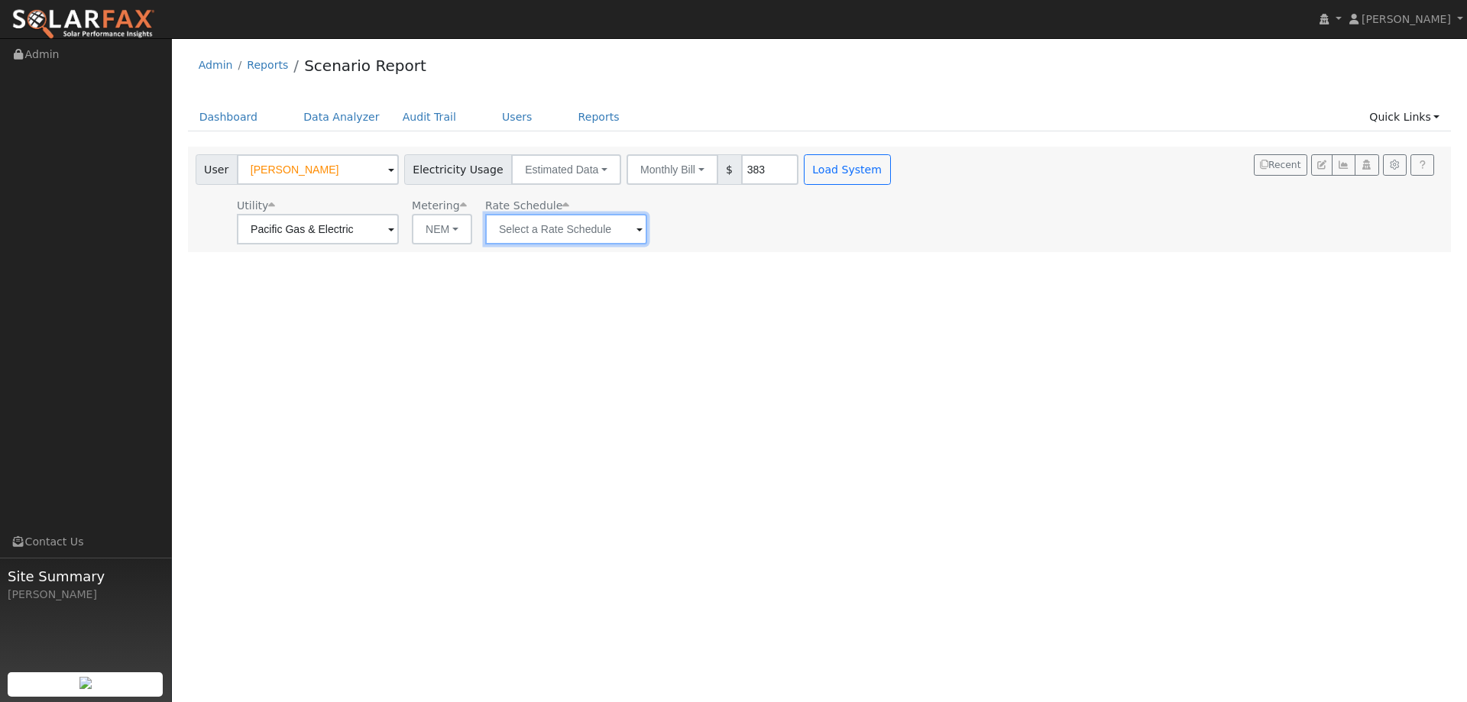
click at [508, 231] on input "text" at bounding box center [566, 229] width 162 height 31
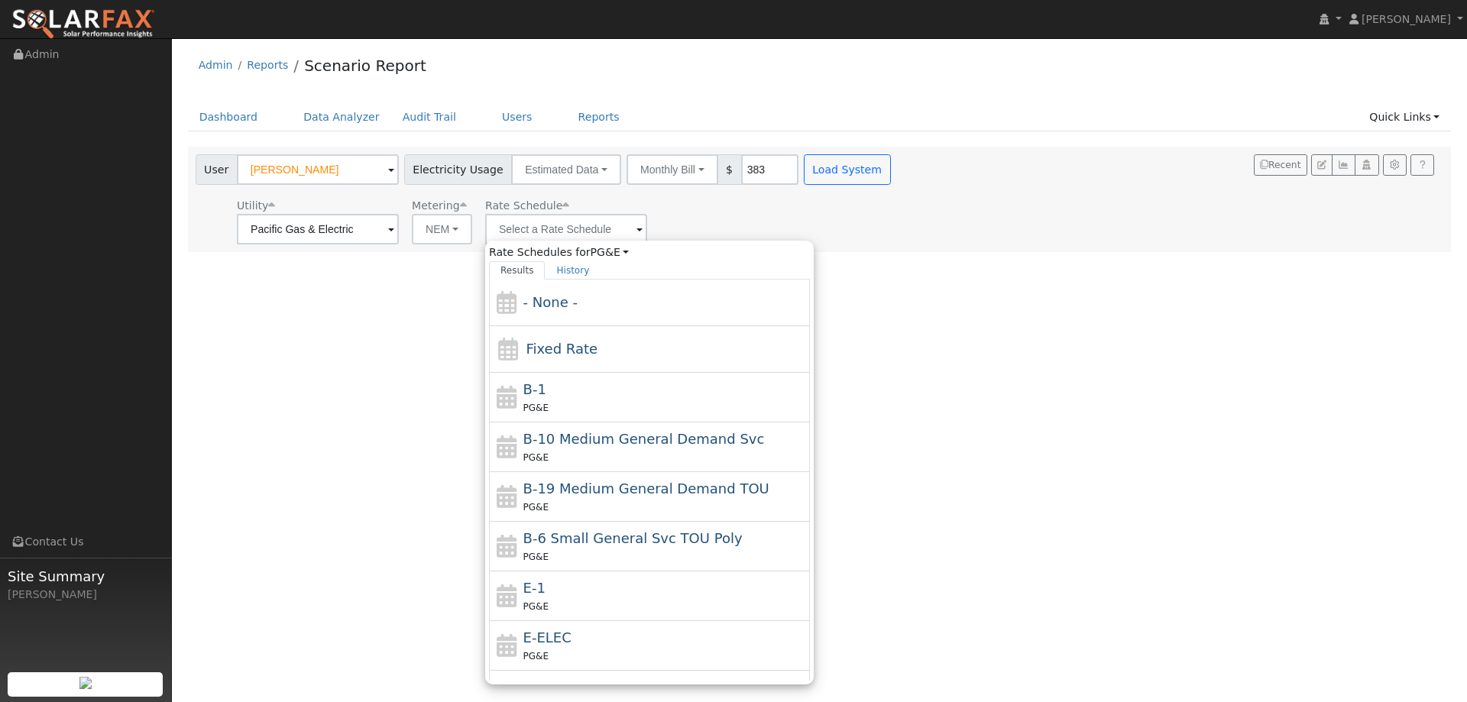
click at [609, 595] on div "E-1 PG&E" at bounding box center [664, 596] width 283 height 37
type input "E-1"
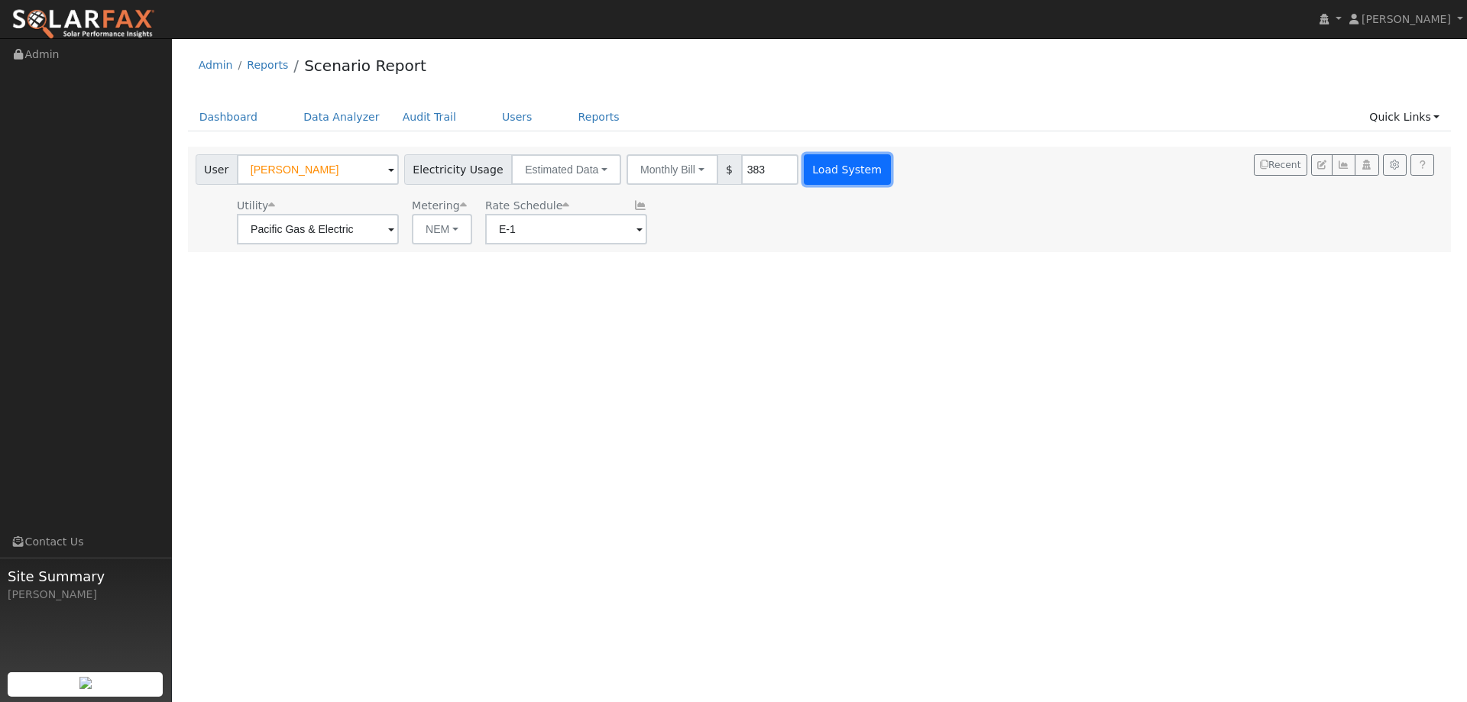
click at [847, 163] on button "Load System" at bounding box center [847, 169] width 87 height 31
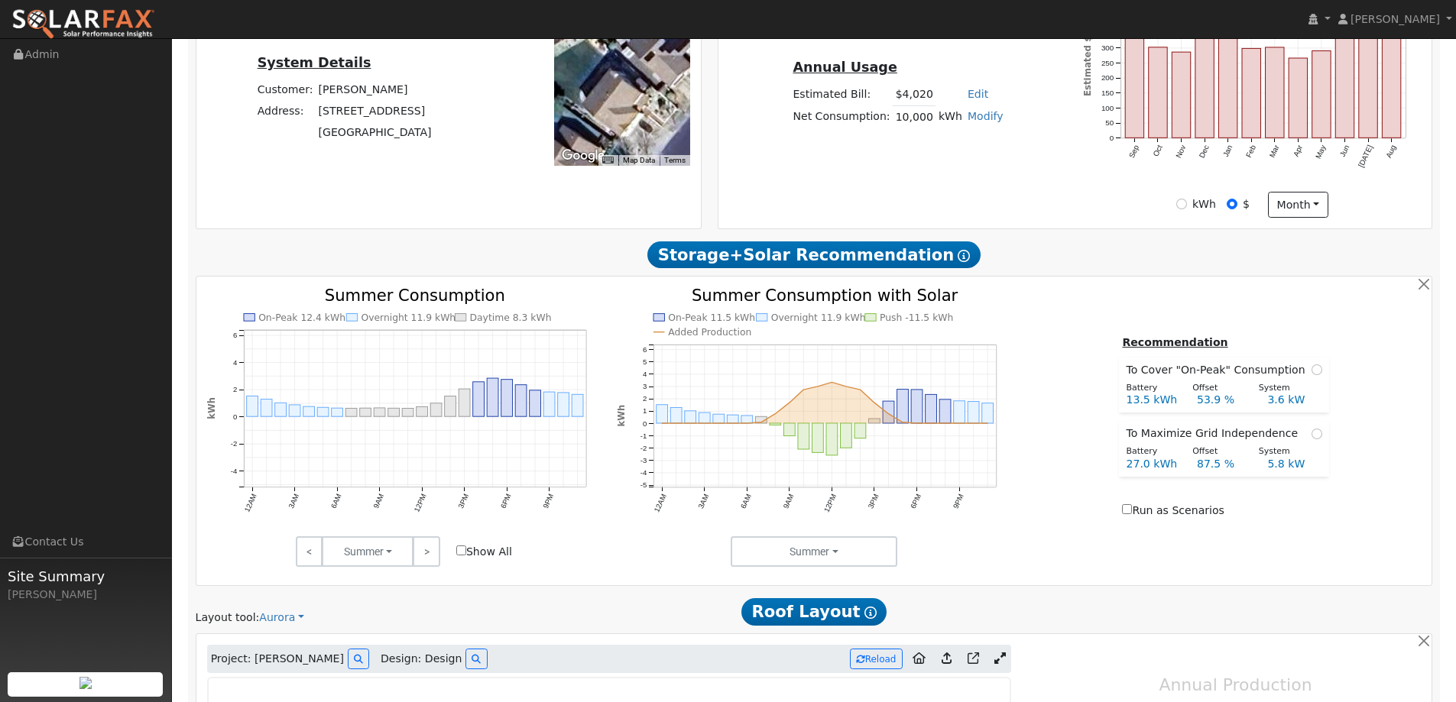
scroll to position [688, 0]
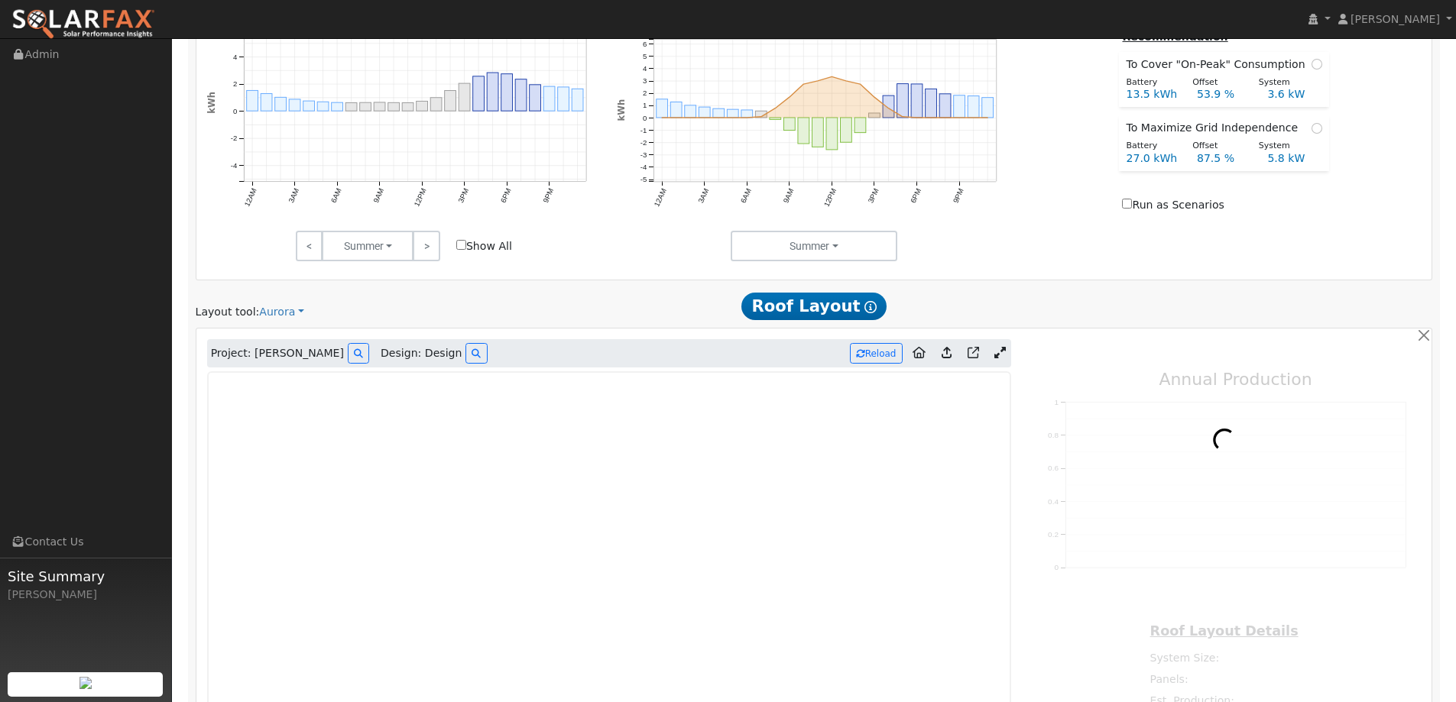
type input "0"
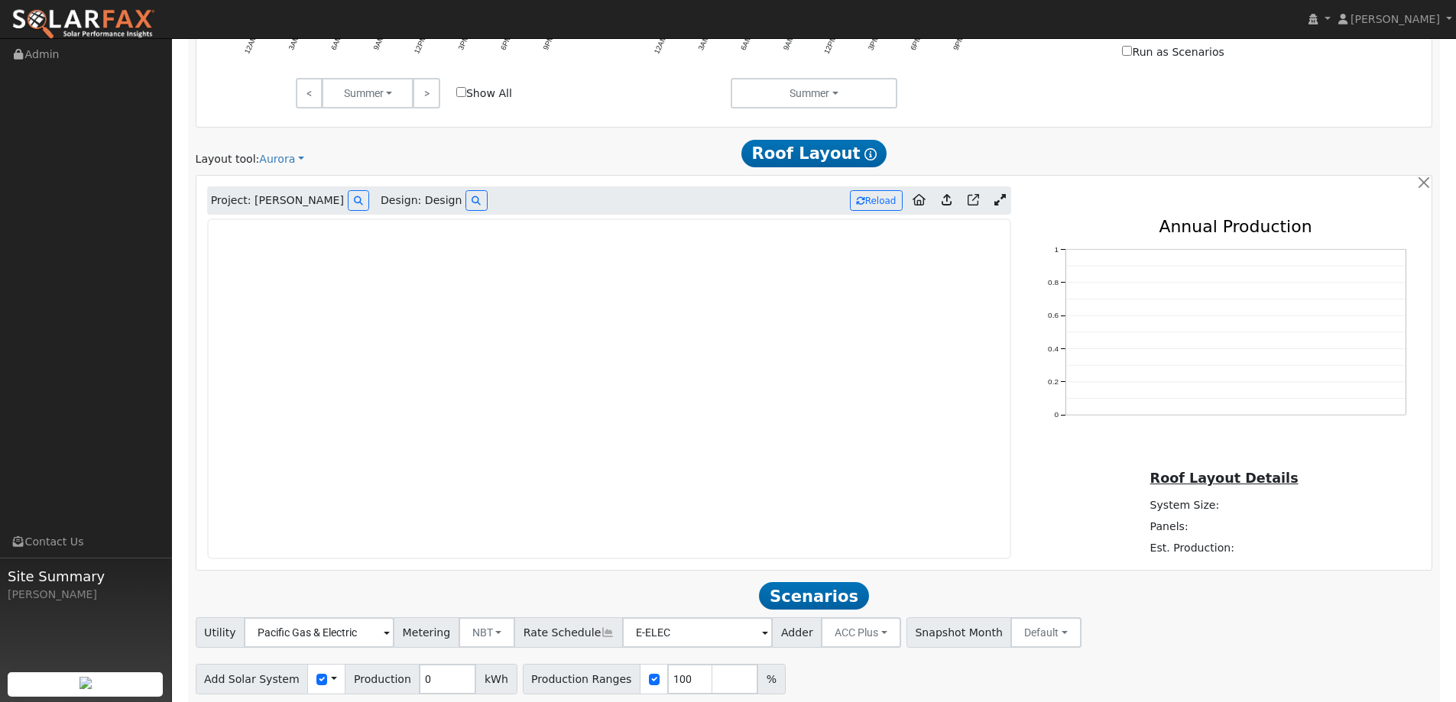
click at [133, 15] on img at bounding box center [83, 24] width 144 height 32
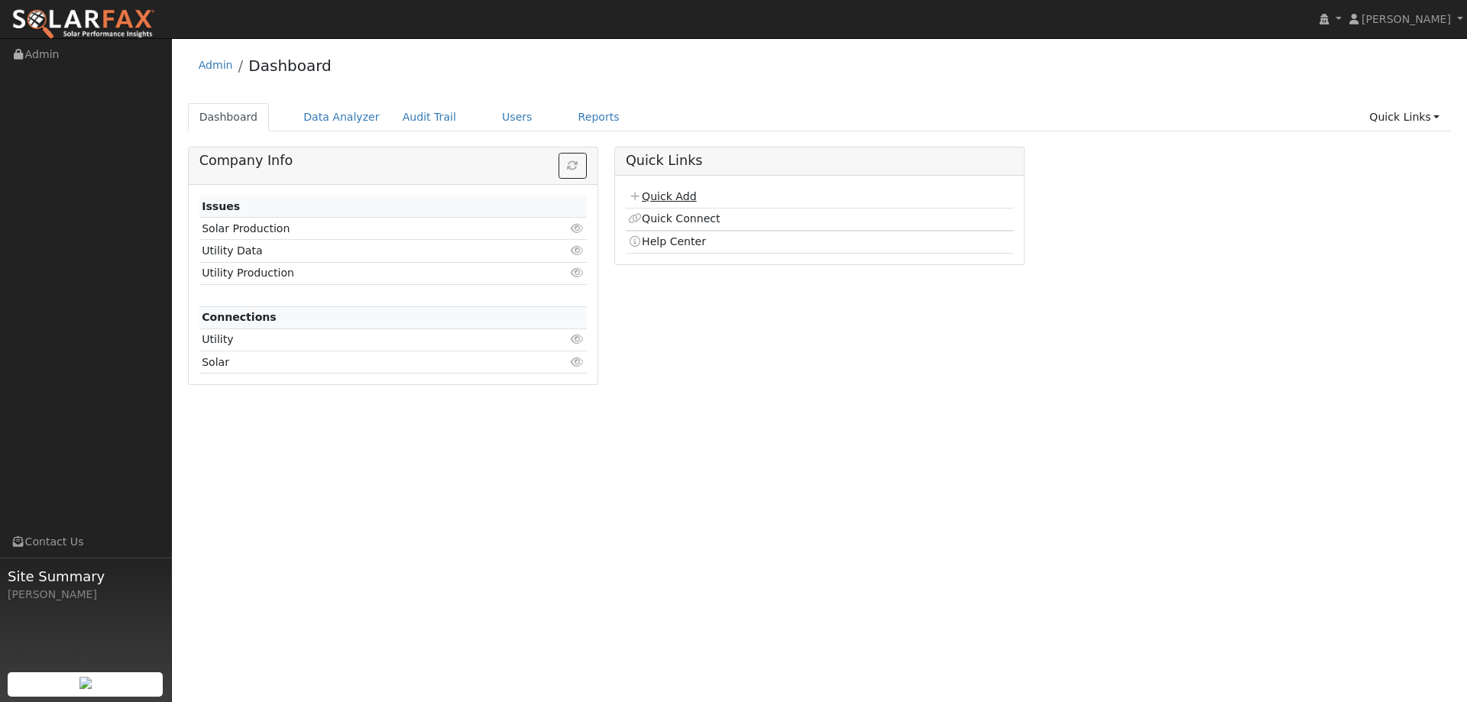
click at [682, 194] on link "Quick Add" at bounding box center [662, 196] width 68 height 12
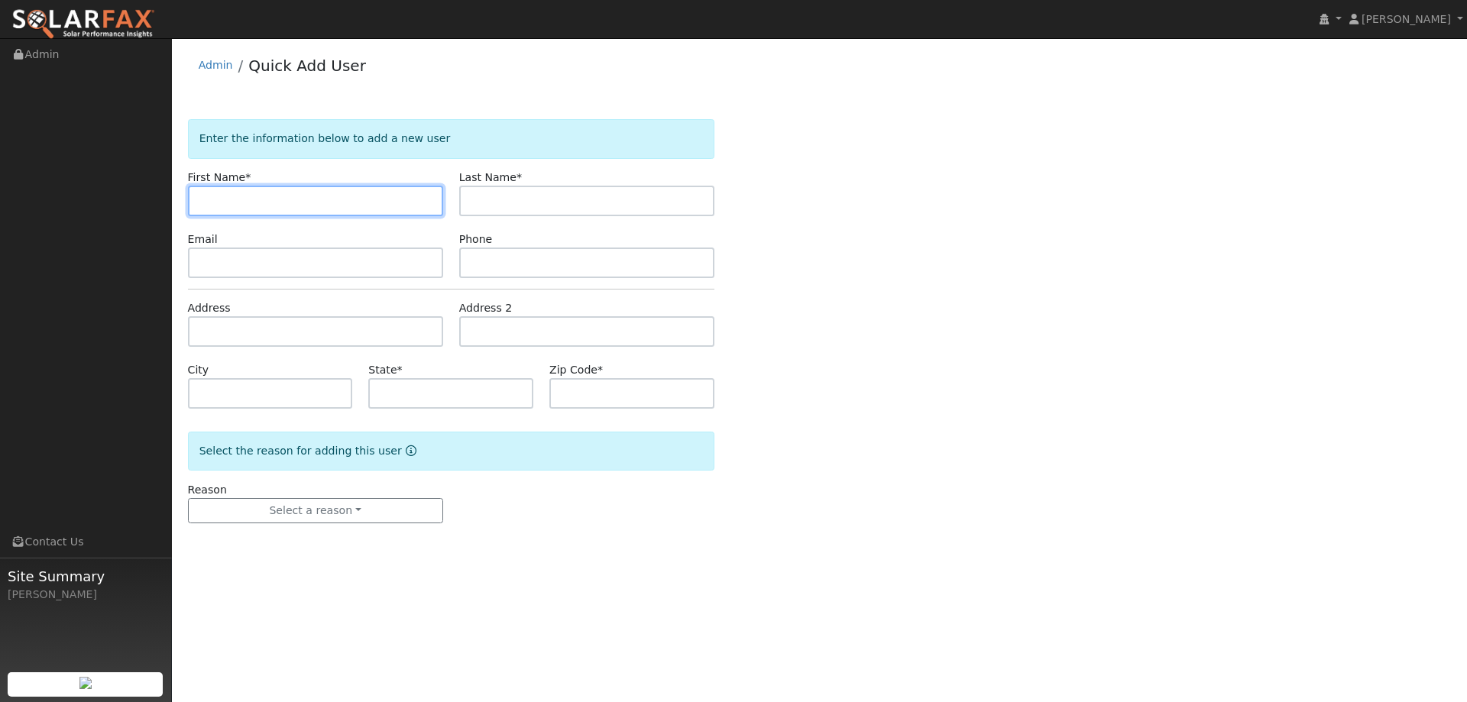
click at [281, 206] on input "text" at bounding box center [315, 201] width 255 height 31
click at [208, 209] on input "+[PERSON_NAME]" at bounding box center [315, 201] width 255 height 31
type input "[PERSON_NAME]"
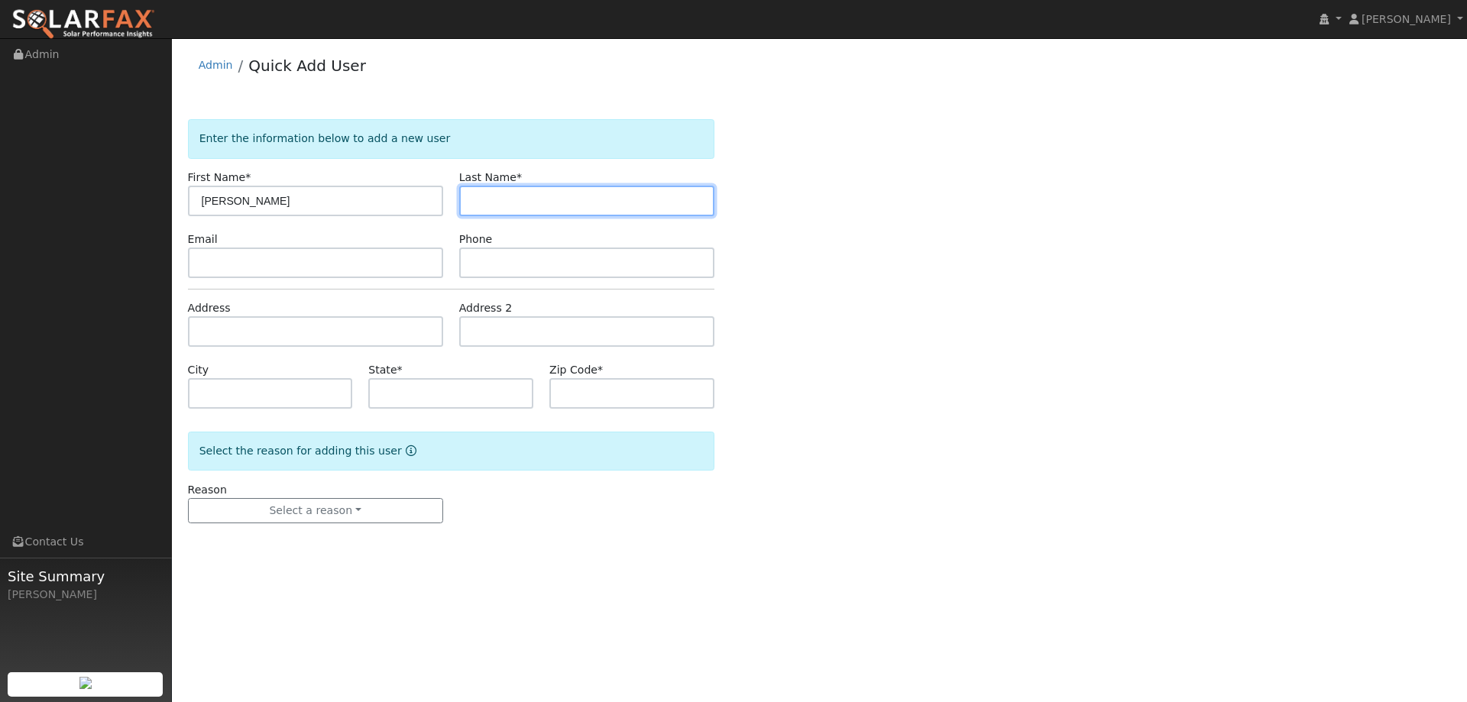
click at [504, 196] on input "text" at bounding box center [586, 201] width 255 height 31
type input "[PERSON_NAME]"
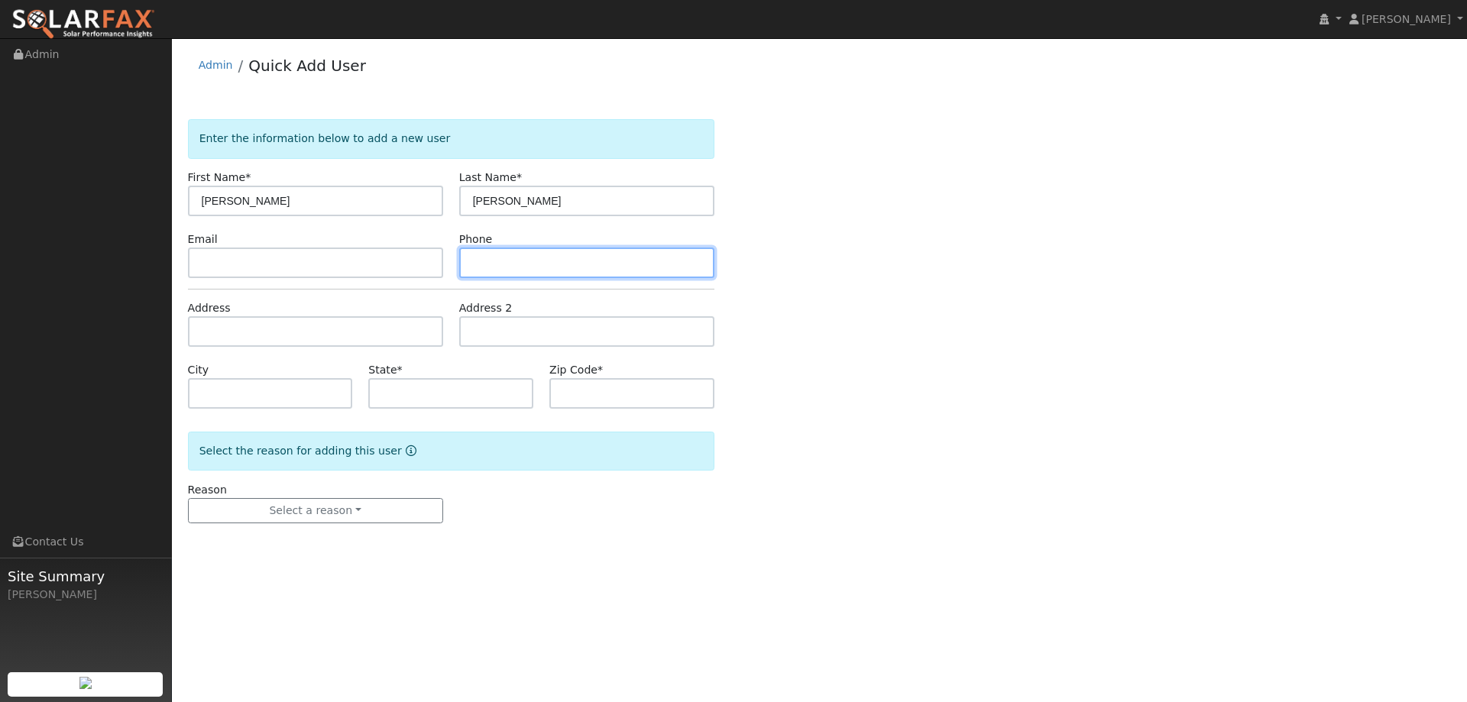
click at [560, 265] on input "text" at bounding box center [586, 263] width 255 height 31
paste input "[PHONE_NUMBER]"
type input "[PHONE_NUMBER]"
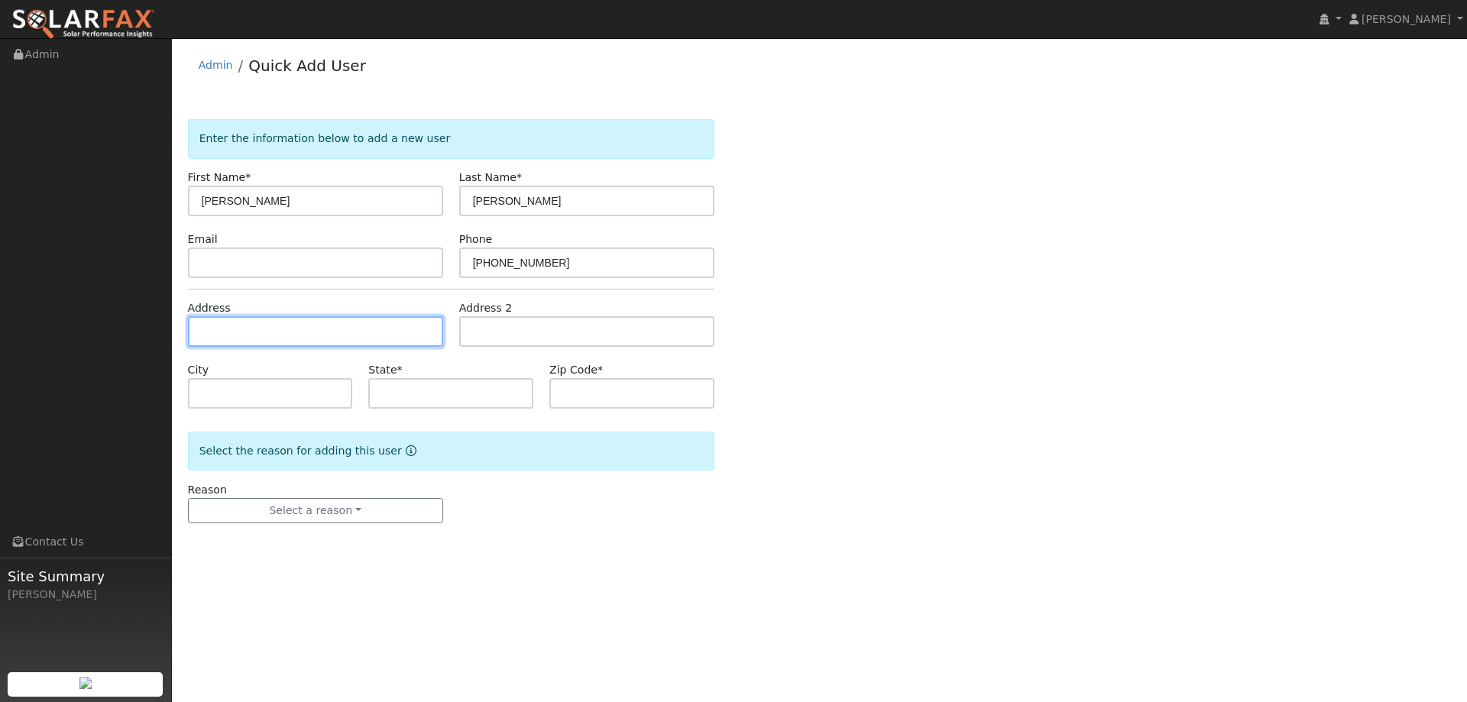
click at [419, 330] on input "text" at bounding box center [315, 331] width 255 height 31
paste input "[STREET_ADDRESS]"
type input "[STREET_ADDRESS]"
type input "Rocklin"
type input "CA"
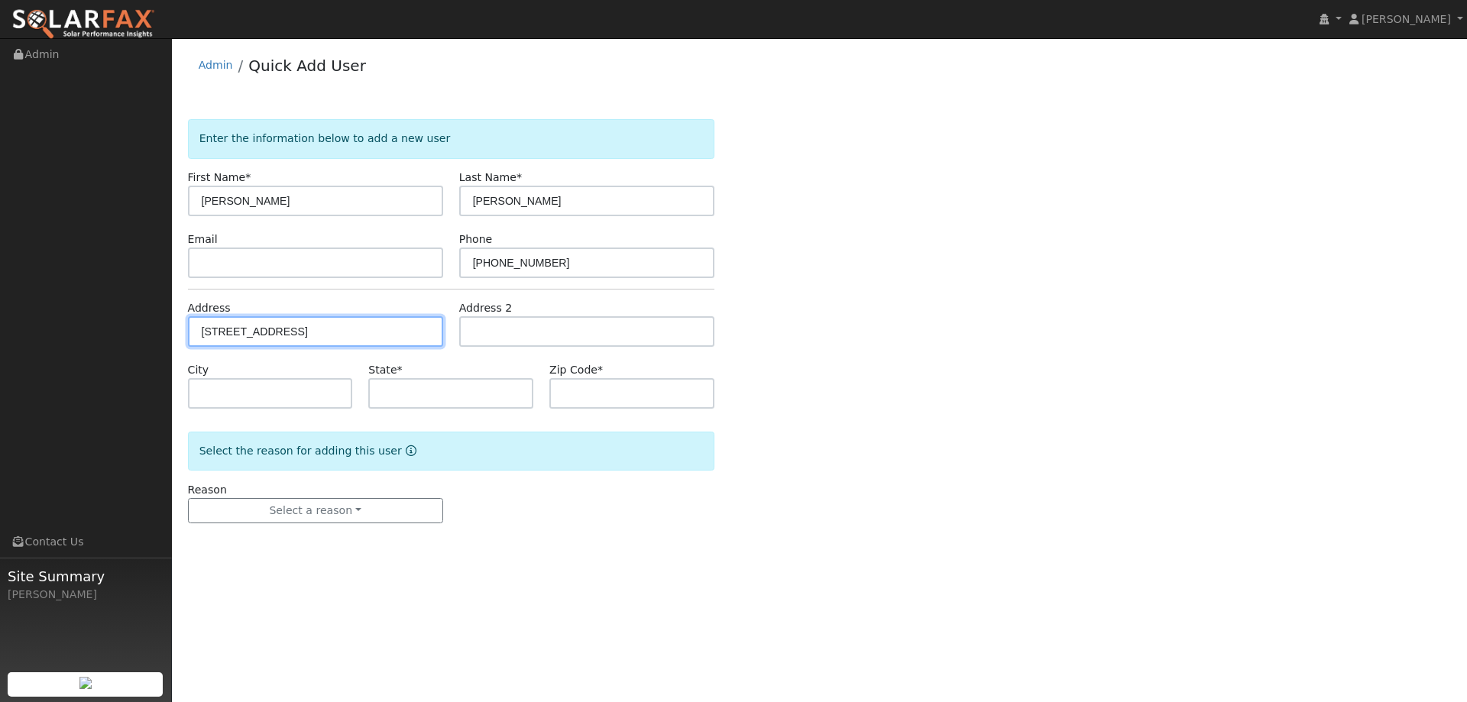
type input "95677"
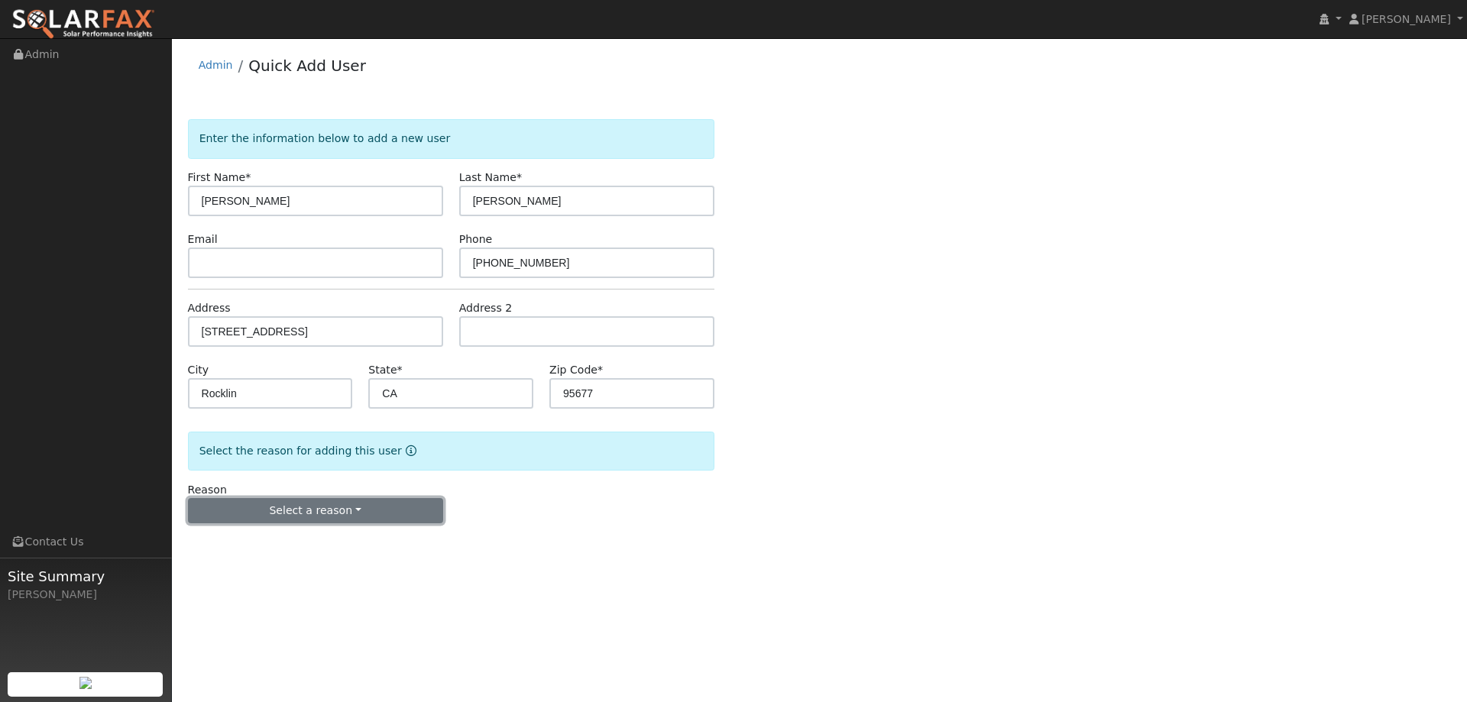
click at [345, 519] on button "Select a reason" at bounding box center [315, 511] width 255 height 26
drag, startPoint x: 328, startPoint y: 553, endPoint x: 338, endPoint y: 506, distance: 48.6
click at [338, 506] on div "Select a reason New lead New customer adding solar New customer has solar" at bounding box center [315, 511] width 255 height 26
click at [345, 485] on div "Reason Select a reason New lead New customer adding solar New customer has solar" at bounding box center [315, 503] width 271 height 42
click at [341, 504] on button "Select a reason" at bounding box center [315, 511] width 255 height 26
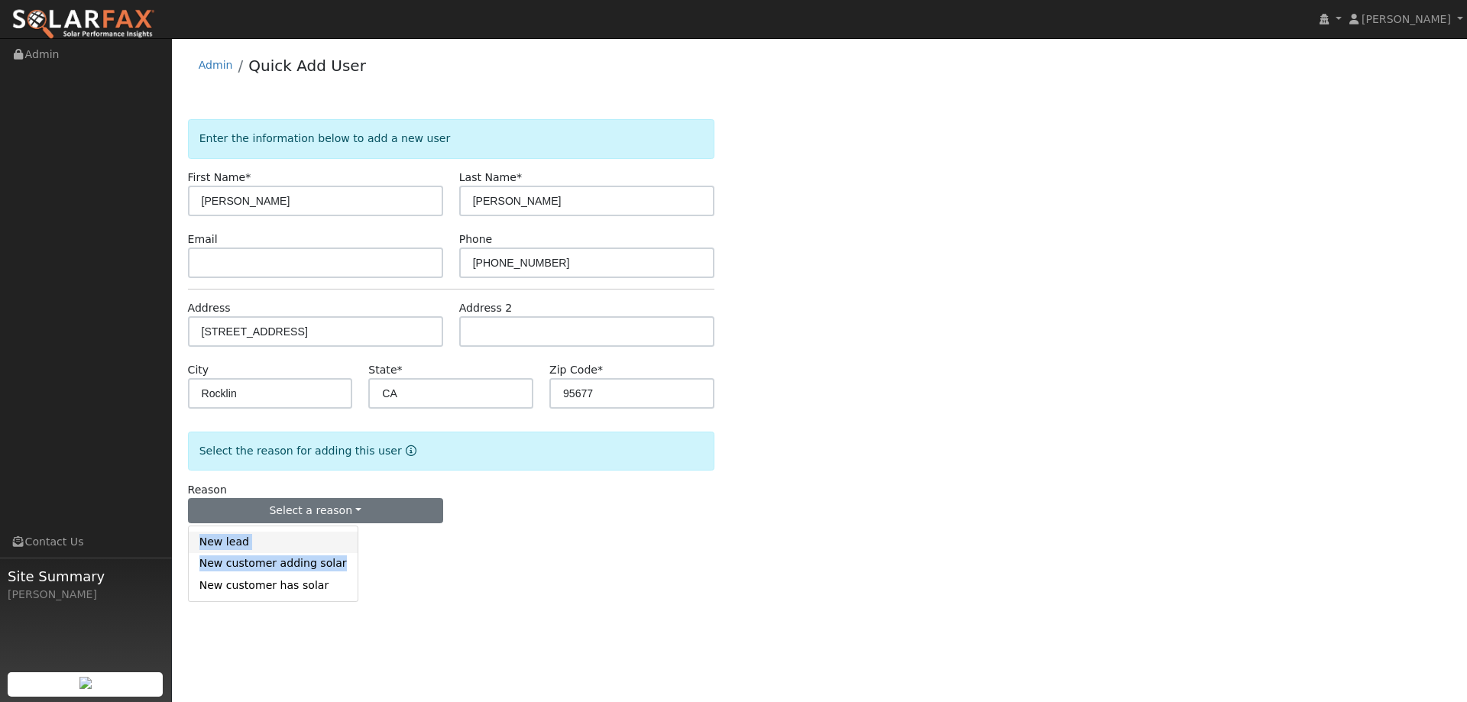
click at [329, 532] on link "New lead" at bounding box center [273, 542] width 169 height 21
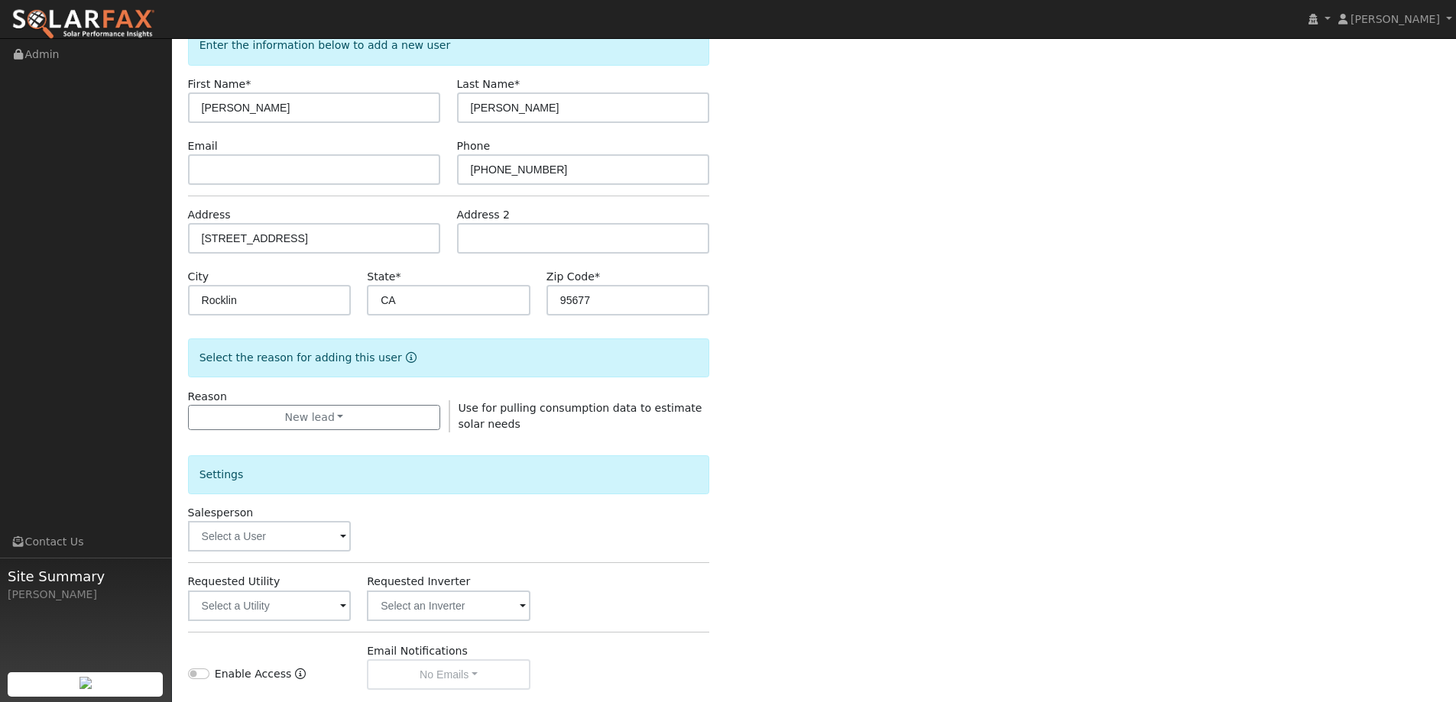
scroll to position [287, 0]
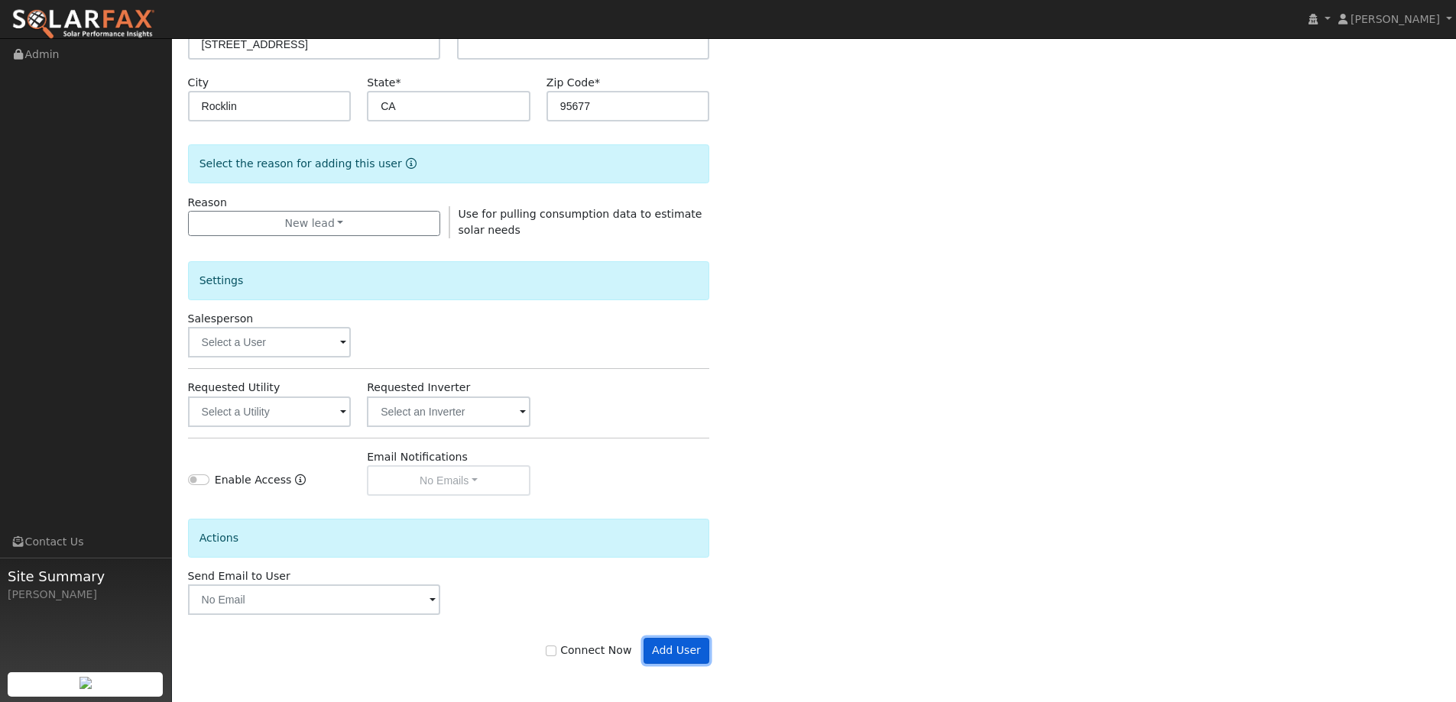
click at [664, 645] on button "Add User" at bounding box center [676, 651] width 66 height 26
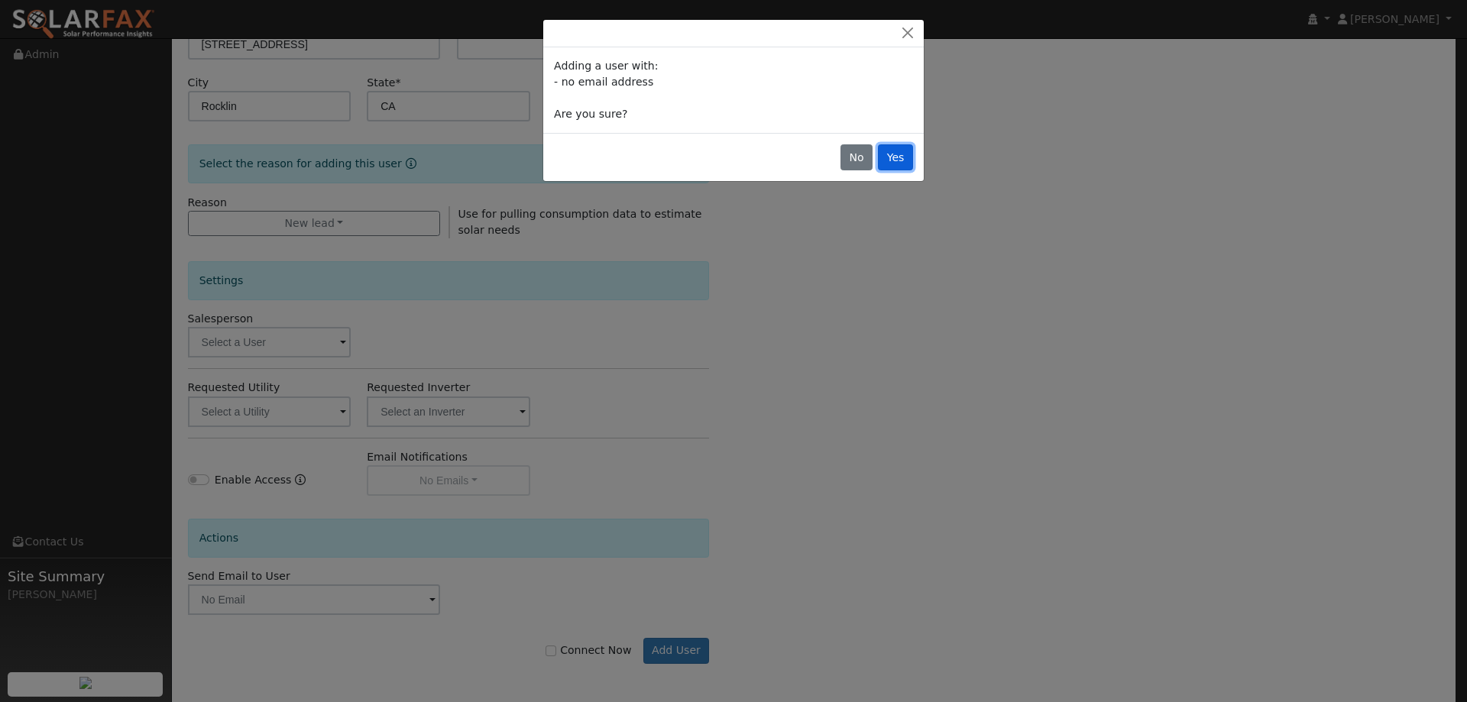
click at [899, 147] on button "Yes" at bounding box center [895, 157] width 35 height 26
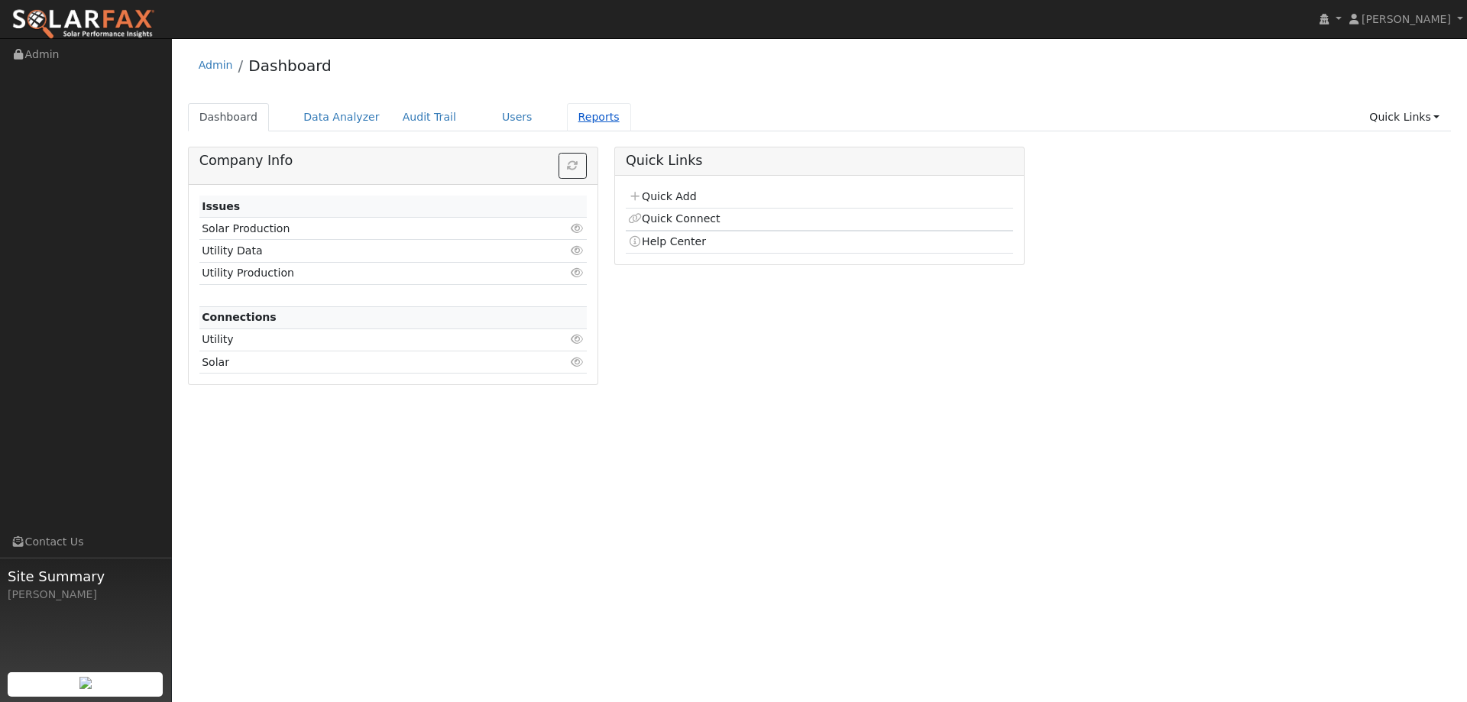
click at [567, 123] on link "Reports" at bounding box center [599, 117] width 64 height 28
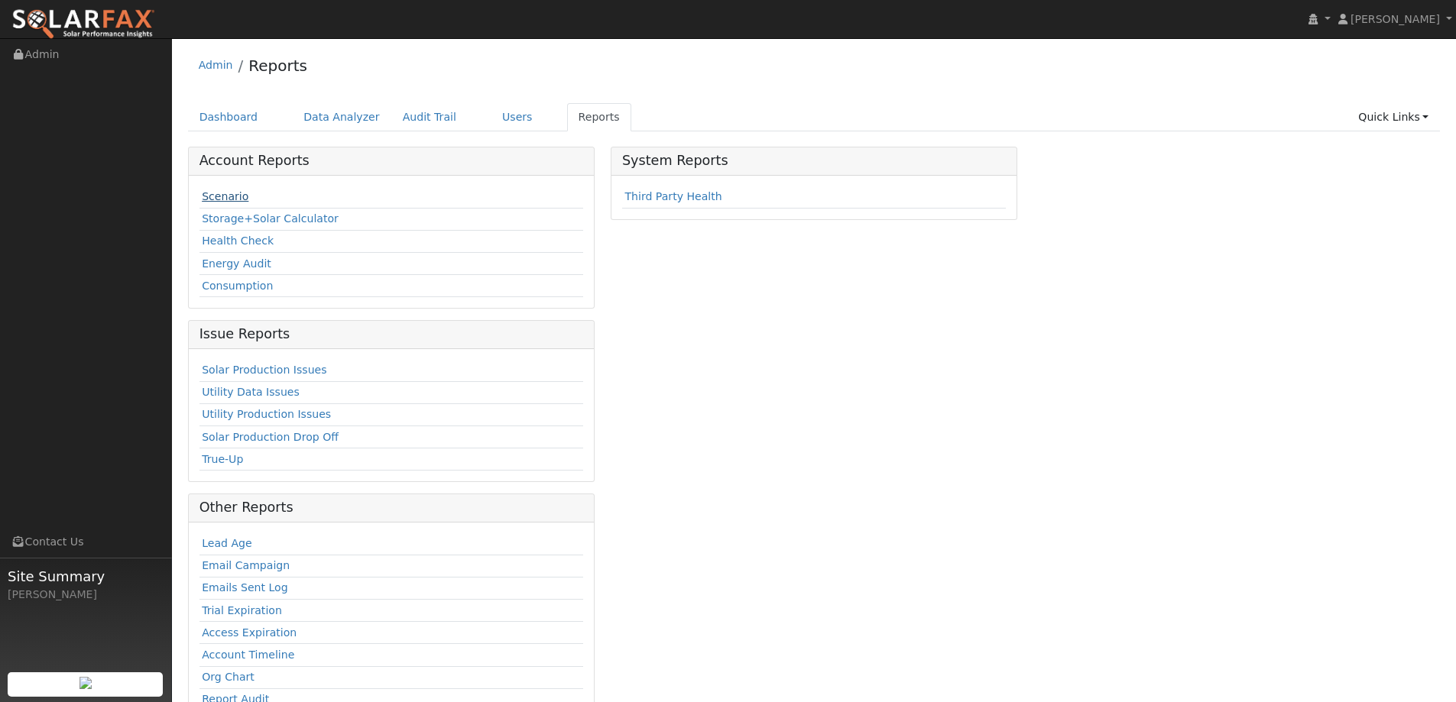
click at [238, 194] on link "Scenario" at bounding box center [225, 196] width 47 height 12
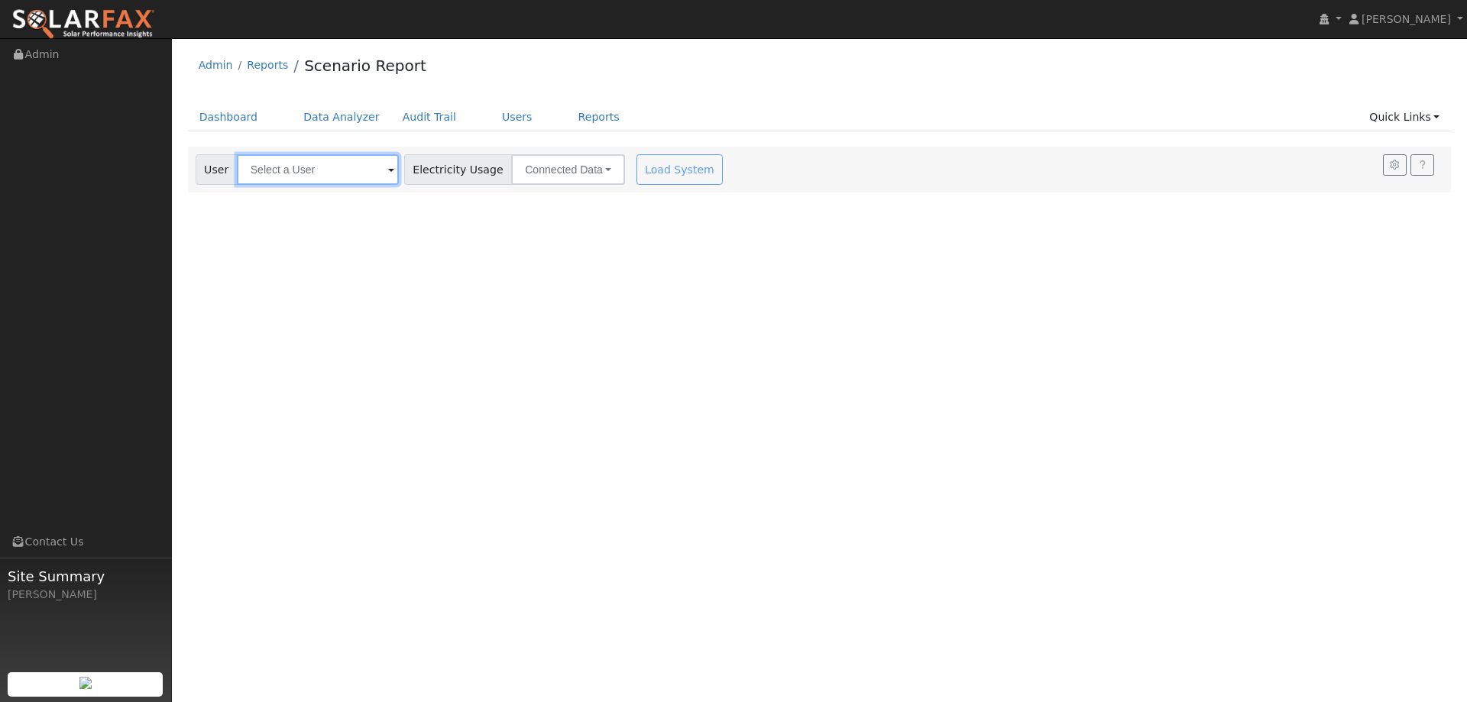
click at [316, 173] on input "text" at bounding box center [318, 169] width 162 height 31
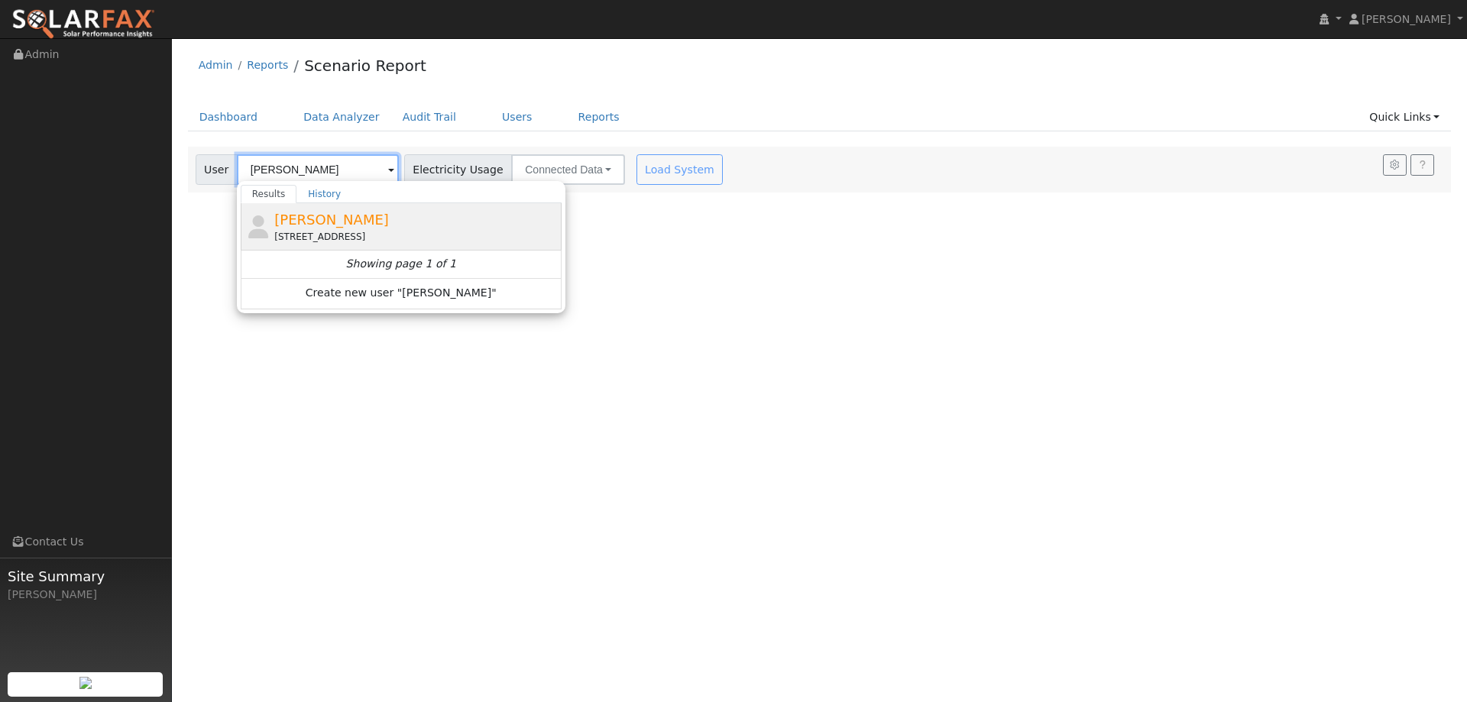
type input "[PERSON_NAME]"
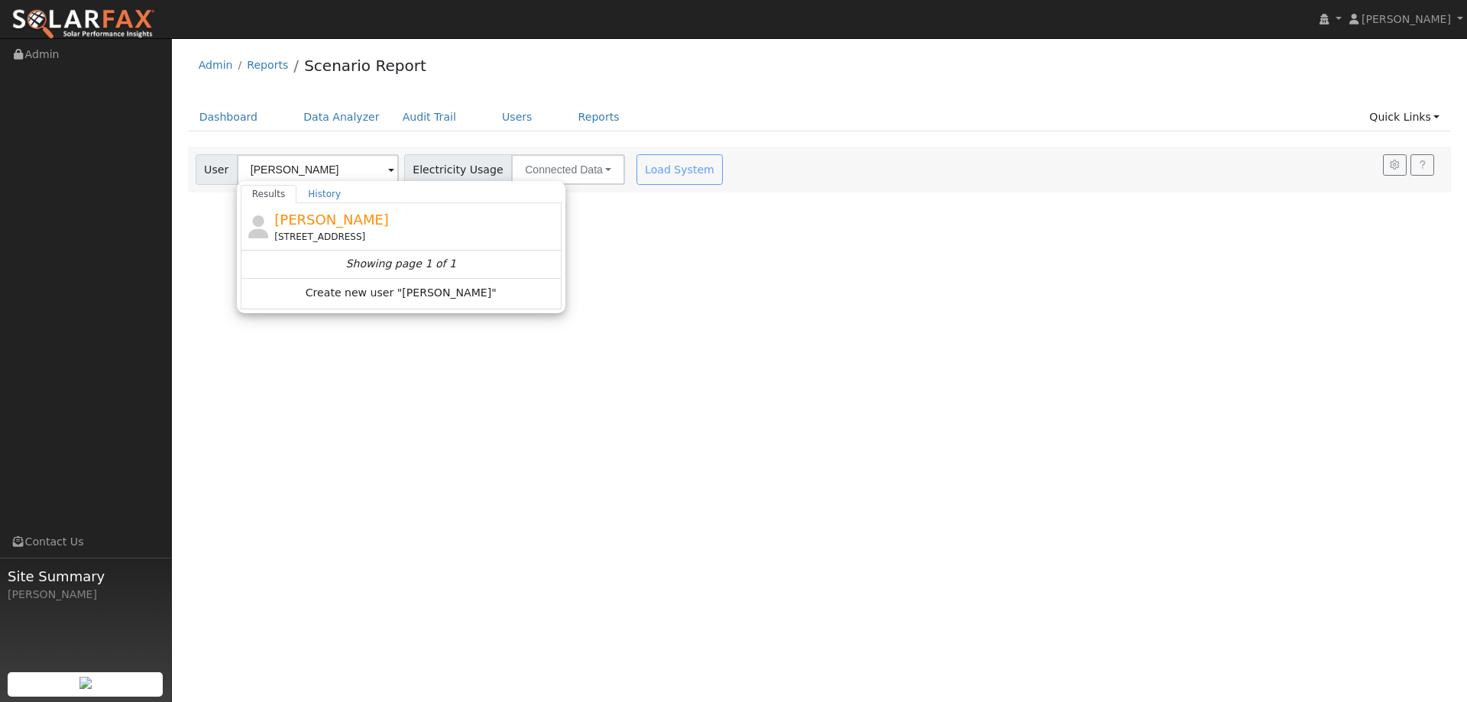
click at [329, 228] on span "[PERSON_NAME]" at bounding box center [331, 220] width 115 height 16
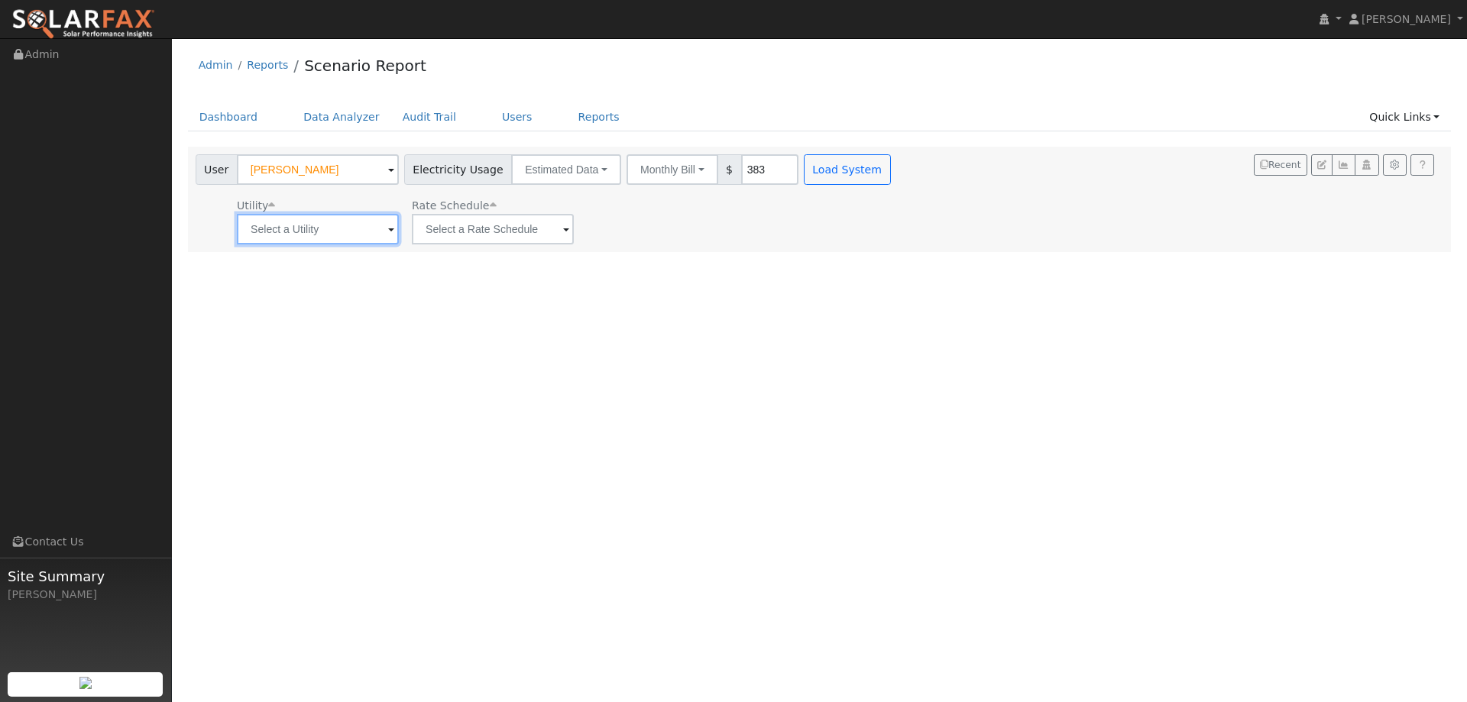
click at [262, 236] on input "text" at bounding box center [318, 229] width 162 height 31
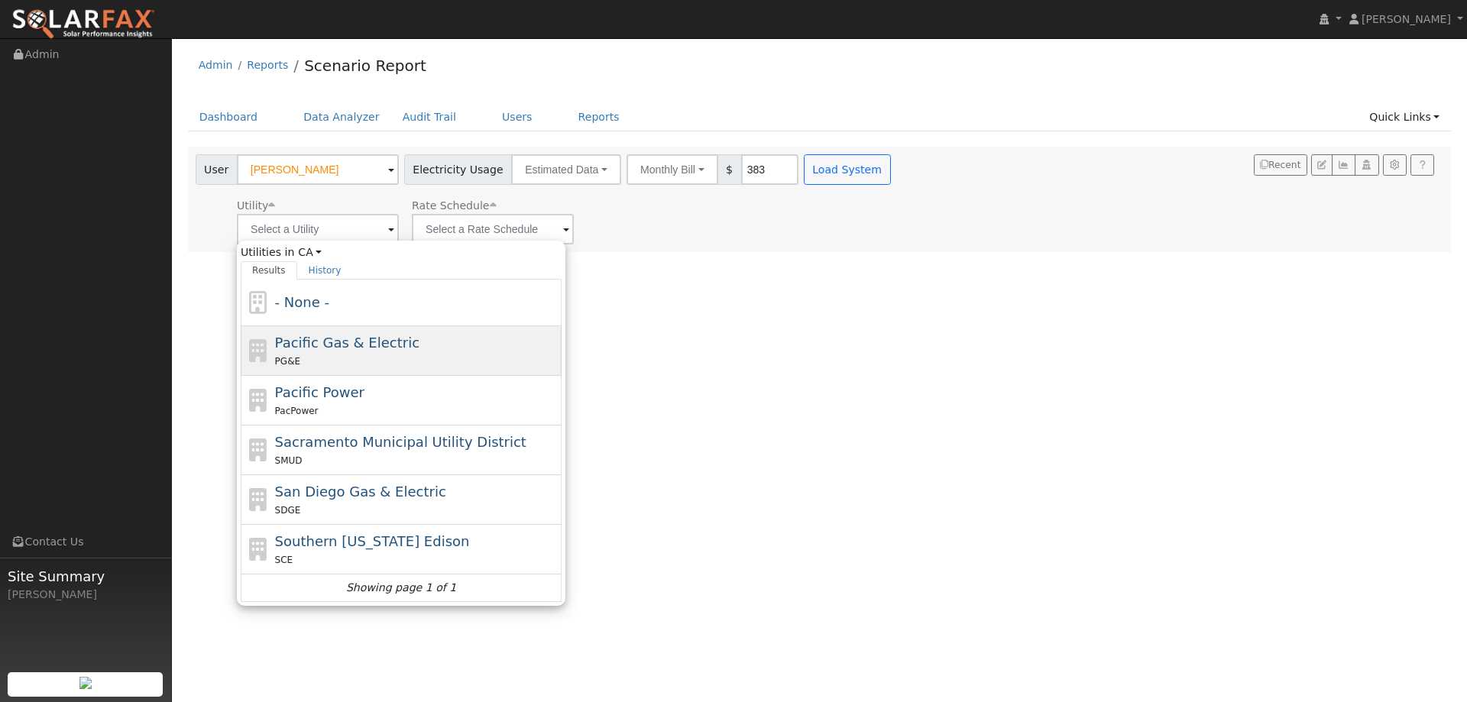
click at [300, 341] on span "Pacific Gas & Electric" at bounding box center [347, 343] width 144 height 16
type input "Pacific Gas & Electric"
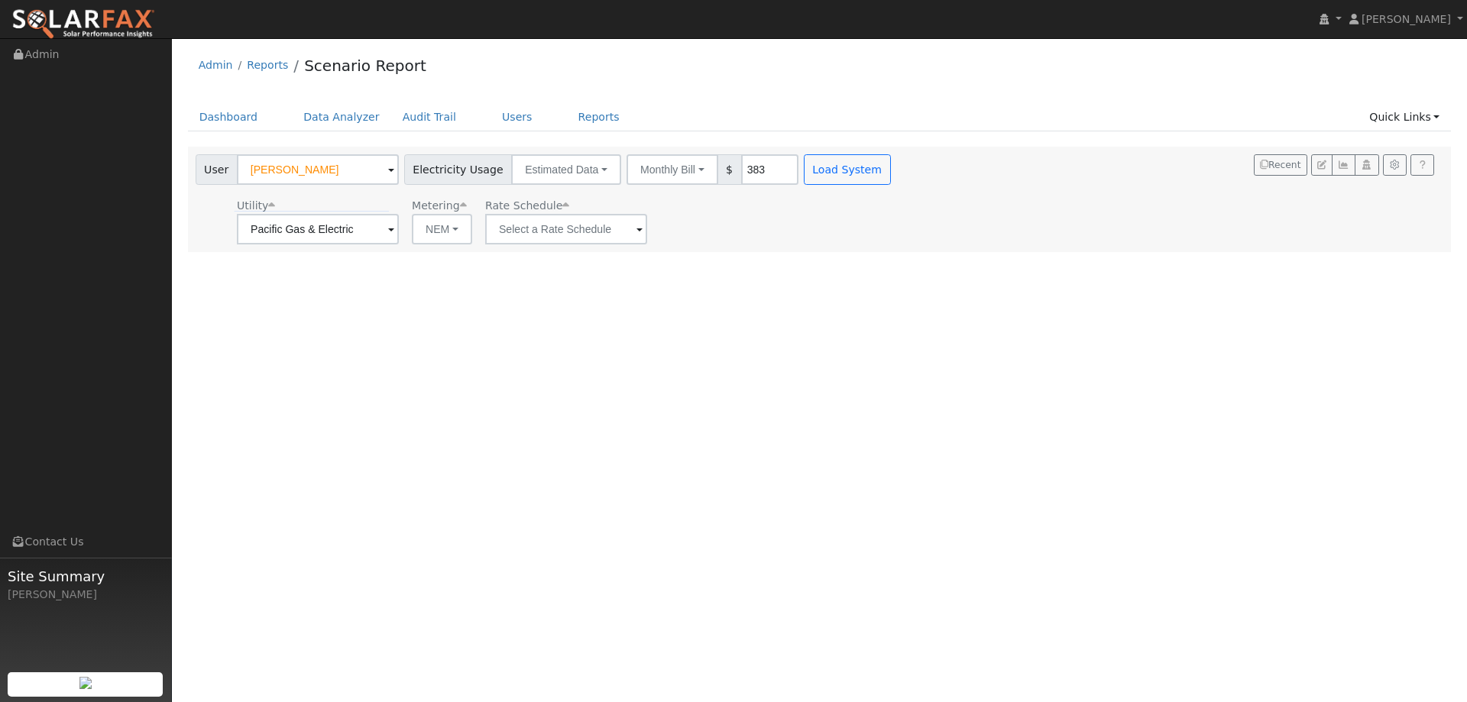
click at [528, 207] on span "Rate Schedule" at bounding box center [527, 205] width 84 height 12
click at [308, 206] on div "Utility: PG&E Pacific Gas & Electric" at bounding box center [253, 206] width 121 height 16
click at [296, 206] on div "Utility: PG&E" at bounding box center [274, 206] width 75 height 16
click at [586, 238] on input "text" at bounding box center [566, 229] width 162 height 31
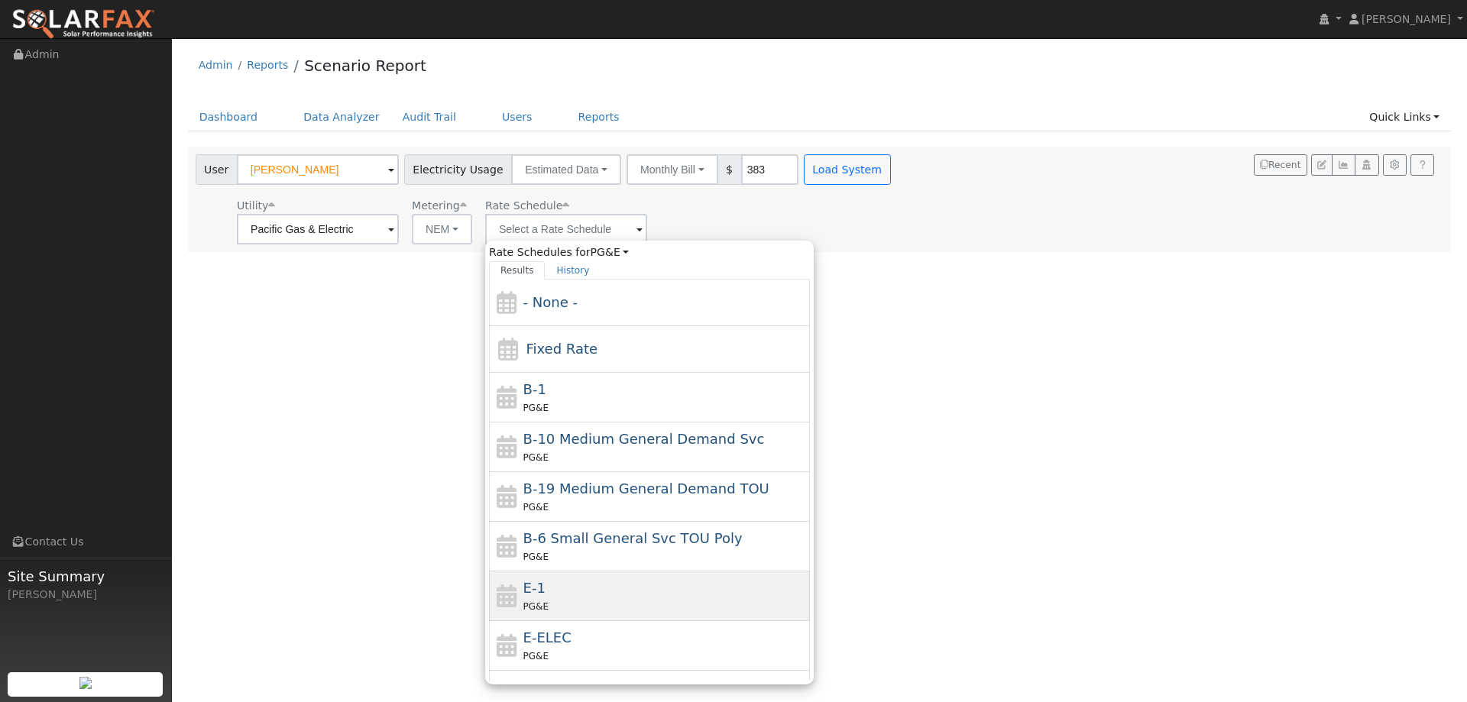
click at [566, 581] on div "E-1 PG&E" at bounding box center [664, 596] width 283 height 37
type input "E-1"
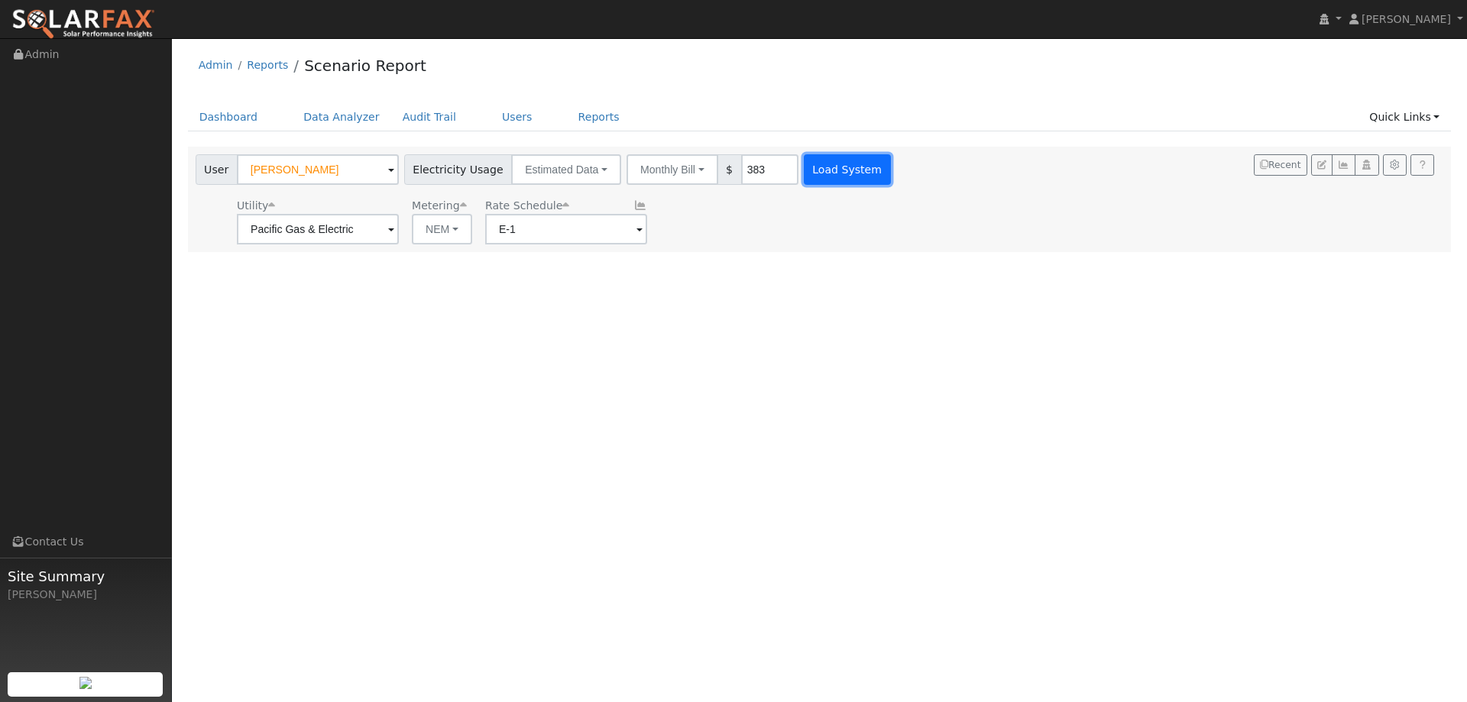
click at [818, 170] on button "Load System" at bounding box center [847, 169] width 87 height 31
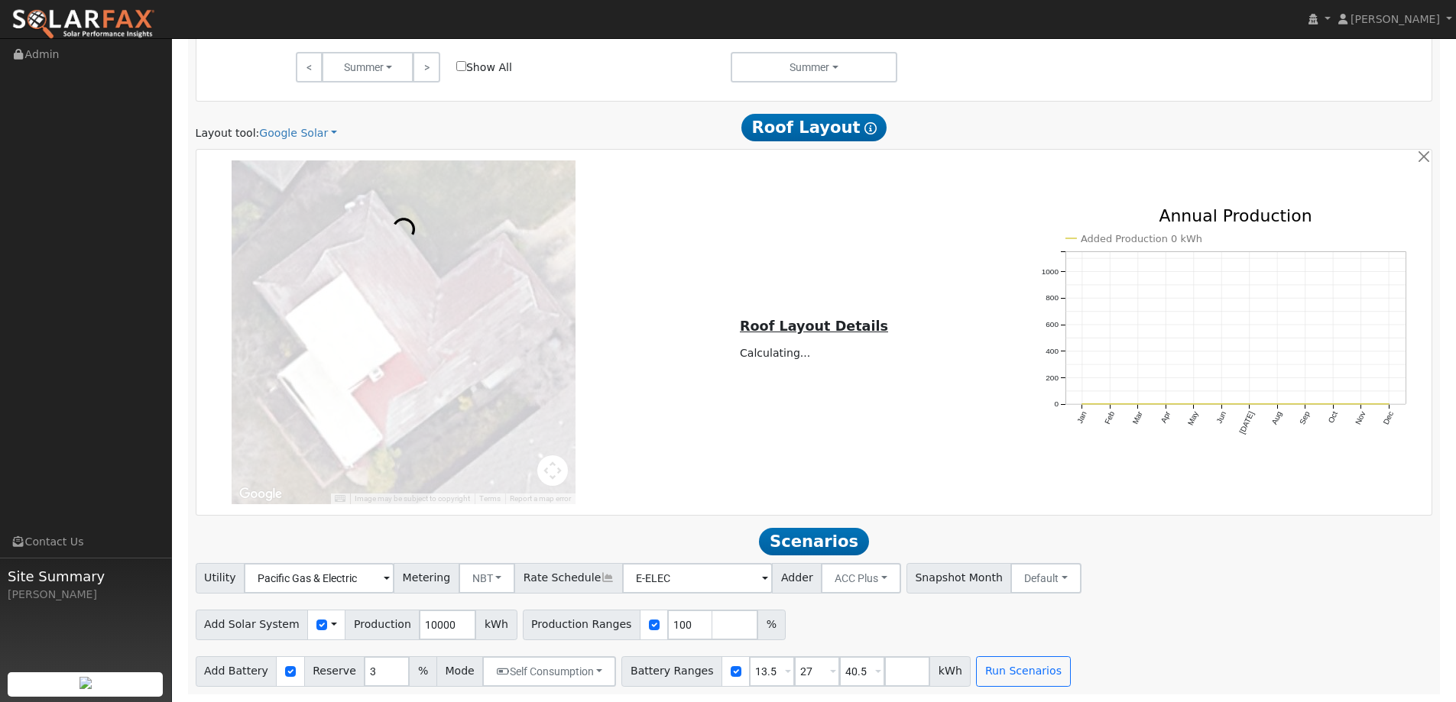
scroll to position [715, 0]
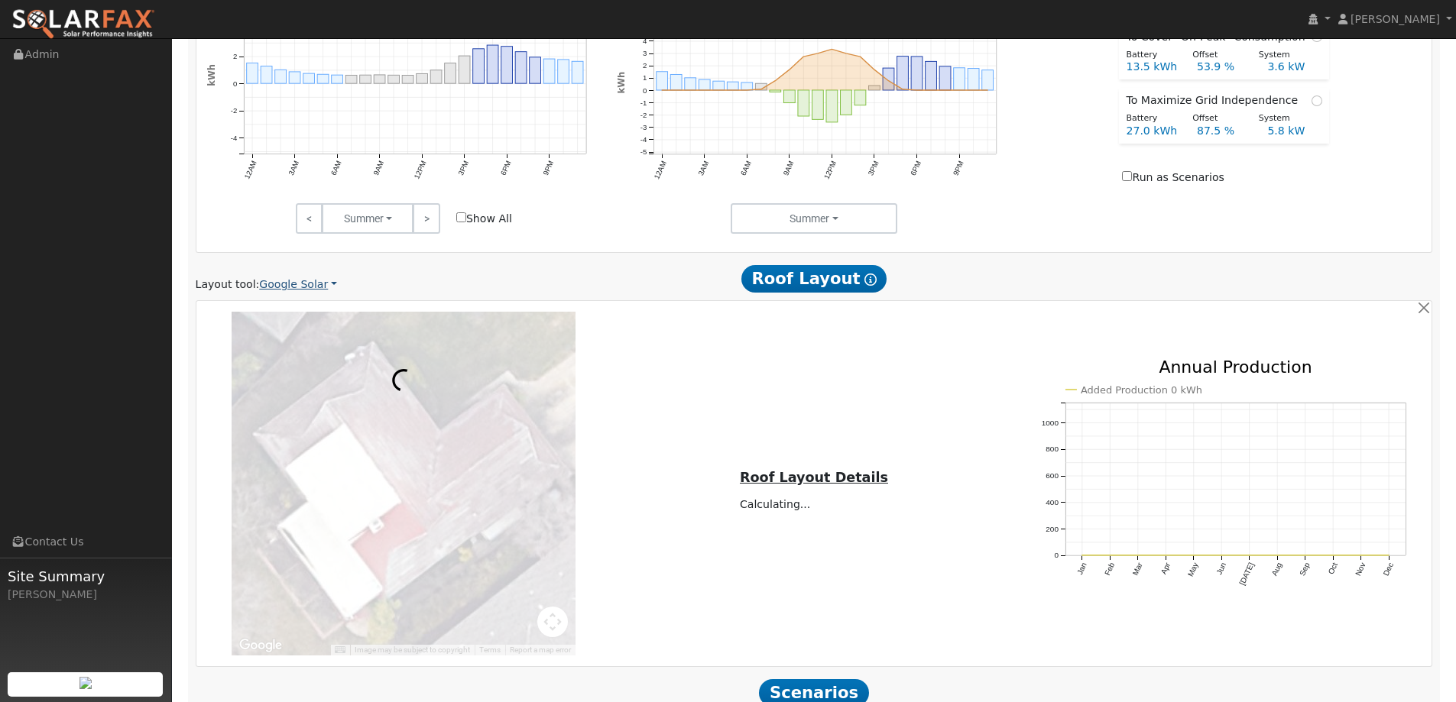
click at [313, 284] on link "Google Solar" at bounding box center [298, 285] width 78 height 16
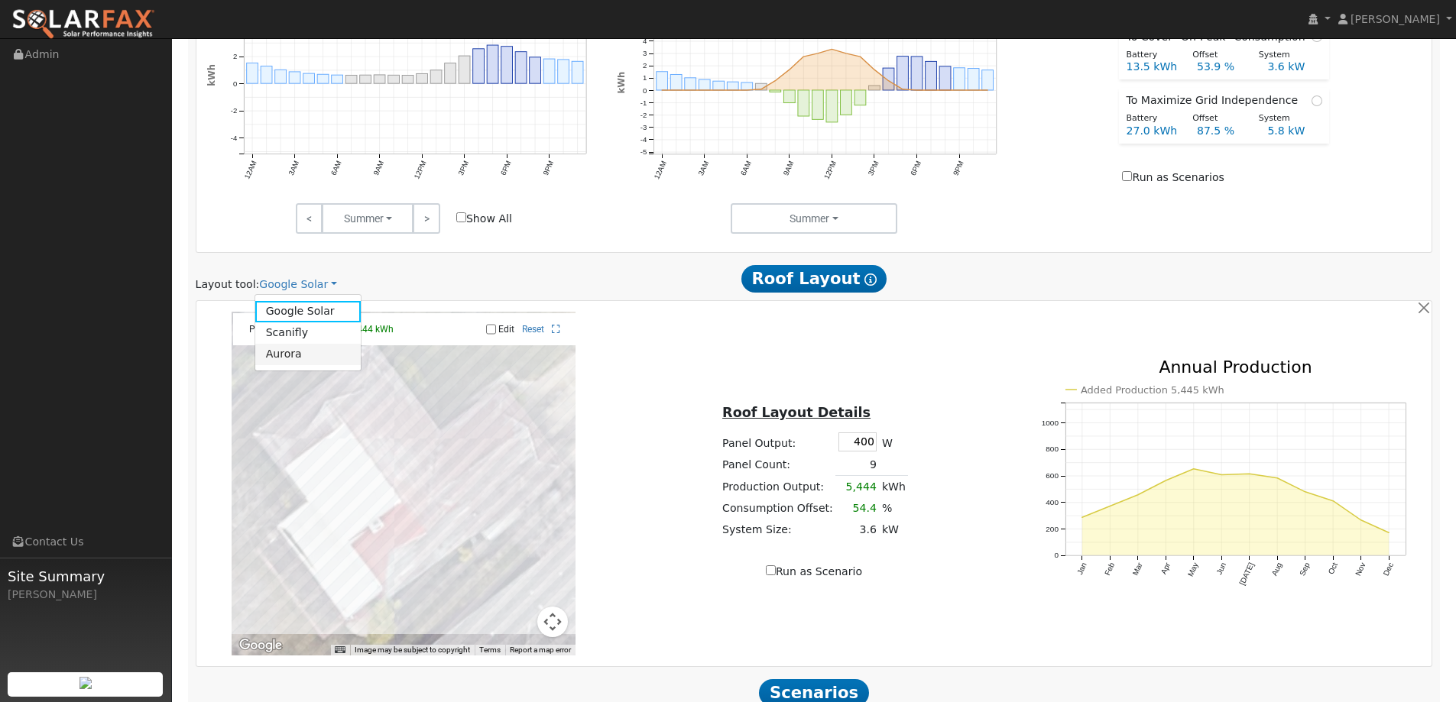
click at [309, 352] on link "Aurora" at bounding box center [308, 354] width 106 height 21
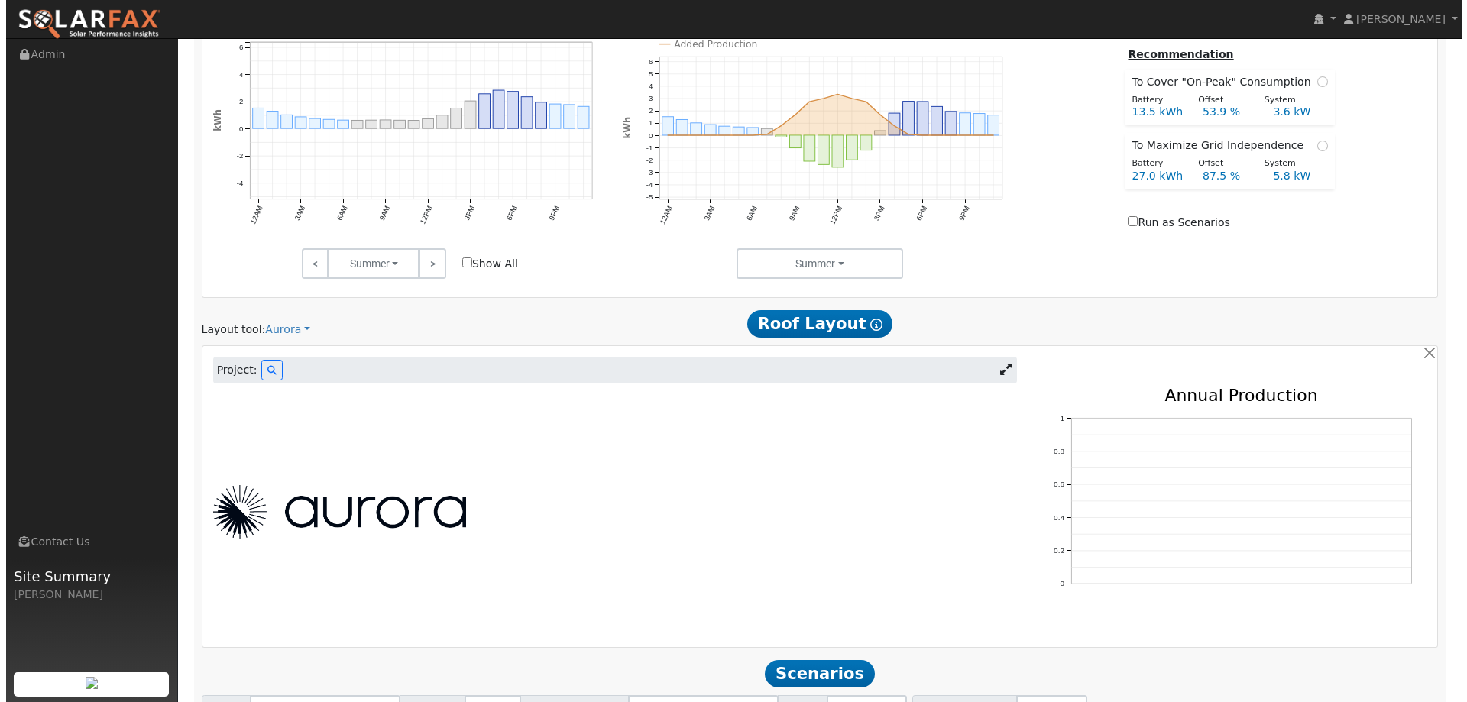
scroll to position [803, 0]
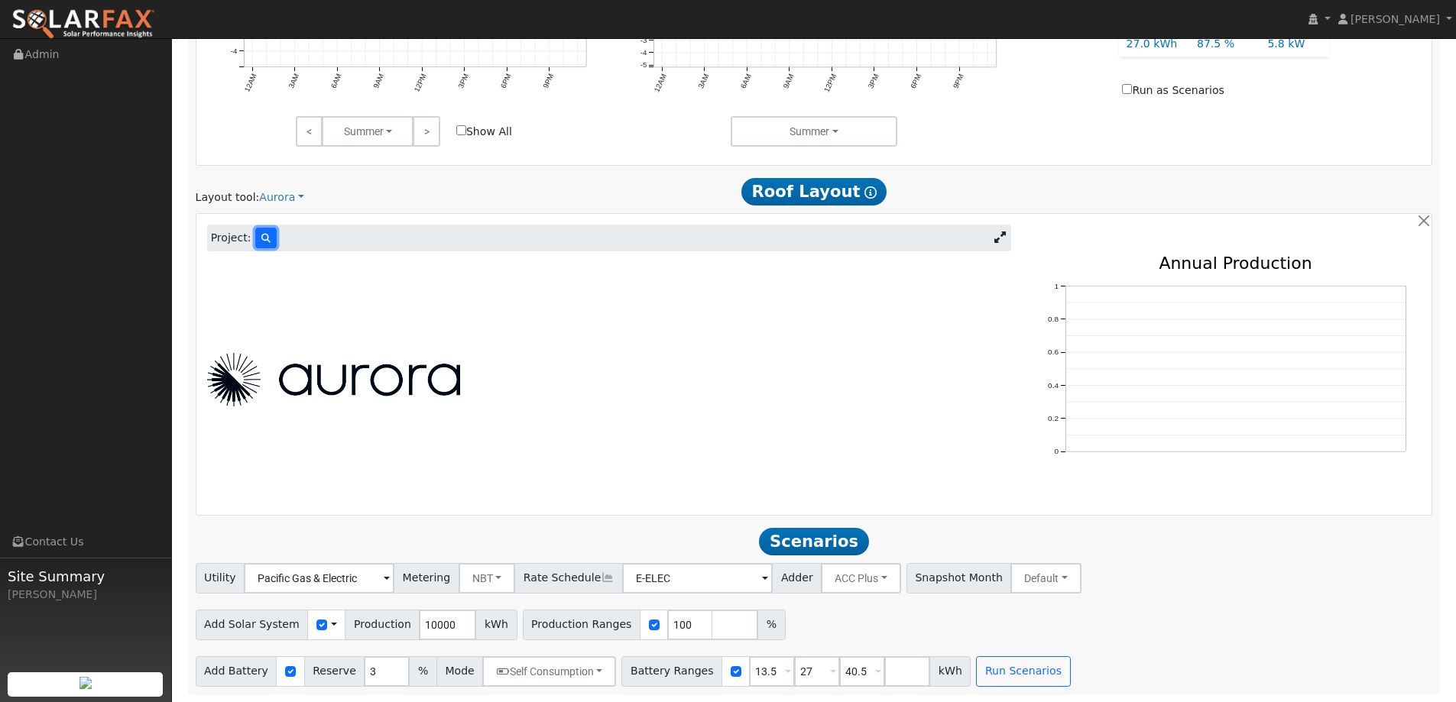
click at [262, 237] on icon at bounding box center [265, 238] width 9 height 9
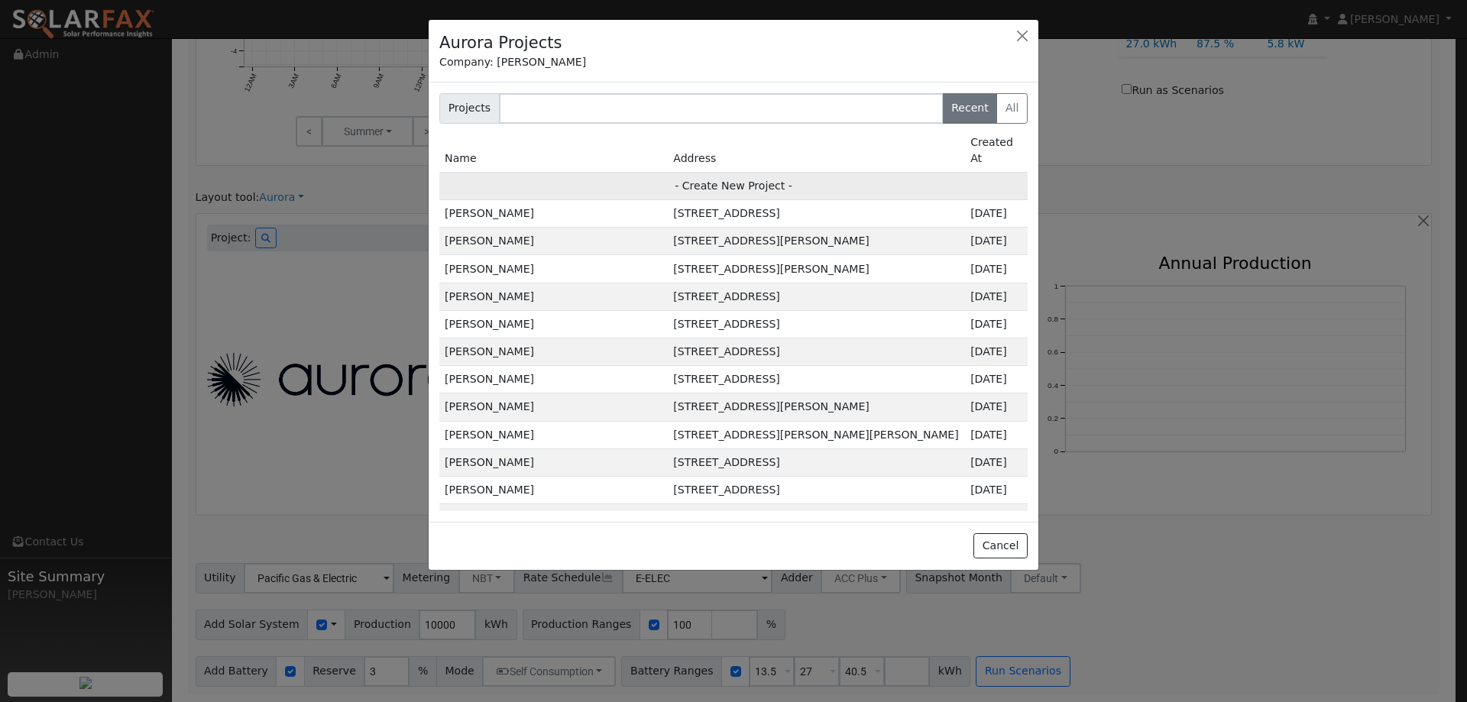
click at [818, 172] on td "- Create New Project -" at bounding box center [733, 186] width 588 height 28
type input "[PERSON_NAME]"
type input "[STREET_ADDRESS]"
type input "Rocklin"
type input "CA"
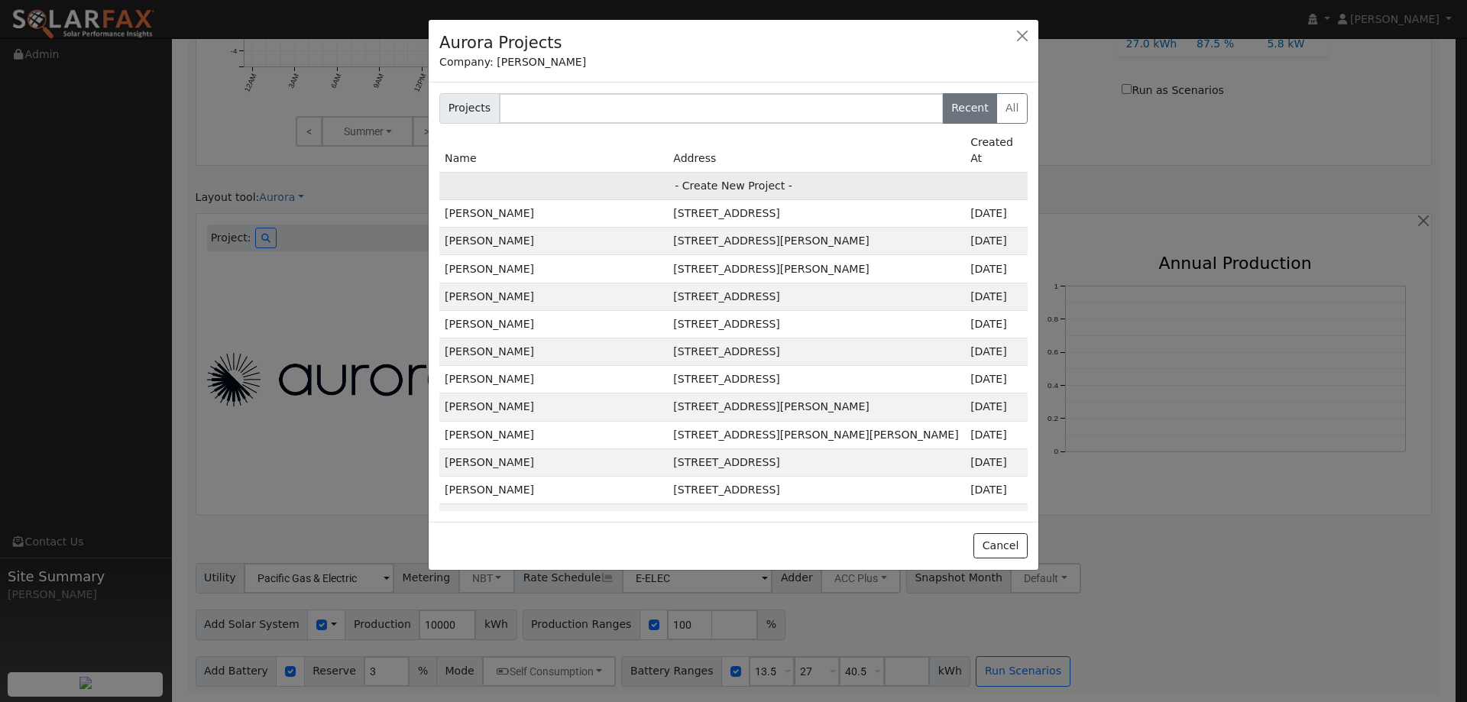
type input "95677"
type input "Design"
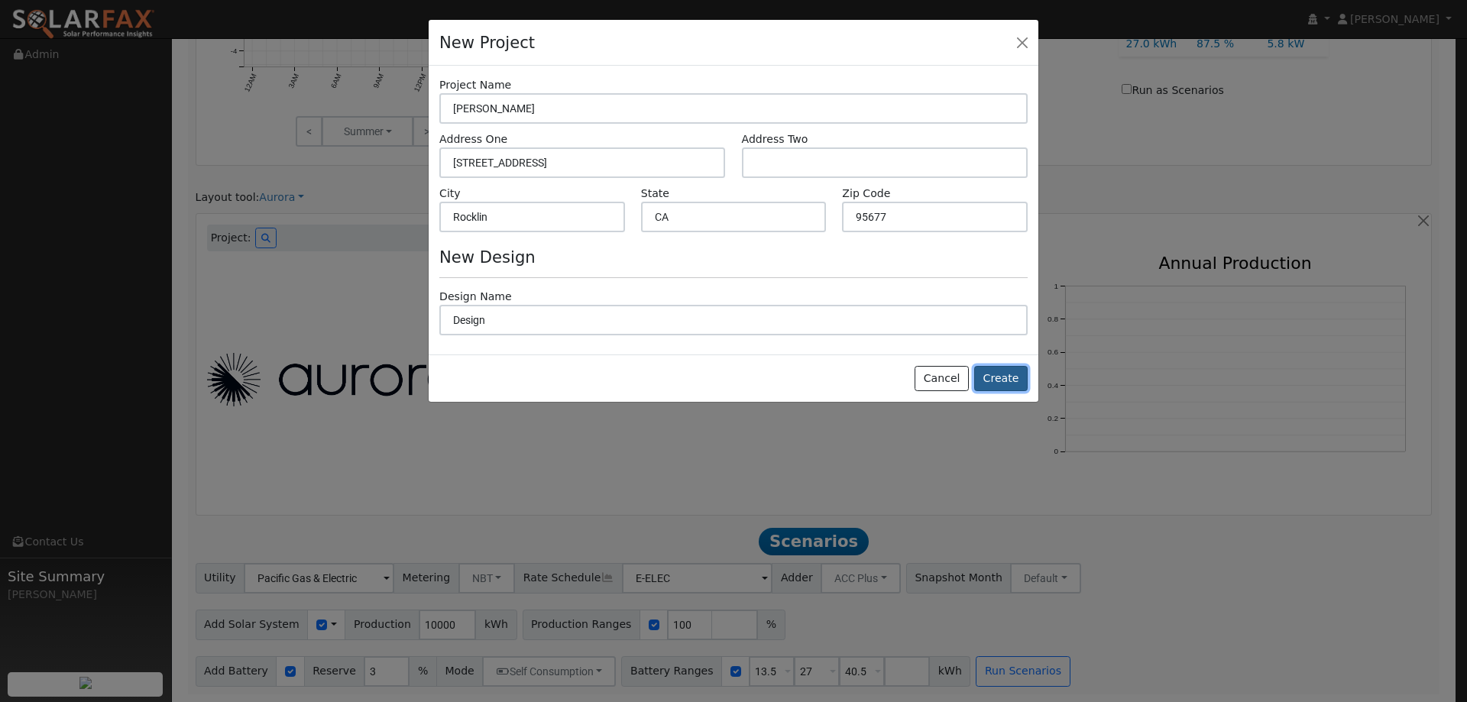
click at [994, 389] on button "Create" at bounding box center [1000, 379] width 53 height 26
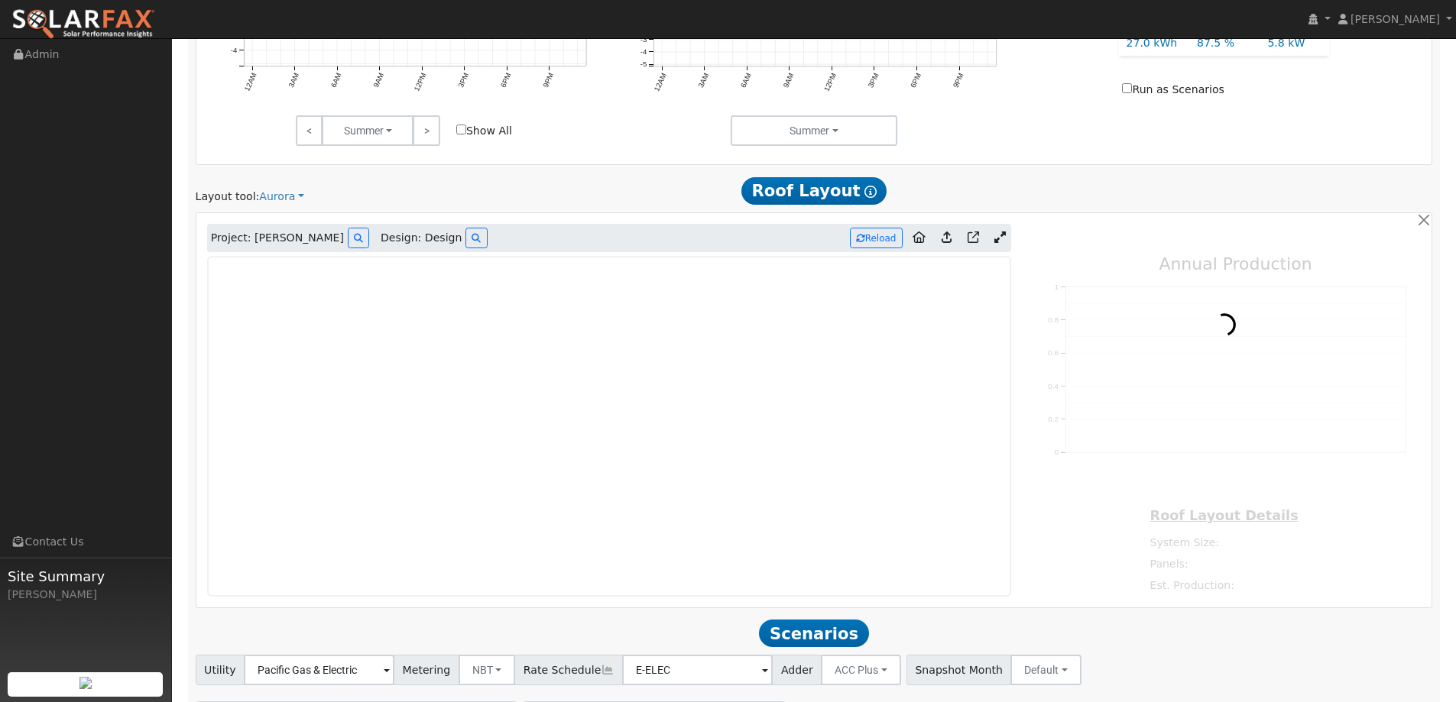
type input "0"
